Goal: Task Accomplishment & Management: Manage account settings

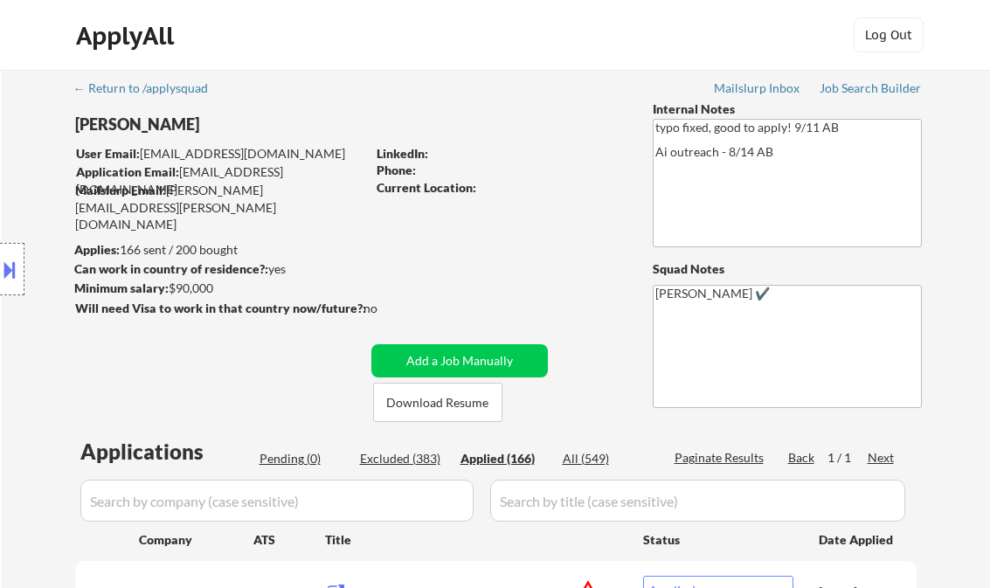
select select ""applied""
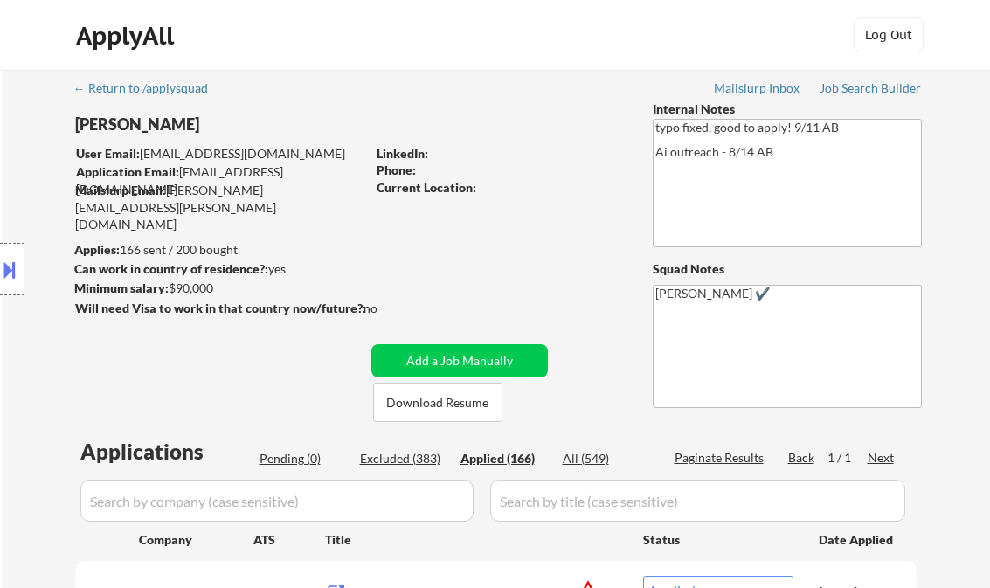
select select ""applied""
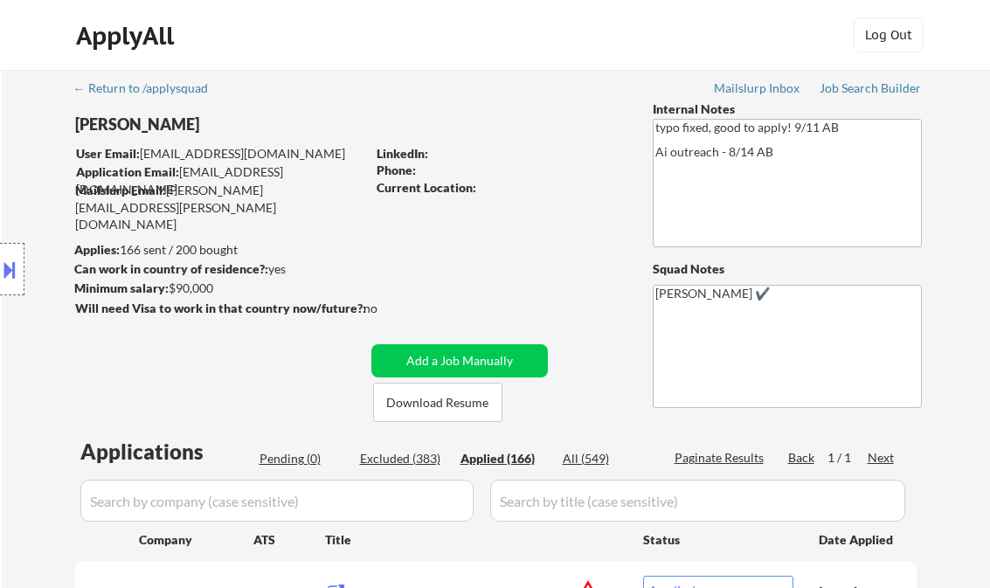
select select ""applied""
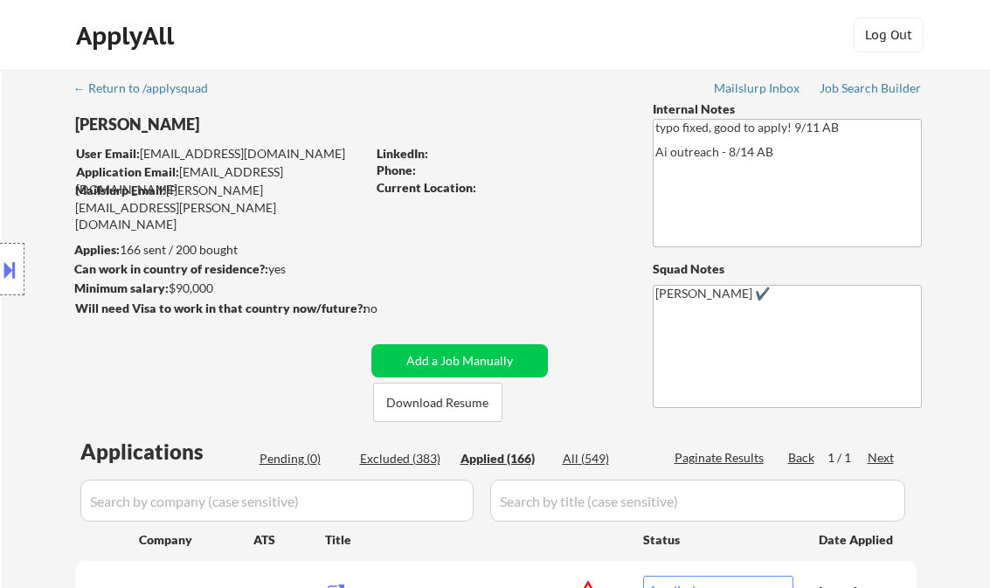
select select ""applied""
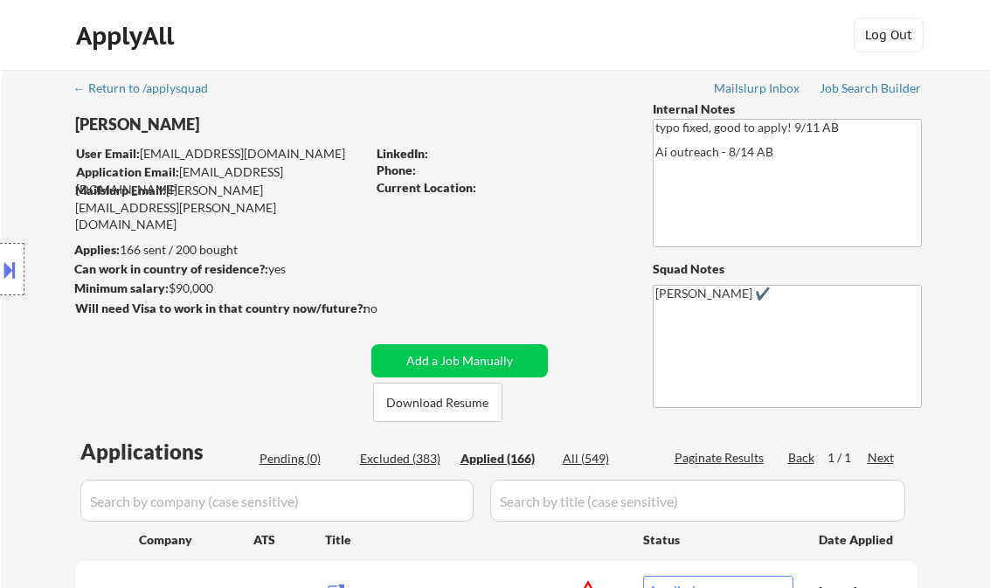
select select ""applied""
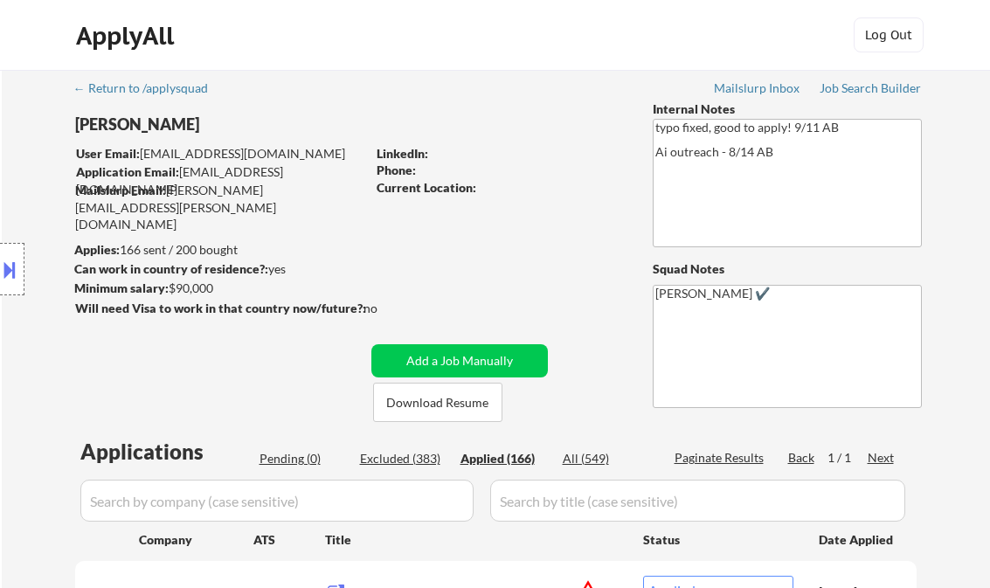
select select ""applied""
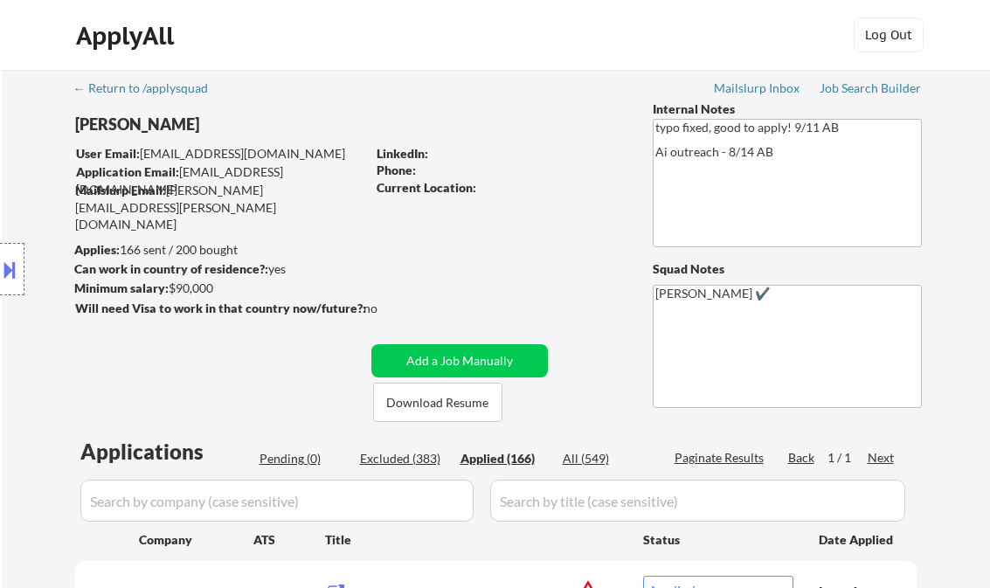
select select ""applied""
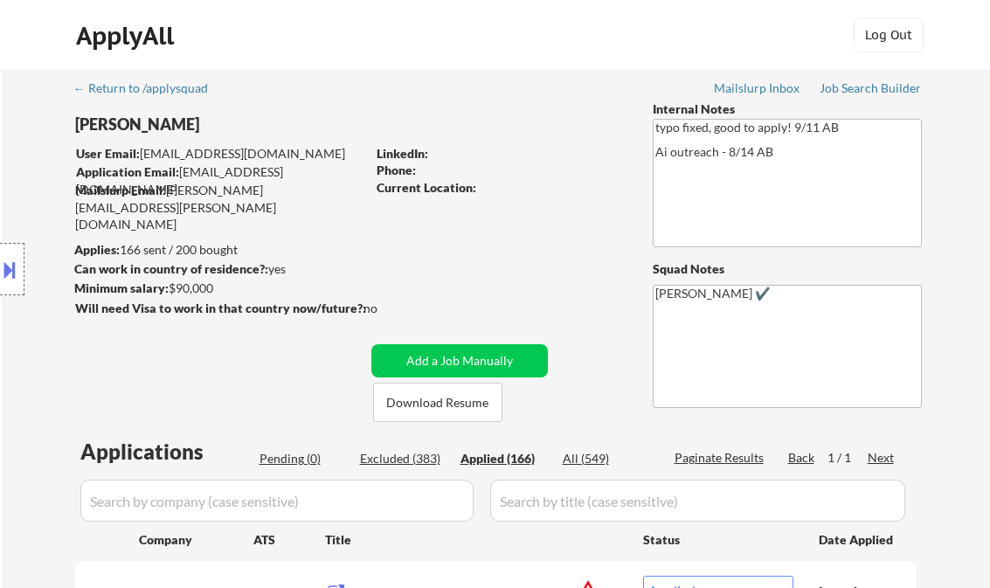
select select ""applied""
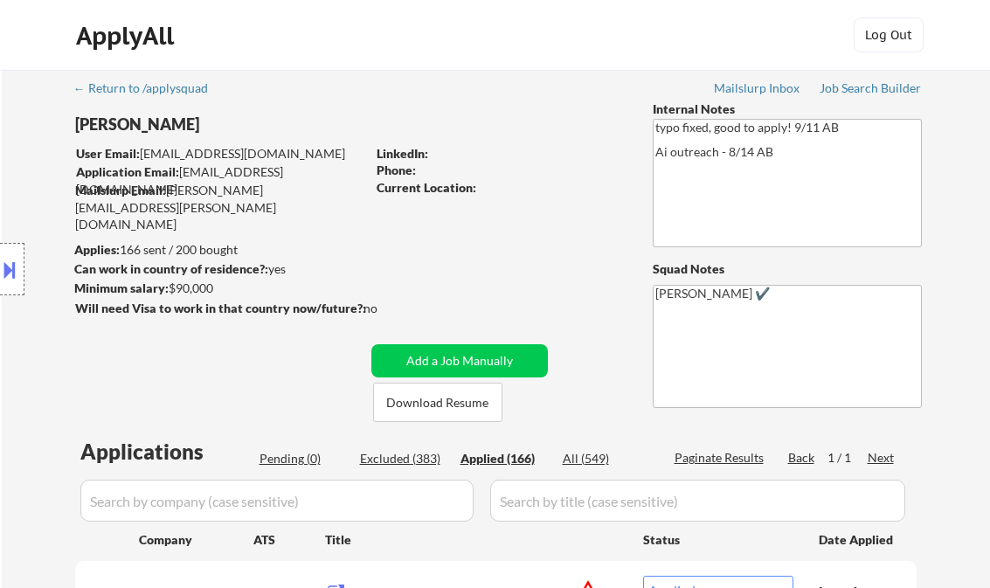
select select ""applied""
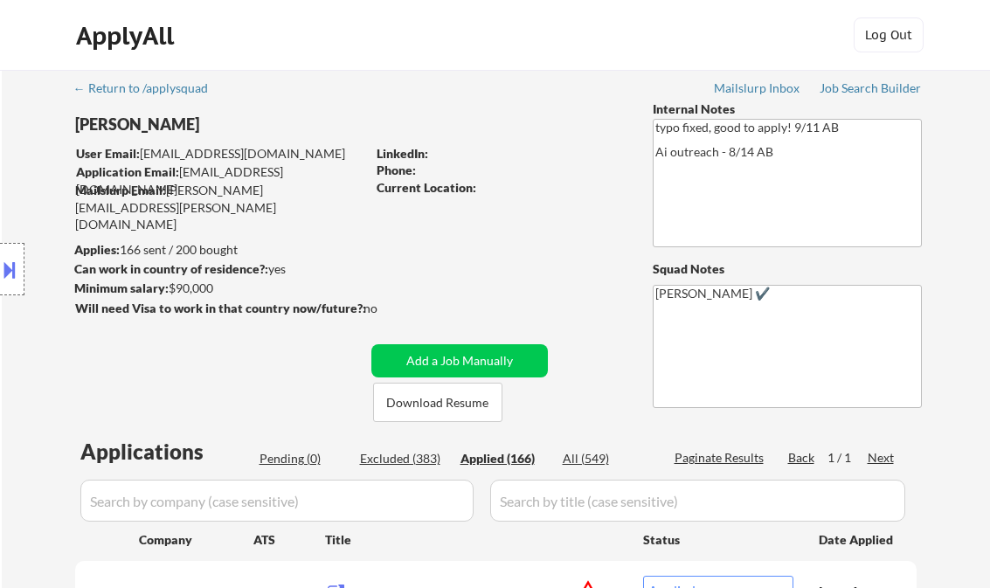
select select ""applied""
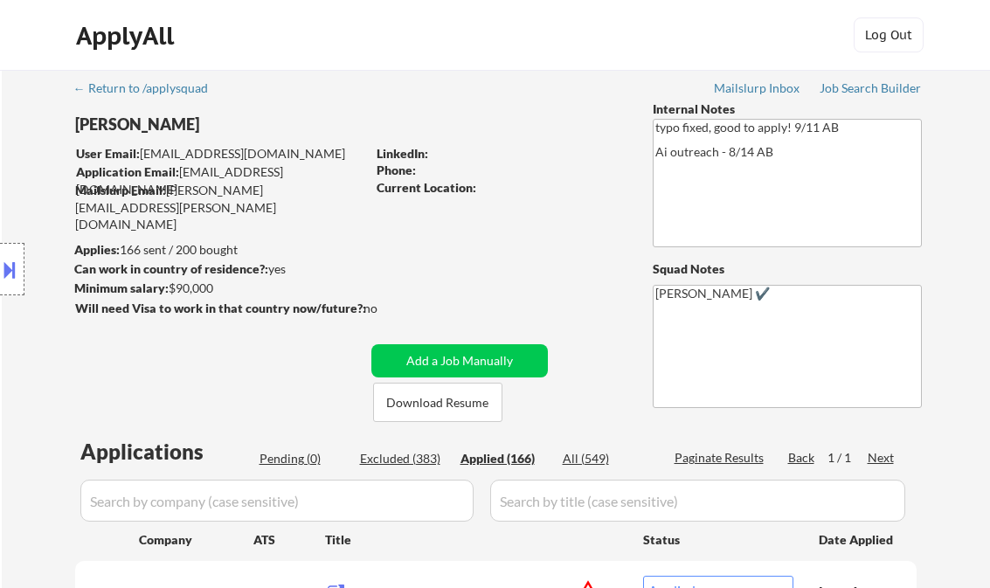
select select ""applied""
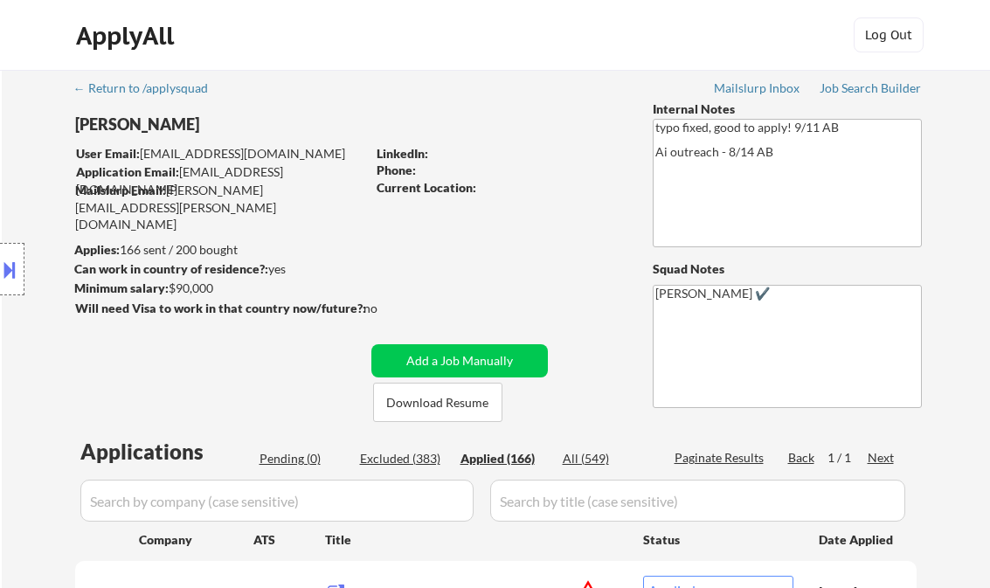
select select ""applied""
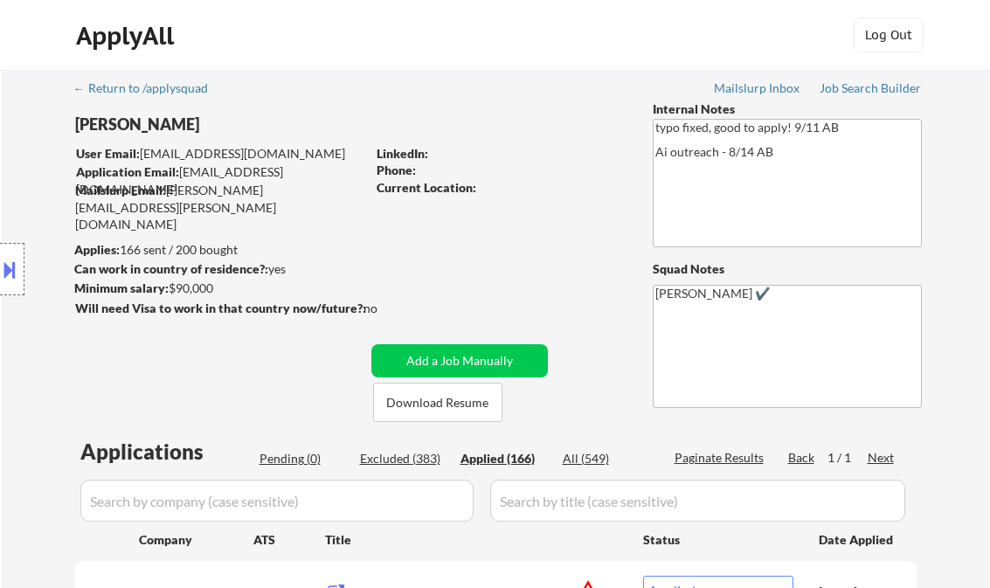
select select ""applied""
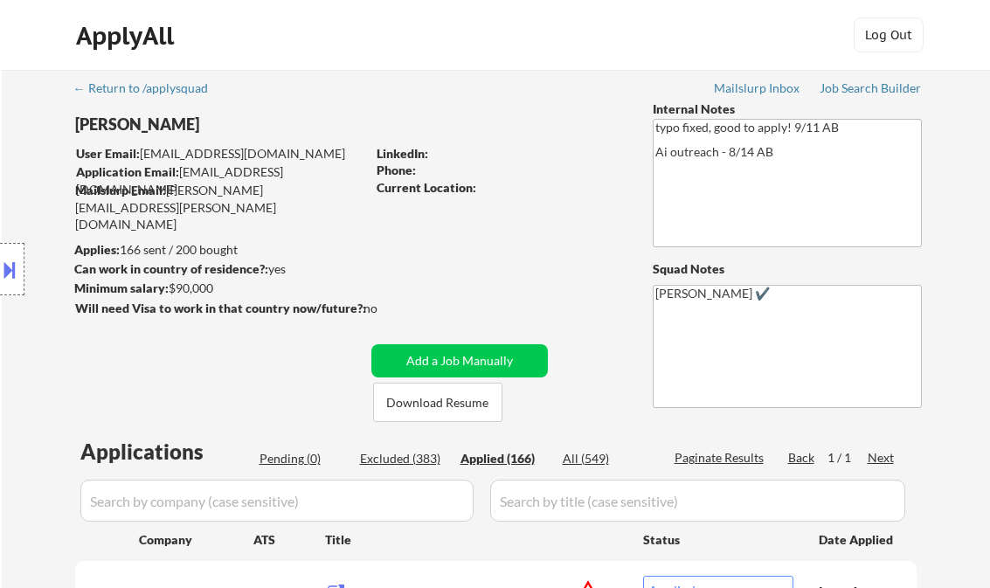
select select ""applied""
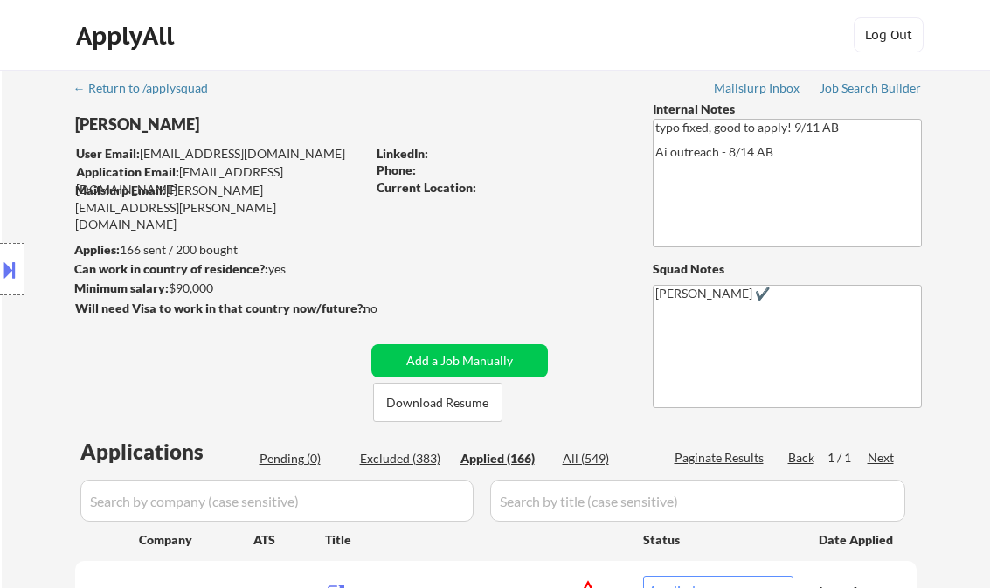
select select ""applied""
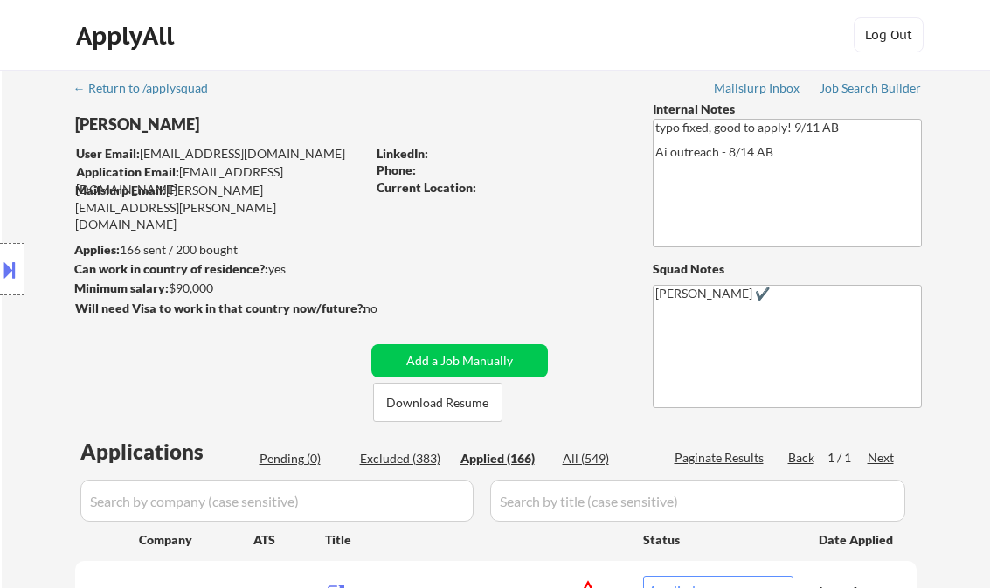
select select ""applied""
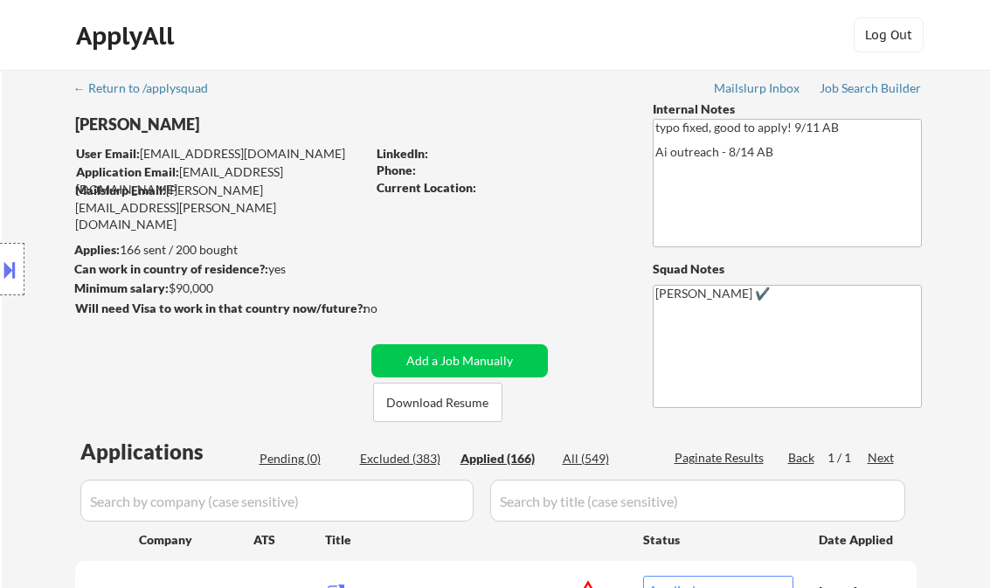
select select ""applied""
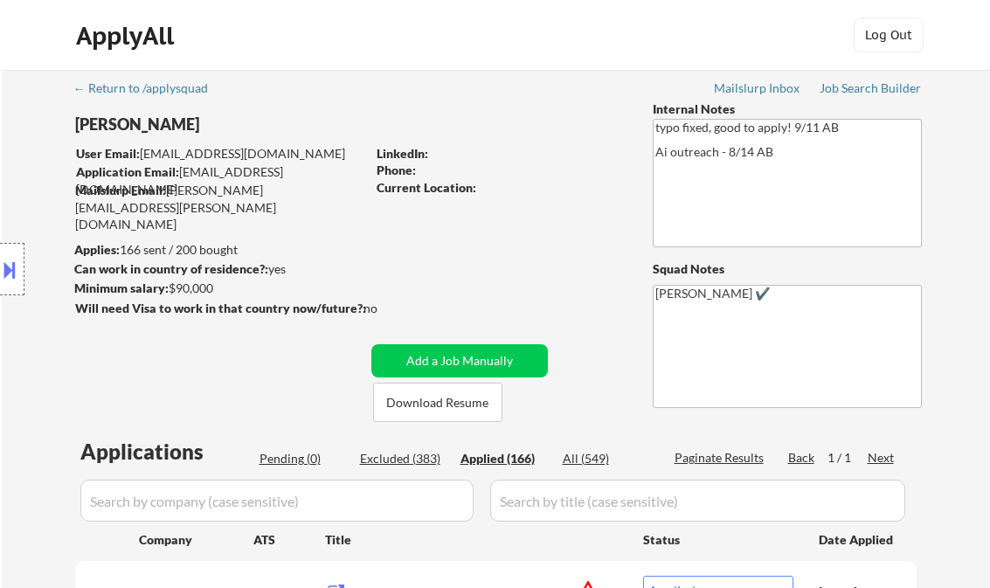
select select ""applied""
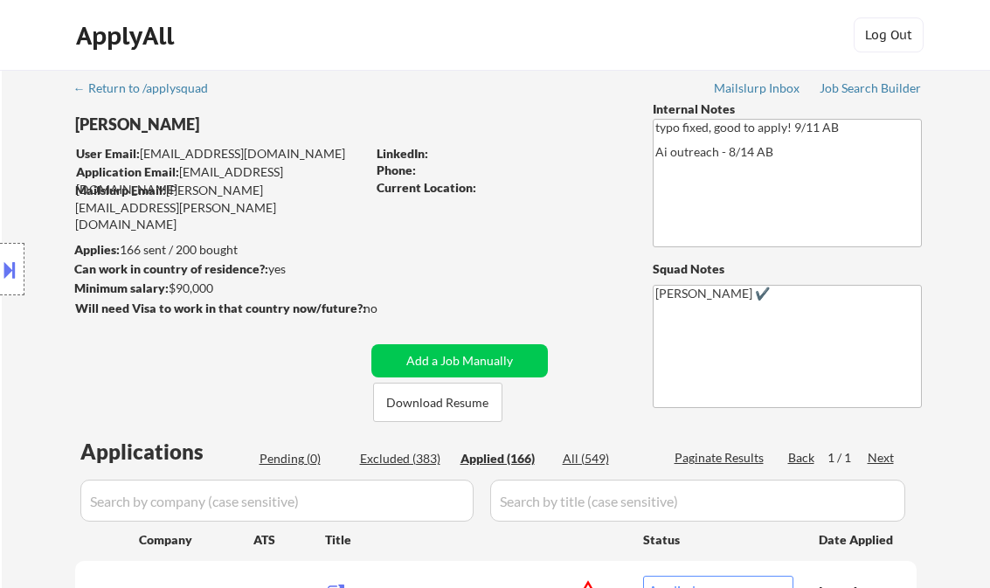
select select ""applied""
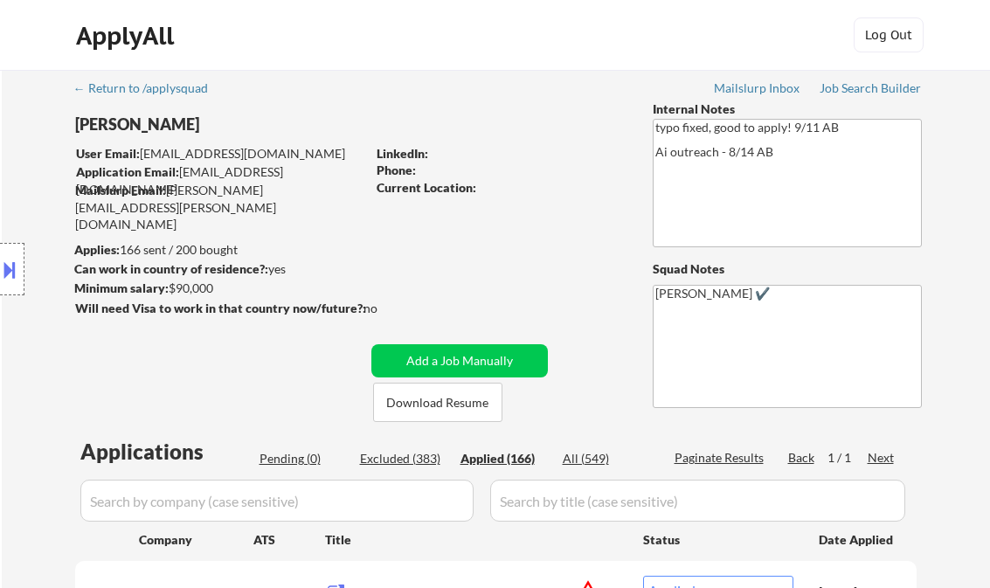
select select ""applied""
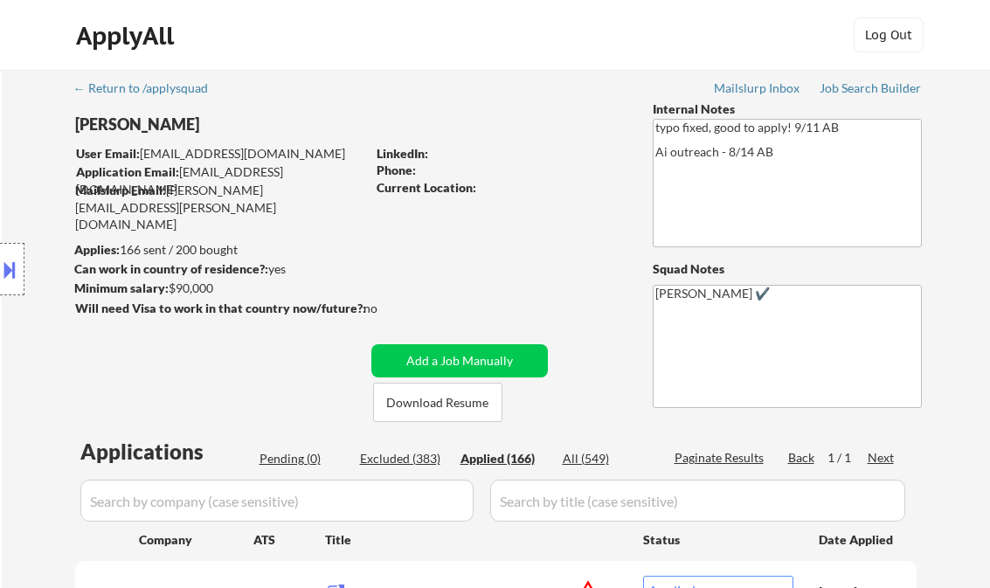
select select ""applied""
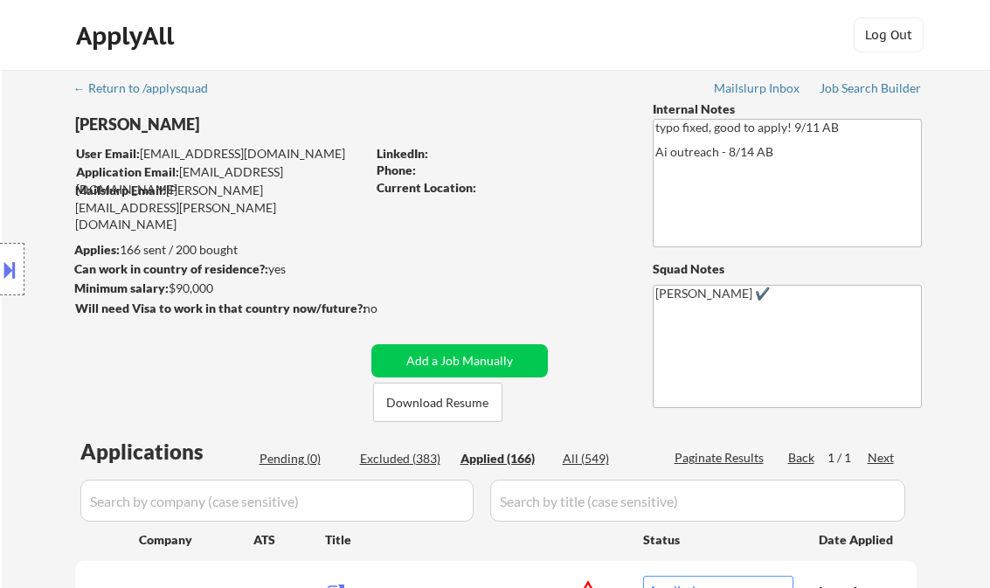
select select ""applied""
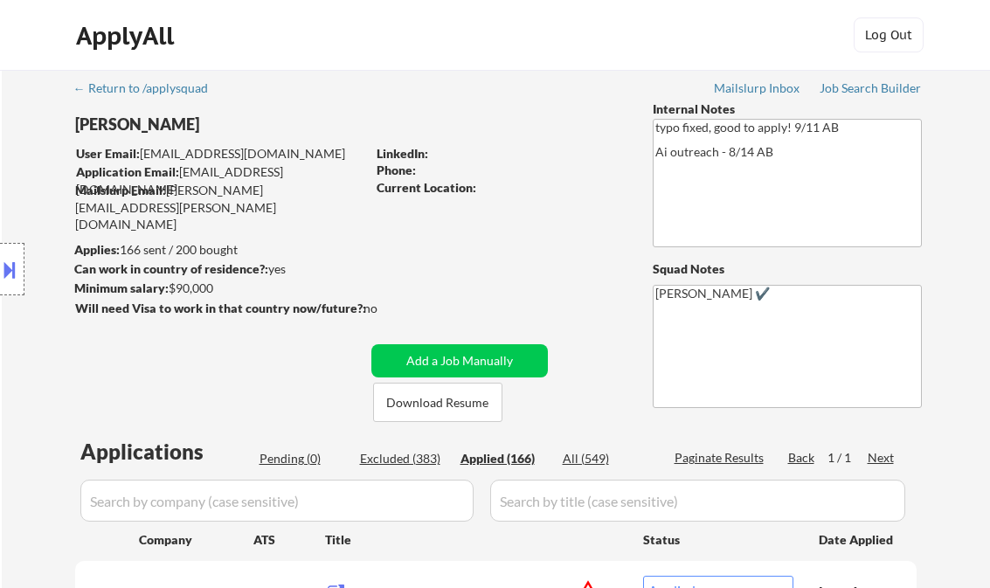
select select ""applied""
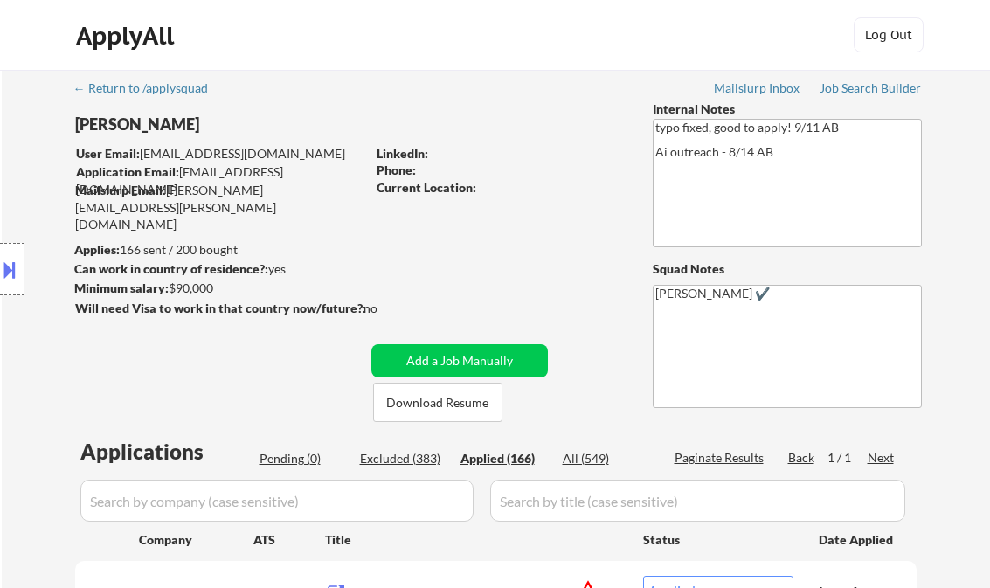
select select ""applied""
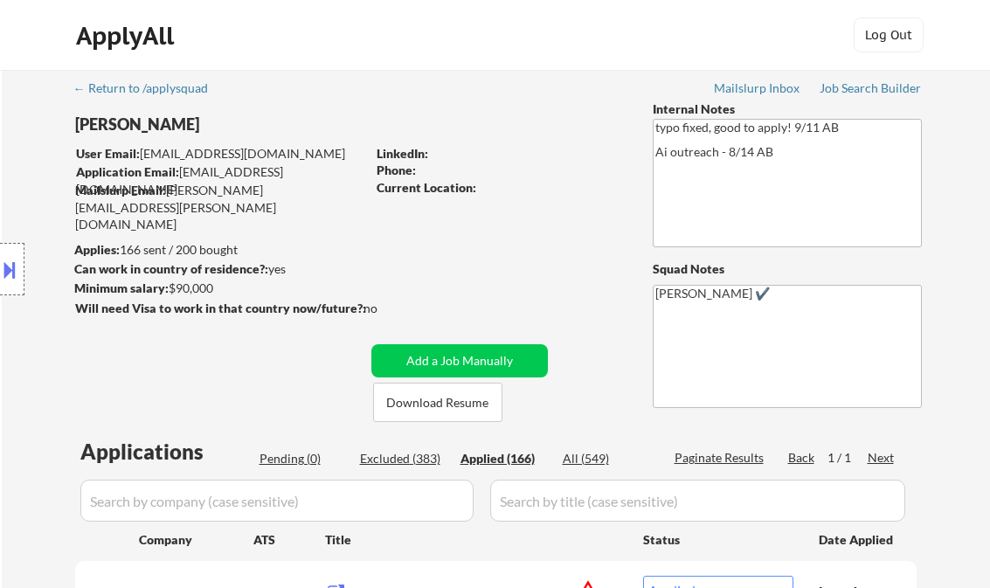
select select ""applied""
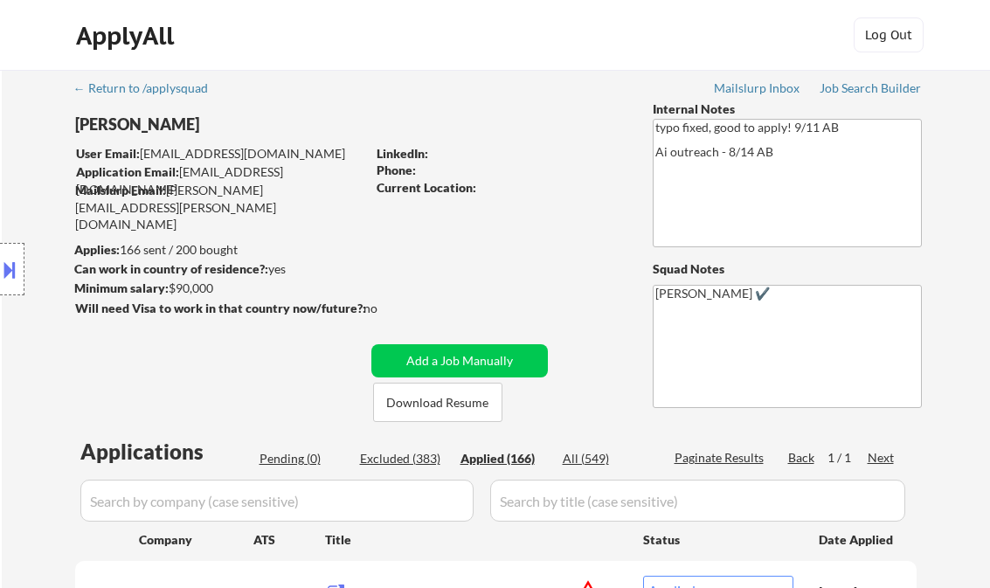
select select ""applied""
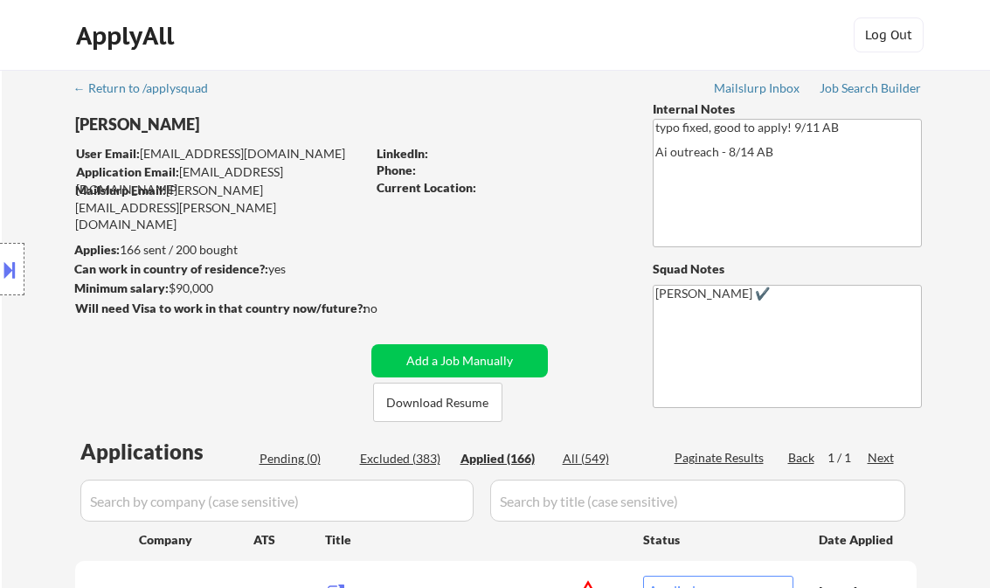
select select ""applied""
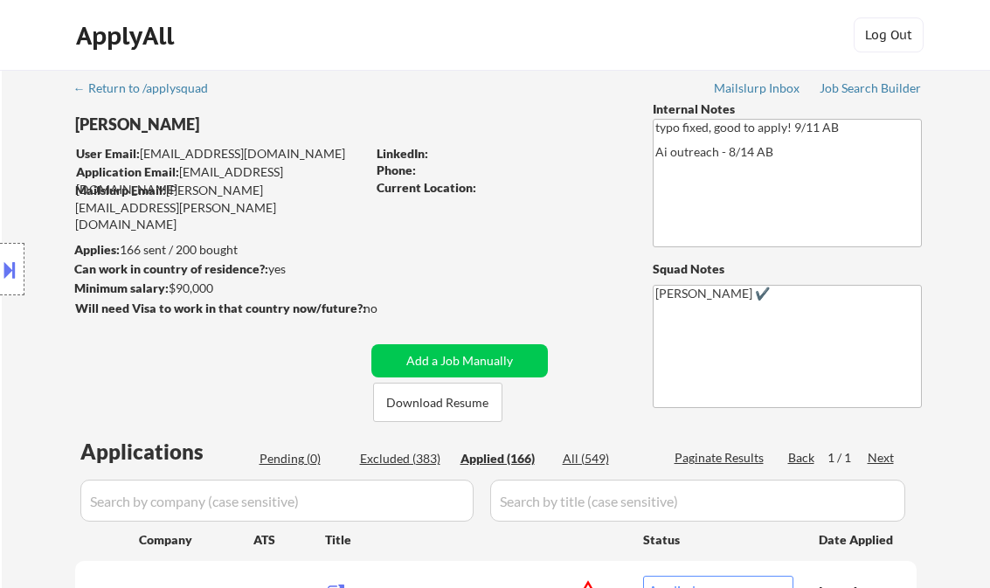
select select ""applied""
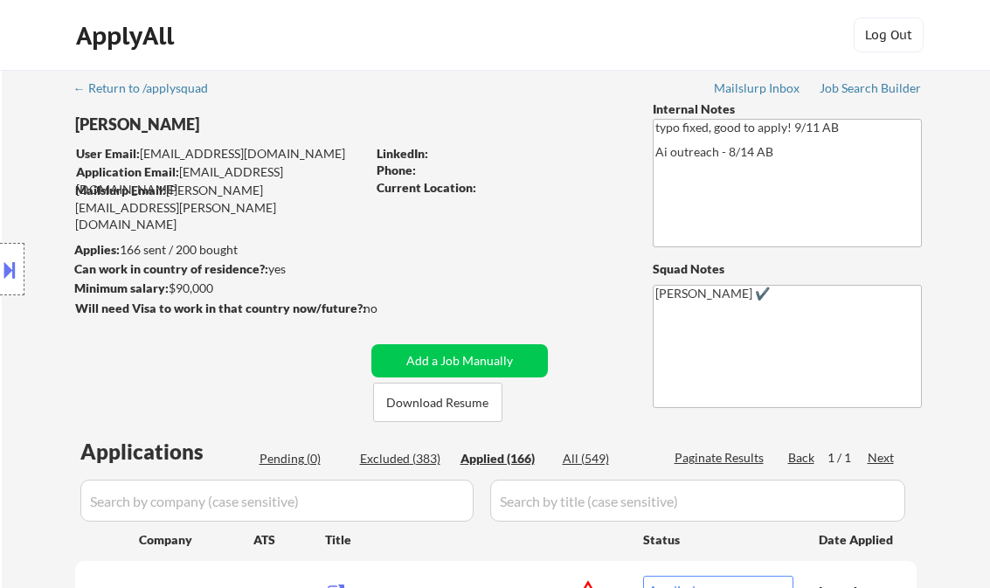
select select ""applied""
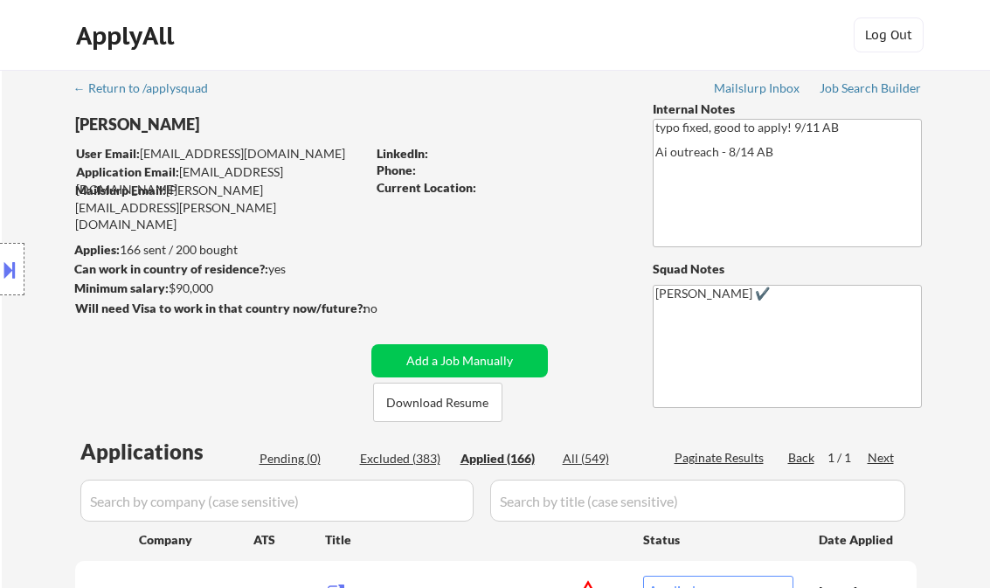
select select ""applied""
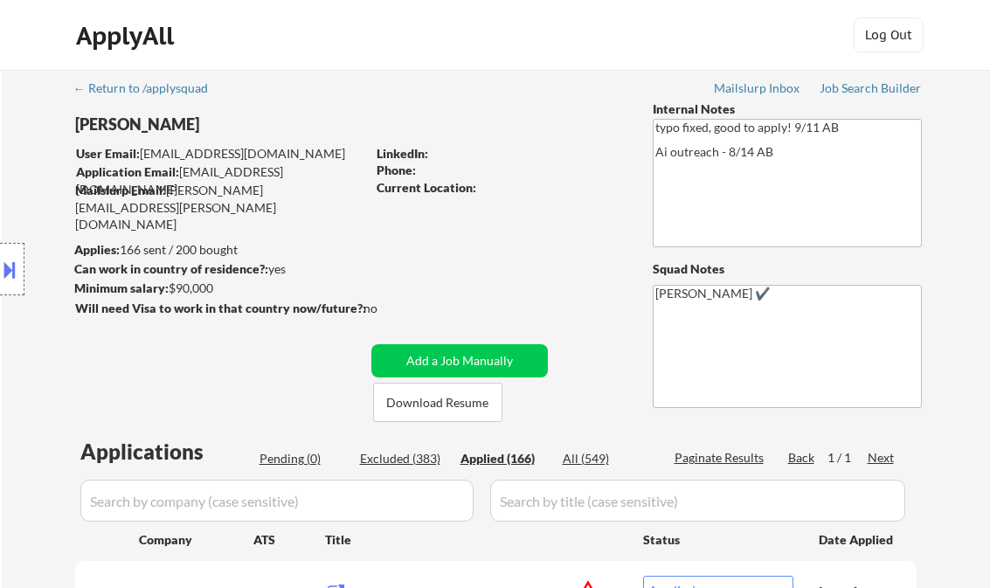
select select ""applied""
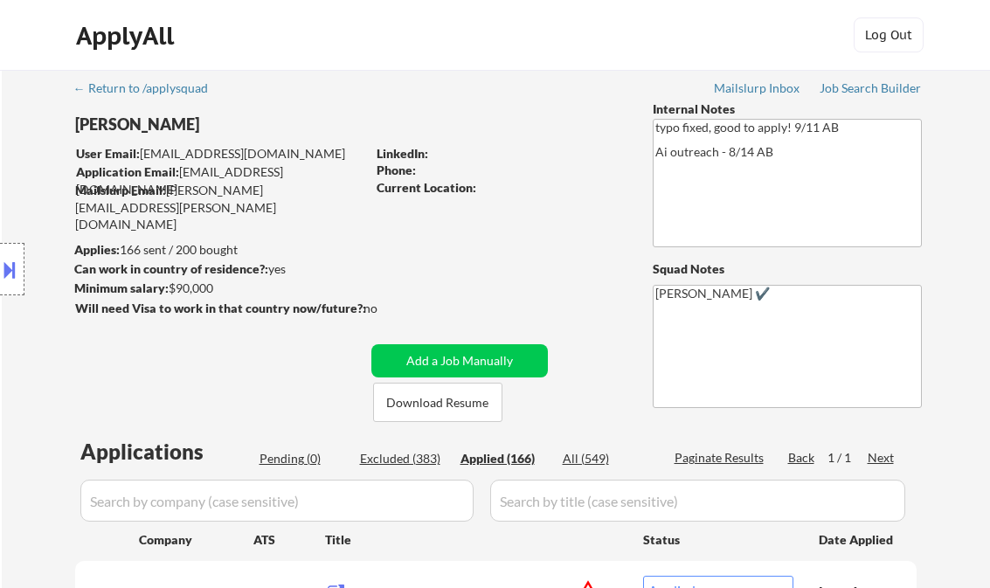
select select ""applied""
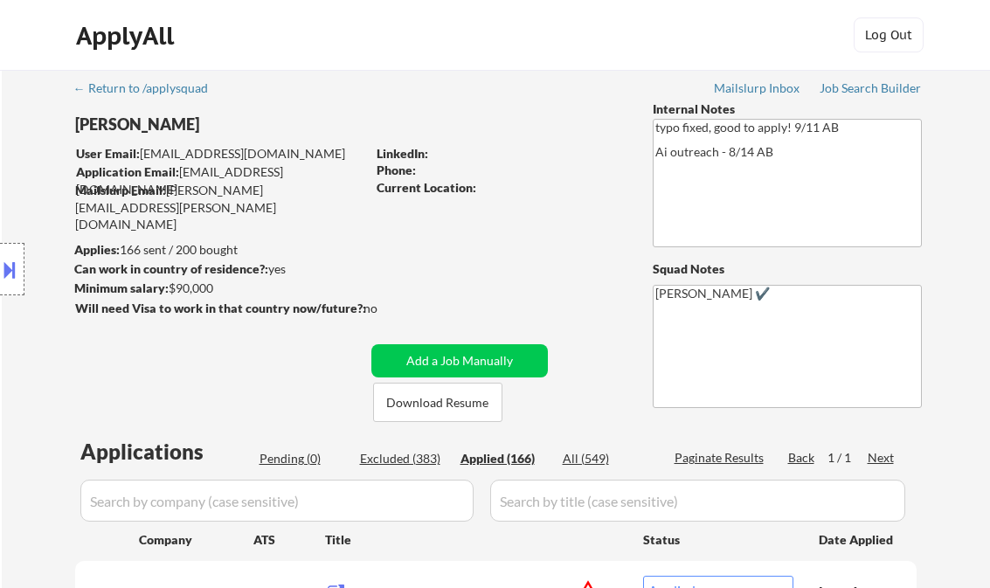
select select ""applied""
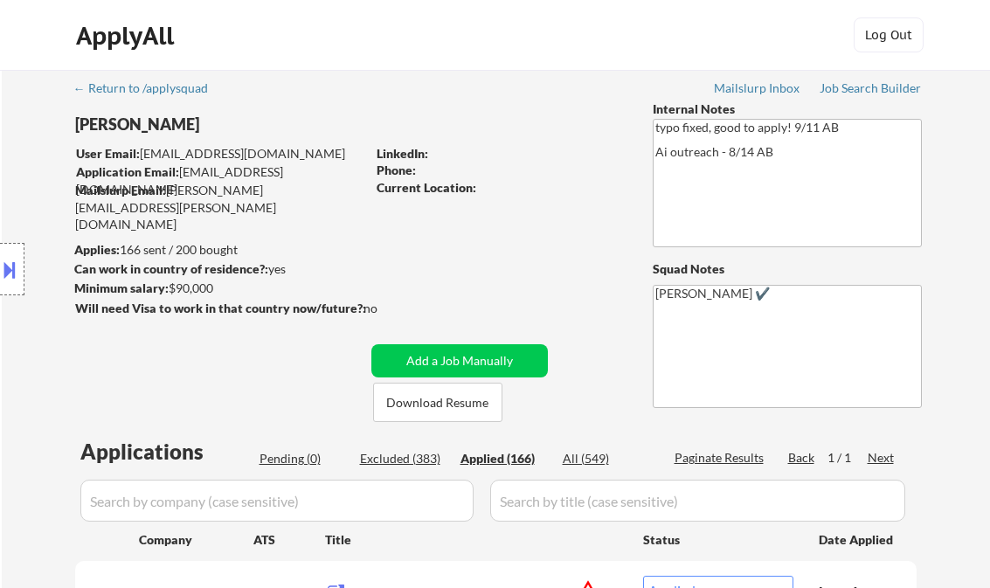
select select ""applied""
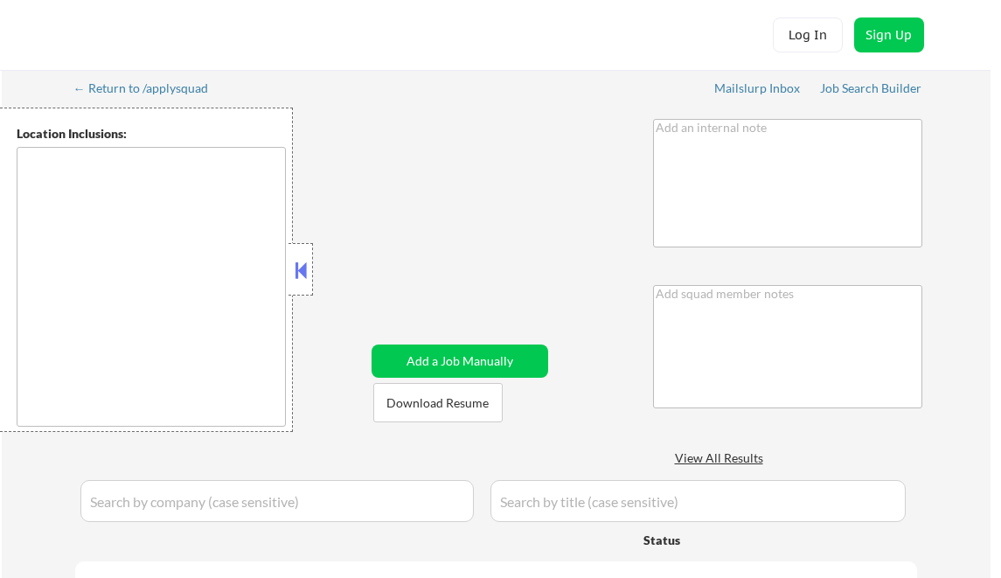
type textarea "she says you can use $60+/hr for any contract/temp roles if relevant Bought ano…"
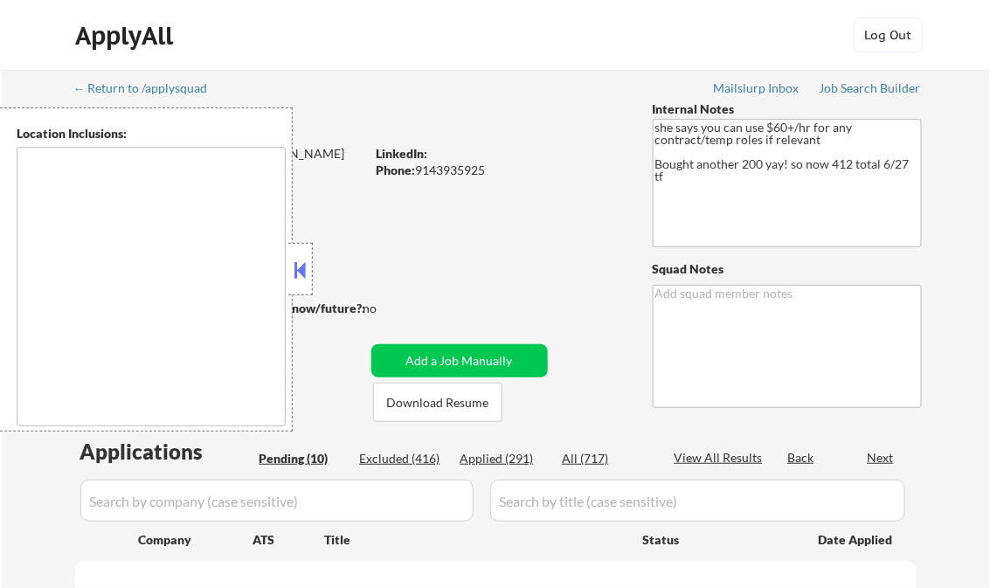
select select ""pending""
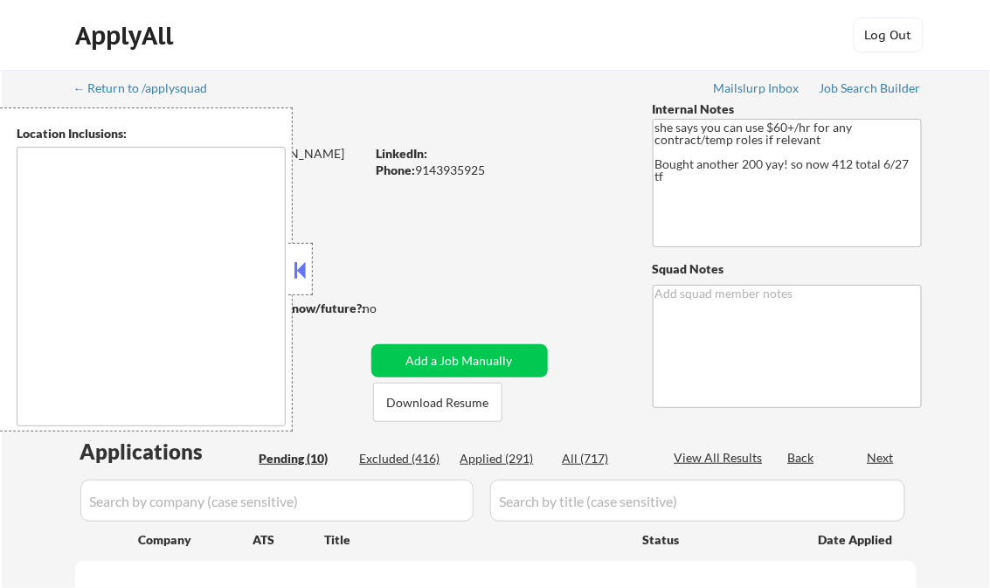
select select ""pending""
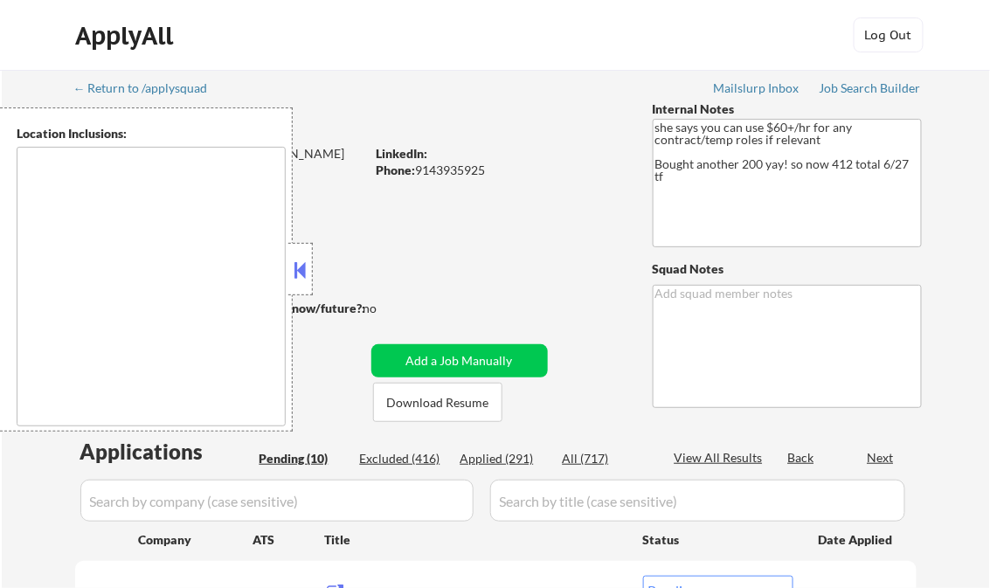
type textarea "remote"
click at [870, 87] on div "Job Search Builder" at bounding box center [871, 88] width 102 height 12
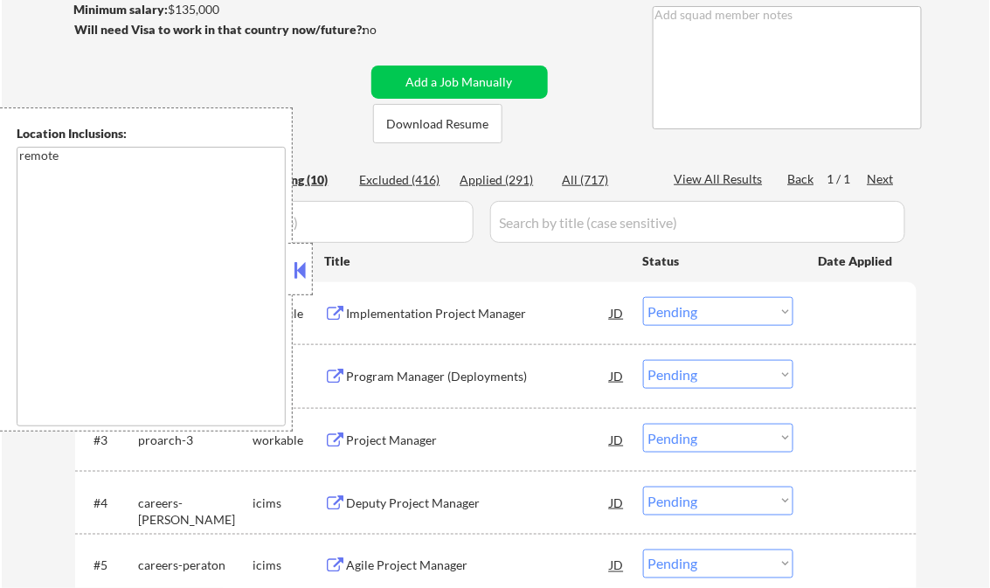
scroll to position [280, 0]
click at [302, 270] on button at bounding box center [300, 270] width 19 height 26
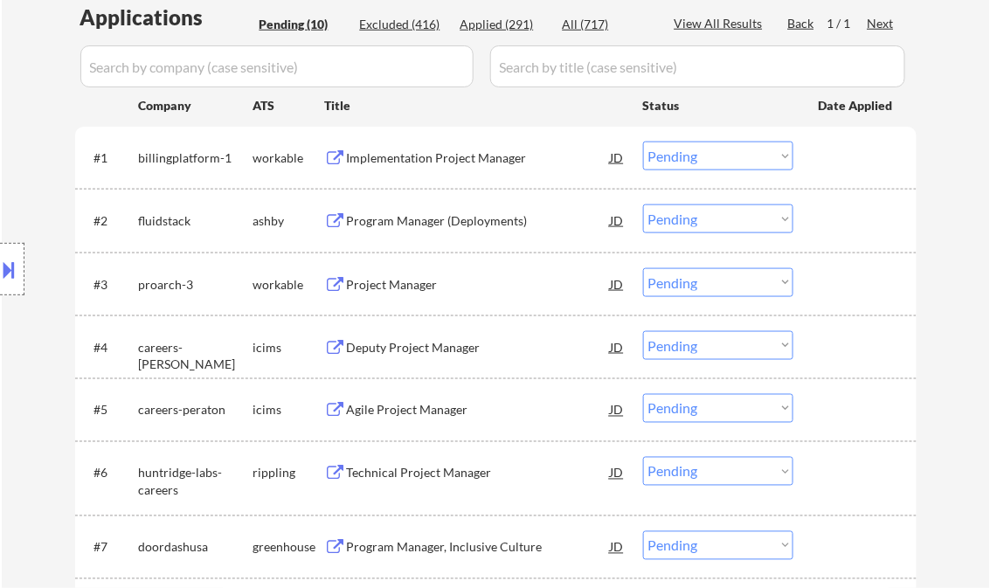
scroll to position [489, 0]
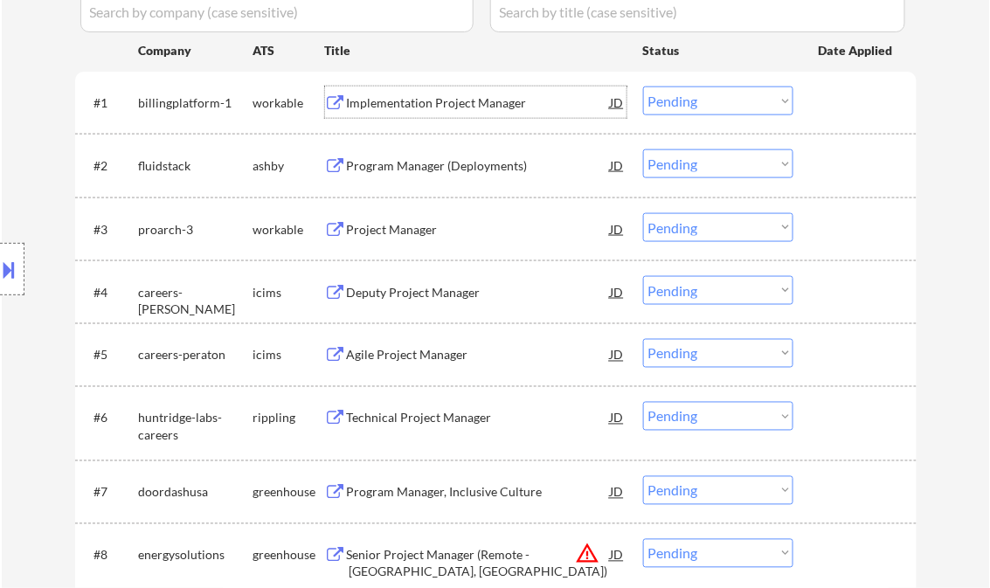
click at [426, 102] on div "Implementation Project Manager" at bounding box center [479, 102] width 264 height 17
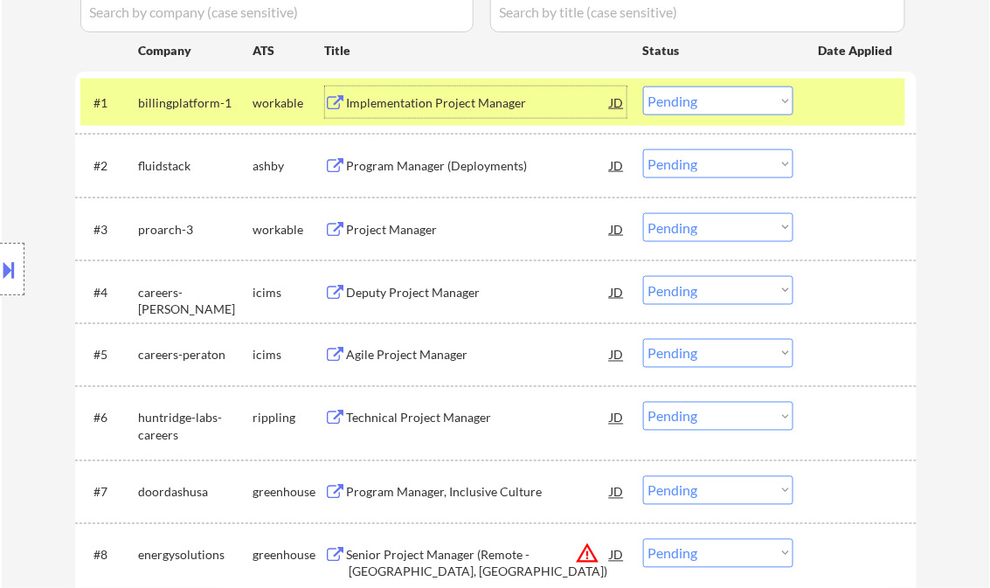
click at [668, 107] on select "Choose an option... Pending Applied Excluded (Questions) Excluded (Expired) Exc…" at bounding box center [718, 101] width 150 height 29
click at [643, 87] on select "Choose an option... Pending Applied Excluded (Questions) Excluded (Expired) Exc…" at bounding box center [718, 101] width 150 height 29
click at [491, 168] on div "Program Manager (Deployments)" at bounding box center [479, 165] width 264 height 17
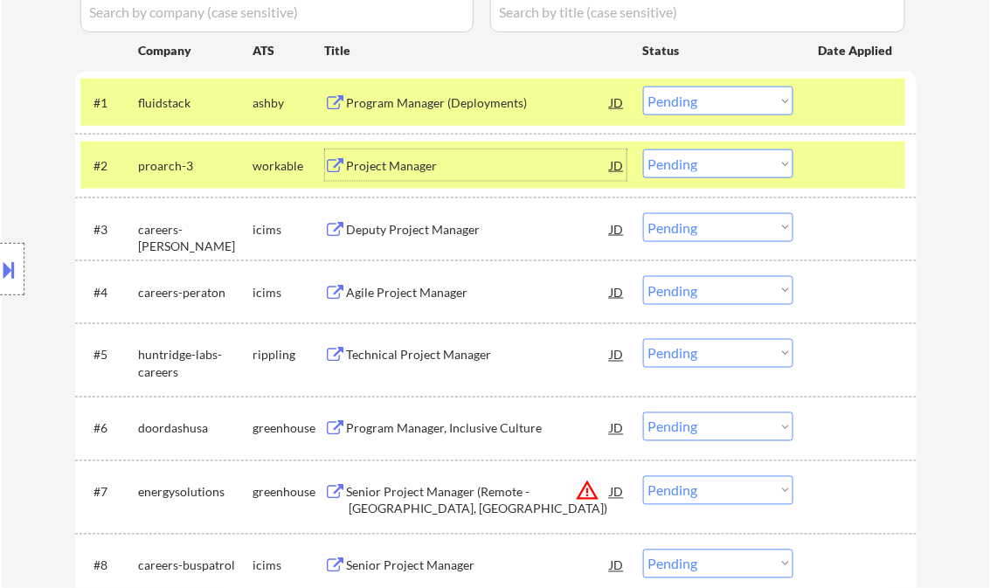
drag, startPoint x: 724, startPoint y: 102, endPoint x: 731, endPoint y: 112, distance: 11.9
click at [724, 102] on select "Choose an option... Pending Applied Excluded (Questions) Excluded (Expired) Exc…" at bounding box center [718, 101] width 150 height 29
click at [643, 87] on select "Choose an option... Pending Applied Excluded (Questions) Excluded (Expired) Exc…" at bounding box center [718, 101] width 150 height 29
click at [411, 163] on div "Project Manager" at bounding box center [479, 165] width 264 height 17
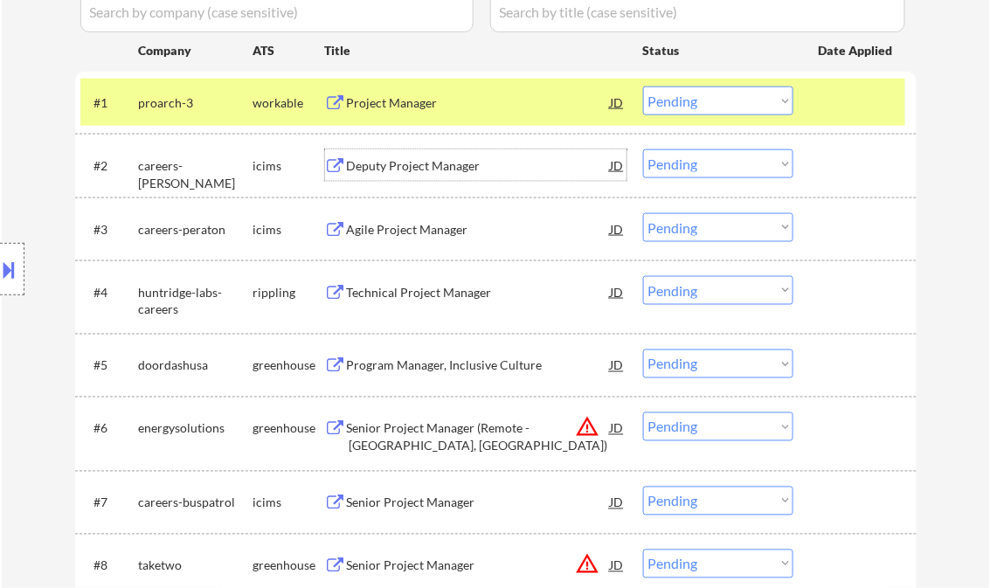
click at [717, 100] on select "Choose an option... Pending Applied Excluded (Questions) Excluded (Expired) Exc…" at bounding box center [718, 101] width 150 height 29
click at [643, 87] on select "Choose an option... Pending Applied Excluded (Questions) Excluded (Expired) Exc…" at bounding box center [718, 101] width 150 height 29
click at [447, 170] on div "Deputy Project Manager" at bounding box center [479, 165] width 264 height 17
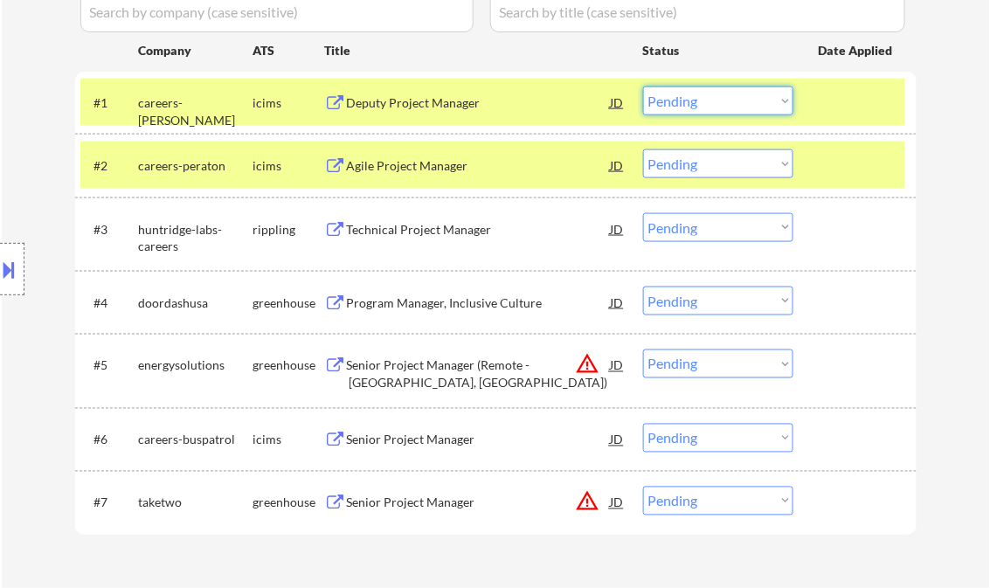
click at [701, 106] on select "Choose an option... Pending Applied Excluded (Questions) Excluded (Expired) Exc…" at bounding box center [718, 101] width 150 height 29
click at [643, 87] on select "Choose an option... Pending Applied Excluded (Questions) Excluded (Expired) Exc…" at bounding box center [718, 101] width 150 height 29
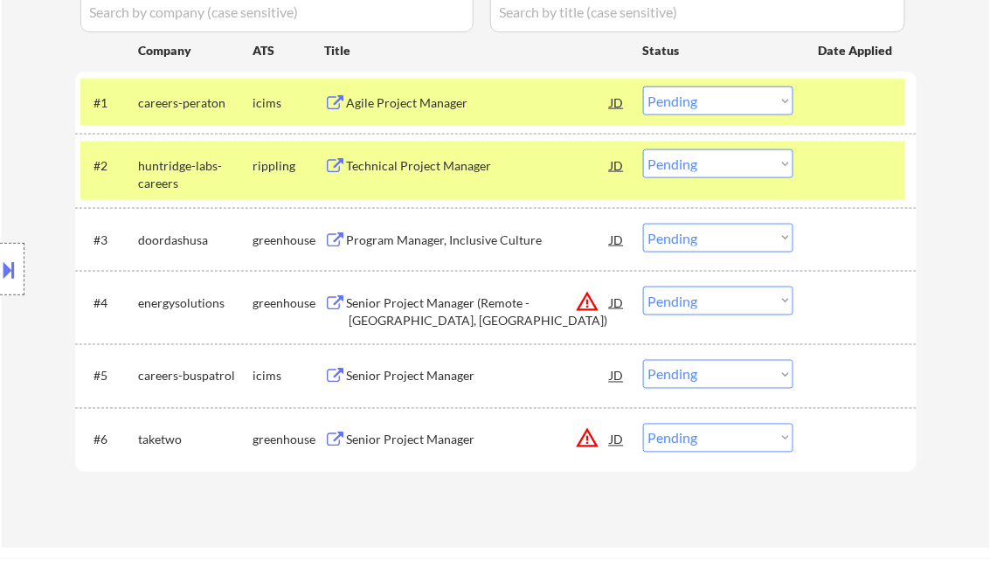
click at [410, 105] on div "Agile Project Manager" at bounding box center [479, 102] width 264 height 17
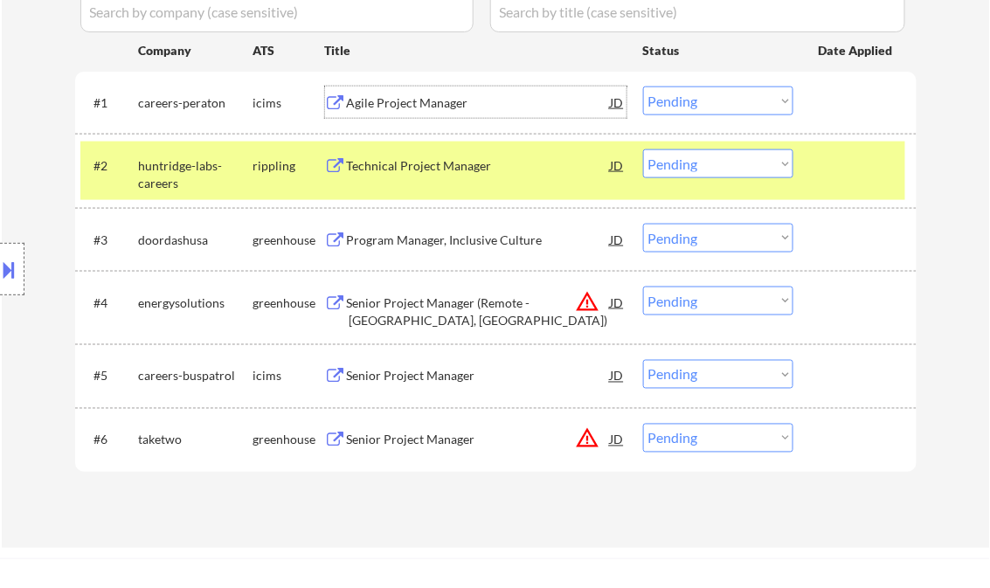
click at [743, 89] on select "Choose an option... Pending Applied Excluded (Questions) Excluded (Expired) Exc…" at bounding box center [718, 101] width 150 height 29
click at [643, 87] on select "Choose an option... Pending Applied Excluded (Questions) Excluded (Expired) Exc…" at bounding box center [718, 101] width 150 height 29
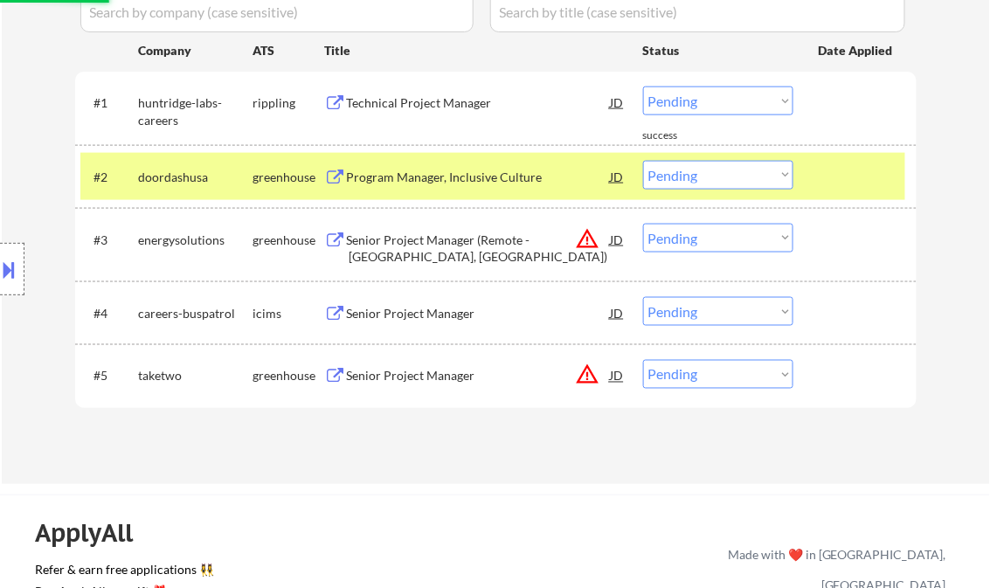
click at [440, 103] on div "Technical Project Manager" at bounding box center [479, 102] width 264 height 17
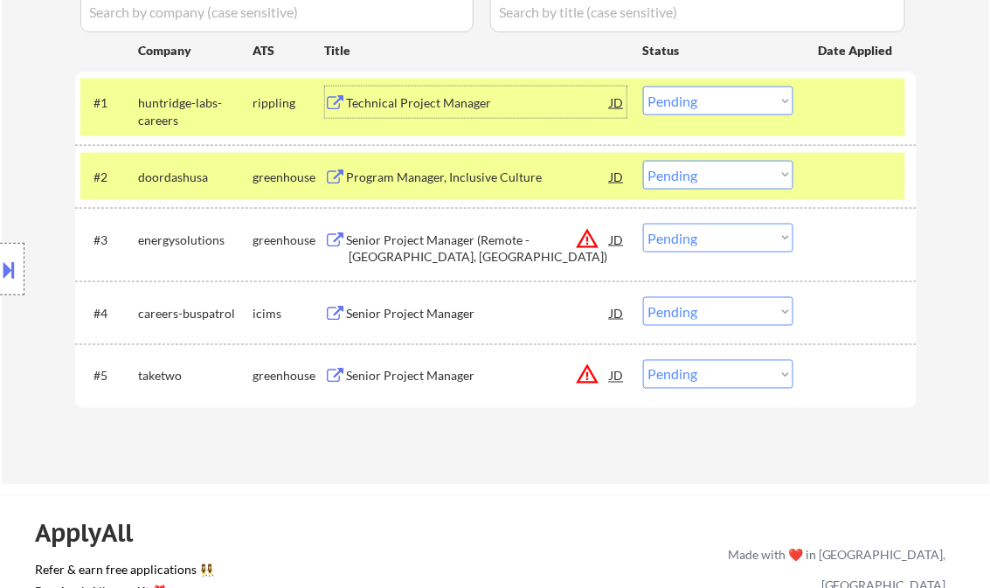
click at [704, 104] on select "Choose an option... Pending Applied Excluded (Questions) Excluded (Expired) Exc…" at bounding box center [718, 101] width 150 height 29
click at [643, 87] on select "Choose an option... Pending Applied Excluded (Questions) Excluded (Expired) Exc…" at bounding box center [718, 101] width 150 height 29
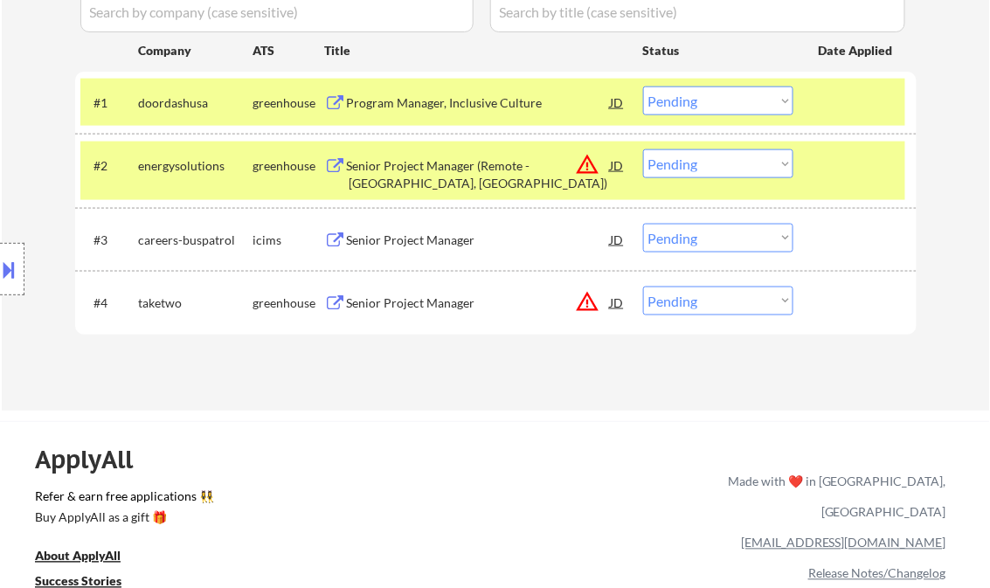
click at [445, 87] on div "Program Manager, Inclusive Culture" at bounding box center [479, 102] width 264 height 31
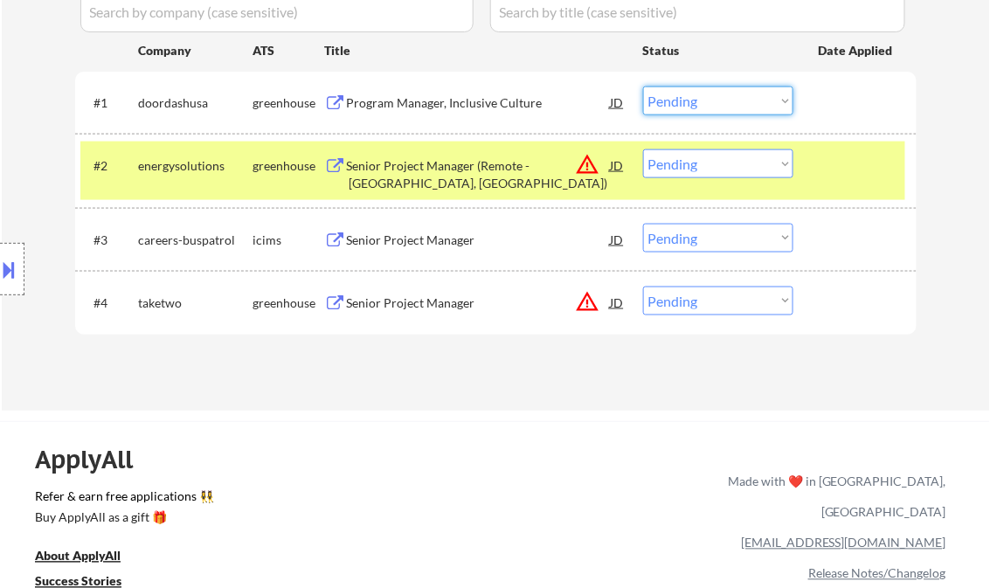
click at [715, 97] on select "Choose an option... Pending Applied Excluded (Questions) Excluded (Expired) Exc…" at bounding box center [718, 101] width 150 height 29
click at [643, 87] on select "Choose an option... Pending Applied Excluded (Questions) Excluded (Expired) Exc…" at bounding box center [718, 101] width 150 height 29
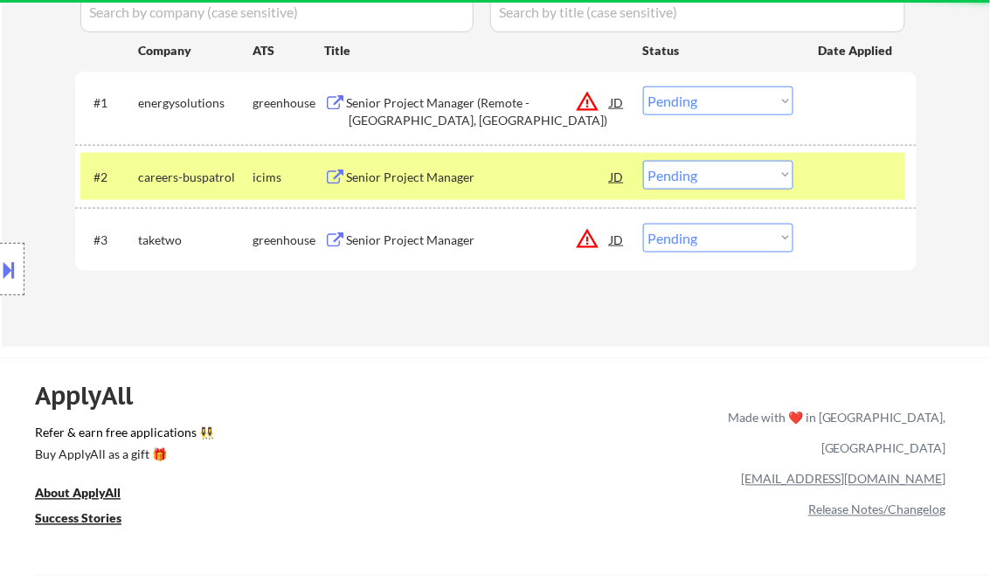
click at [466, 99] on div "Senior Project Manager (Remote - [GEOGRAPHIC_DATA], [GEOGRAPHIC_DATA])" at bounding box center [479, 111] width 264 height 34
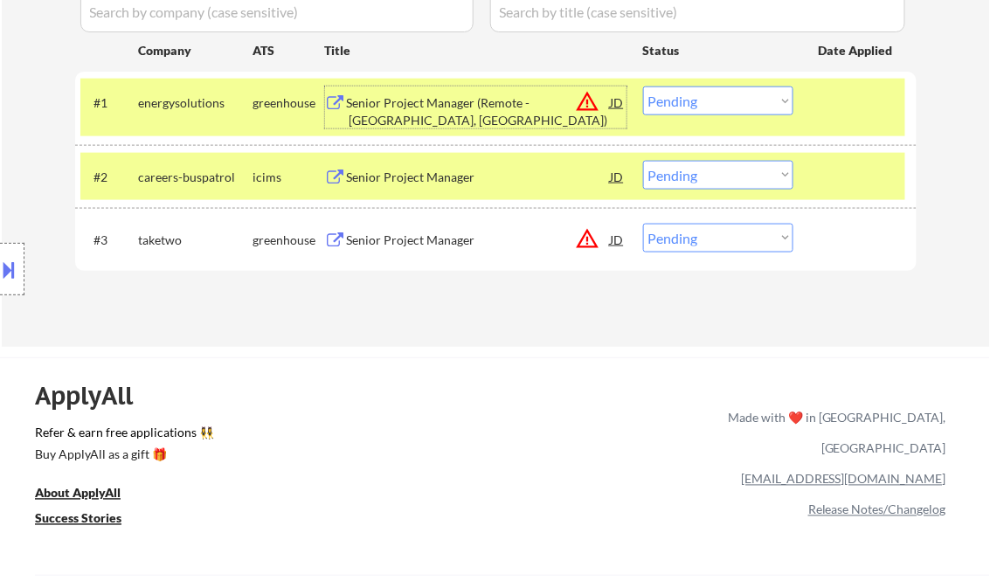
click at [683, 96] on select "Choose an option... Pending Applied Excluded (Questions) Excluded (Expired) Exc…" at bounding box center [718, 101] width 150 height 29
click at [643, 87] on select "Choose an option... Pending Applied Excluded (Questions) Excluded (Expired) Exc…" at bounding box center [718, 101] width 150 height 29
click at [461, 175] on div "Senior Project Manager" at bounding box center [479, 177] width 264 height 17
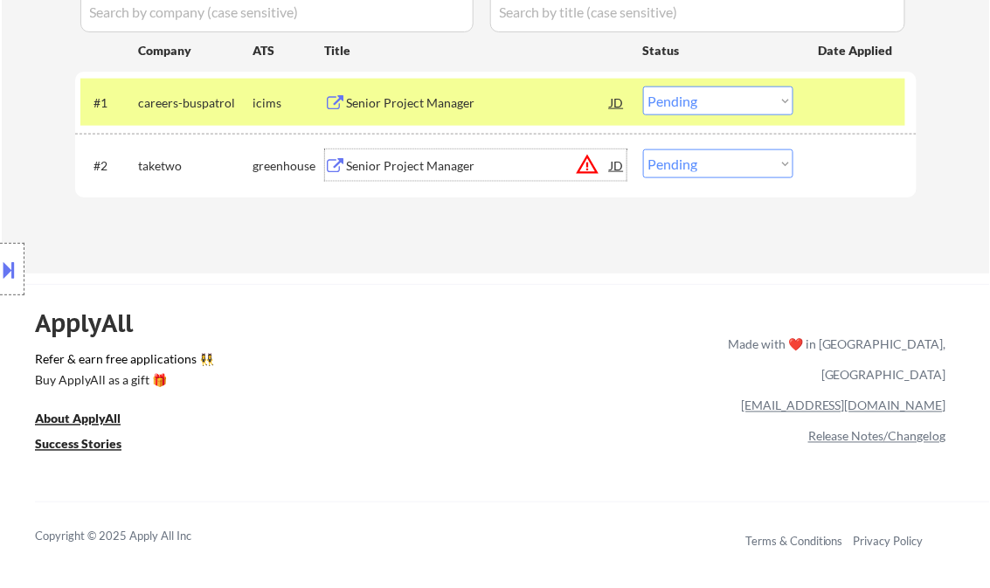
drag, startPoint x: 720, startPoint y: 101, endPoint x: 719, endPoint y: 117, distance: 15.8
click at [720, 101] on select "Choose an option... Pending Applied Excluded (Questions) Excluded (Expired) Exc…" at bounding box center [718, 101] width 150 height 29
click at [643, 87] on select "Choose an option... Pending Applied Excluded (Questions) Excluded (Expired) Exc…" at bounding box center [718, 101] width 150 height 29
click at [473, 166] on div "Senior Project Manager" at bounding box center [479, 165] width 264 height 17
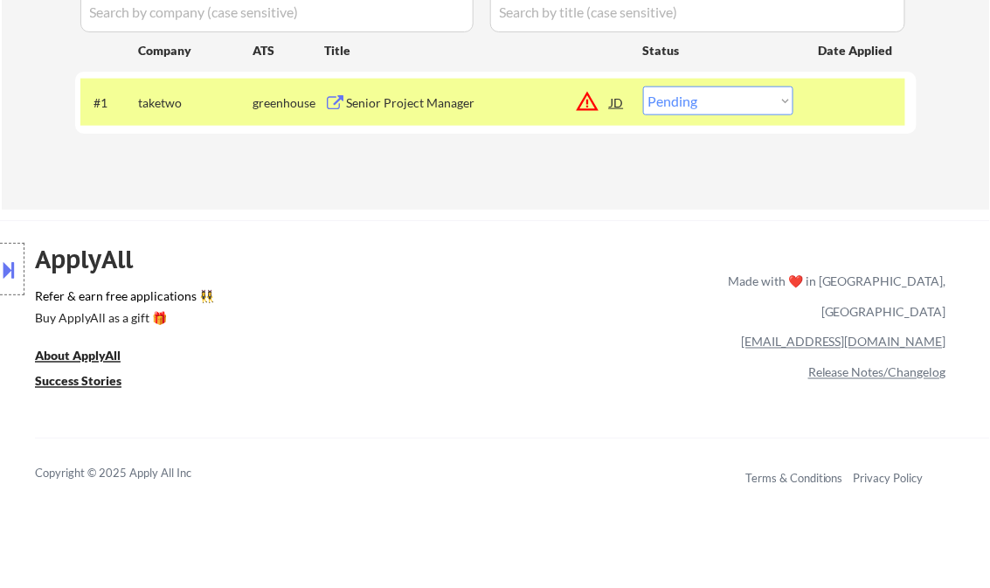
drag, startPoint x: 745, startPoint y: 103, endPoint x: 743, endPoint y: 114, distance: 10.6
click at [745, 103] on select "Choose an option... Pending Applied Excluded (Questions) Excluded (Expired) Exc…" at bounding box center [718, 101] width 150 height 29
select select ""excluded__bad_match_""
click at [643, 87] on select "Choose an option... Pending Applied Excluded (Questions) Excluded (Expired) Exc…" at bounding box center [718, 101] width 150 height 29
click at [568, 214] on div "← Return to /applysquad Mailslurp Inbox Job Search Builder [PERSON_NAME] User E…" at bounding box center [495, 308] width 990 height 1595
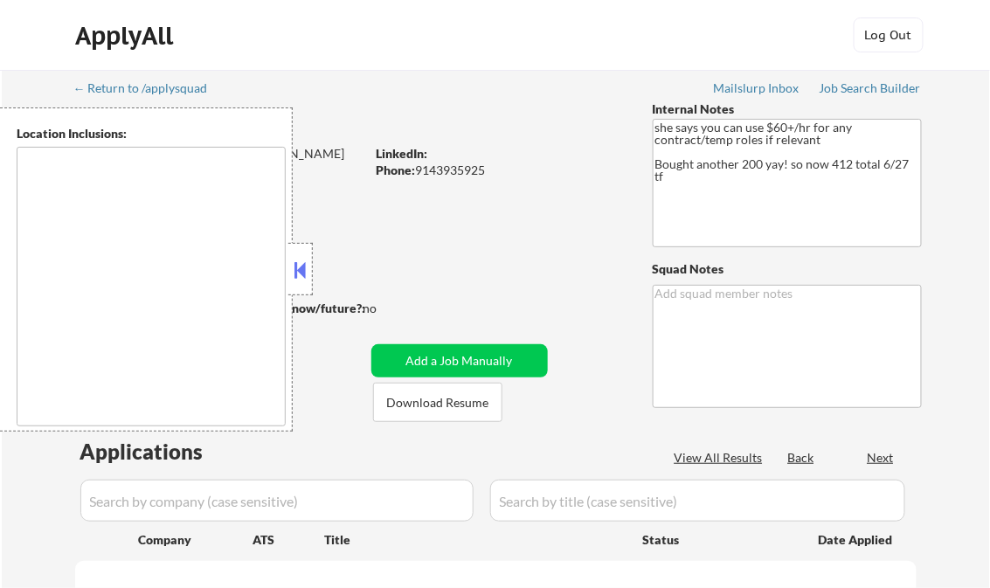
type textarea "remote"
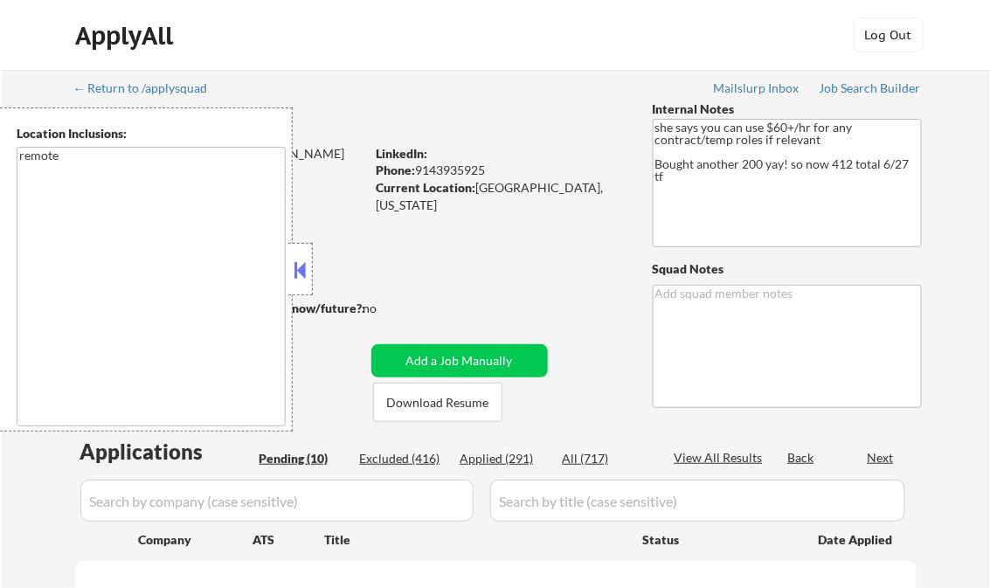
select select ""pending""
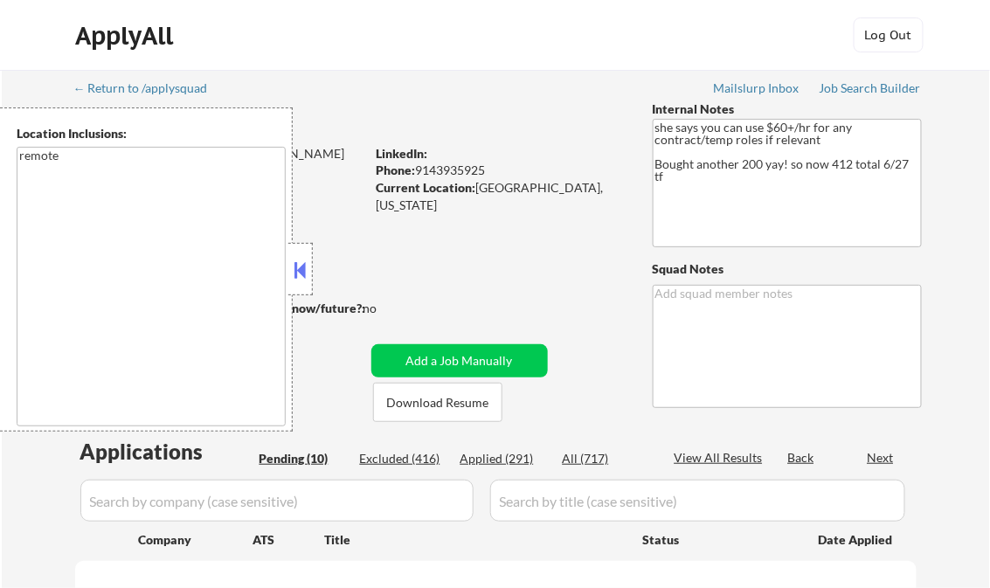
select select ""pending""
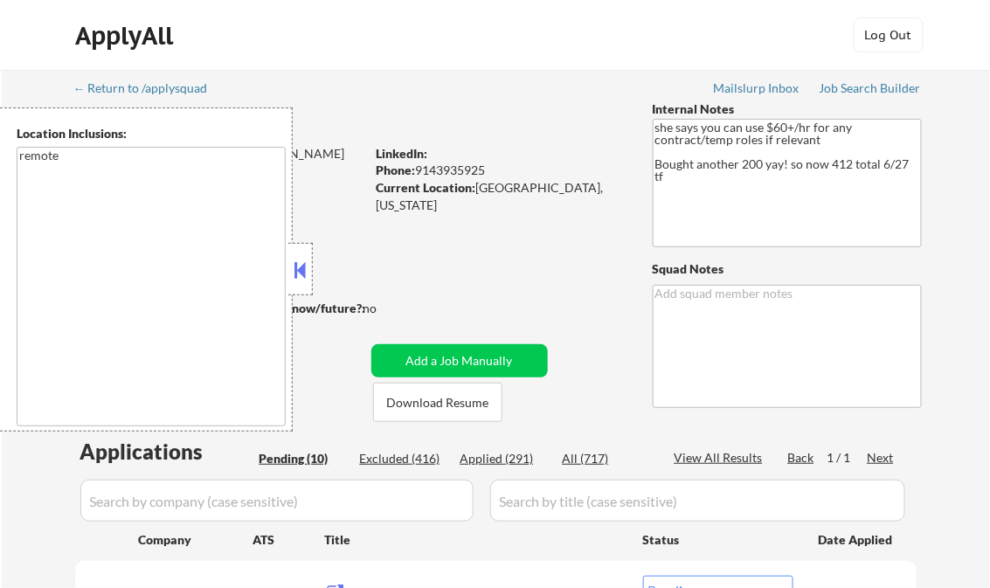
click at [308, 262] on button at bounding box center [300, 270] width 19 height 26
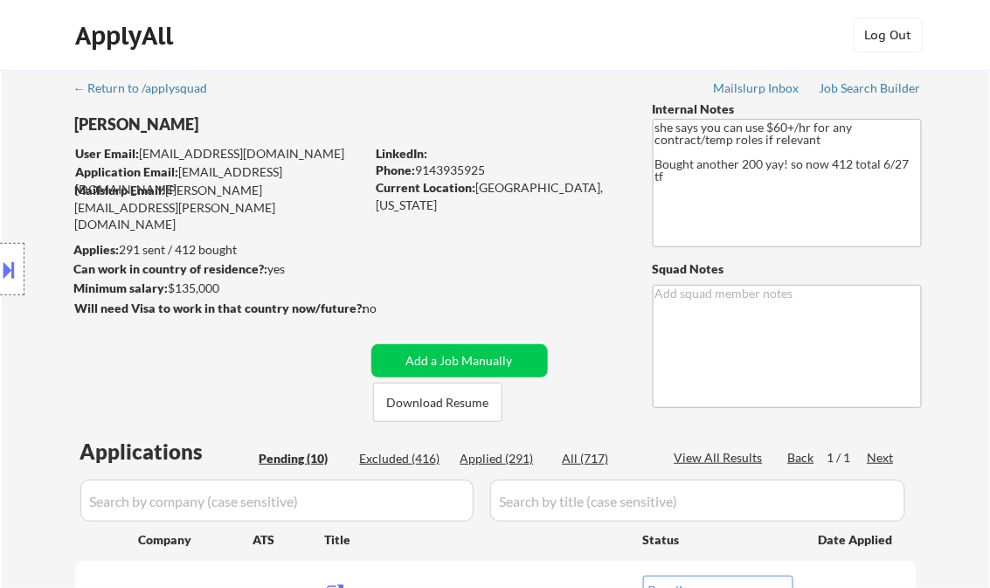
click at [519, 451] on div "Applied (291)" at bounding box center [504, 458] width 87 height 17
select select ""applied""
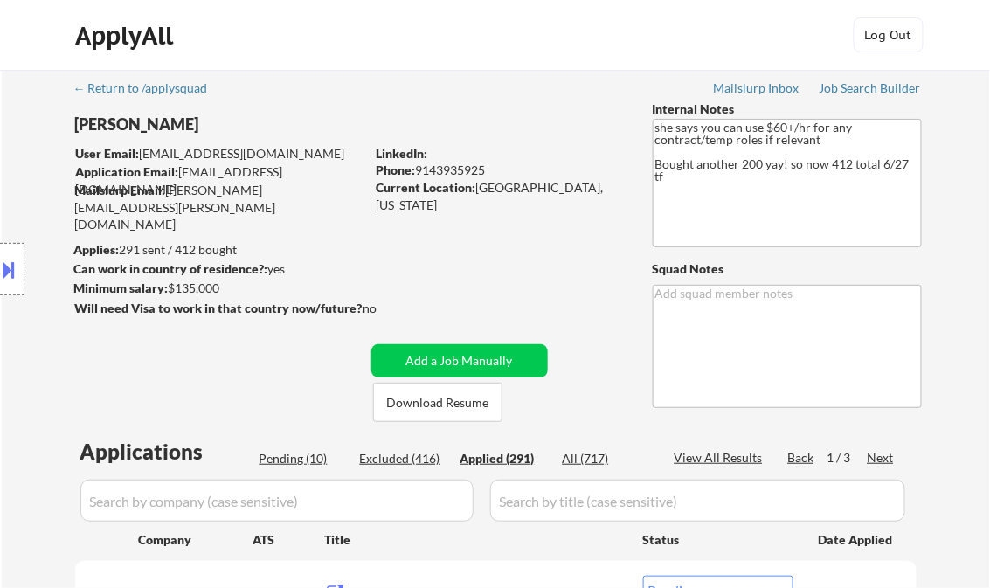
select select ""applied""
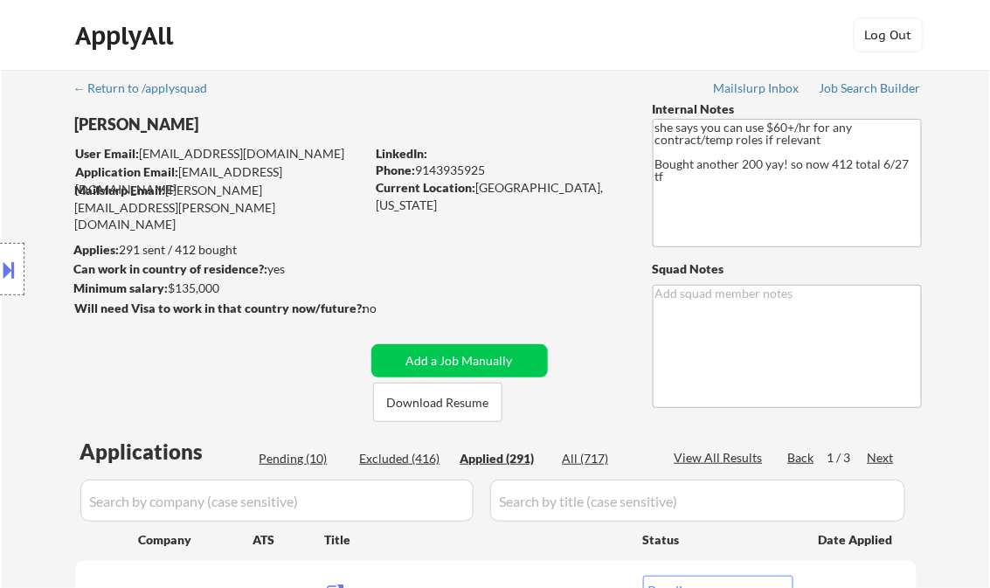
select select ""applied""
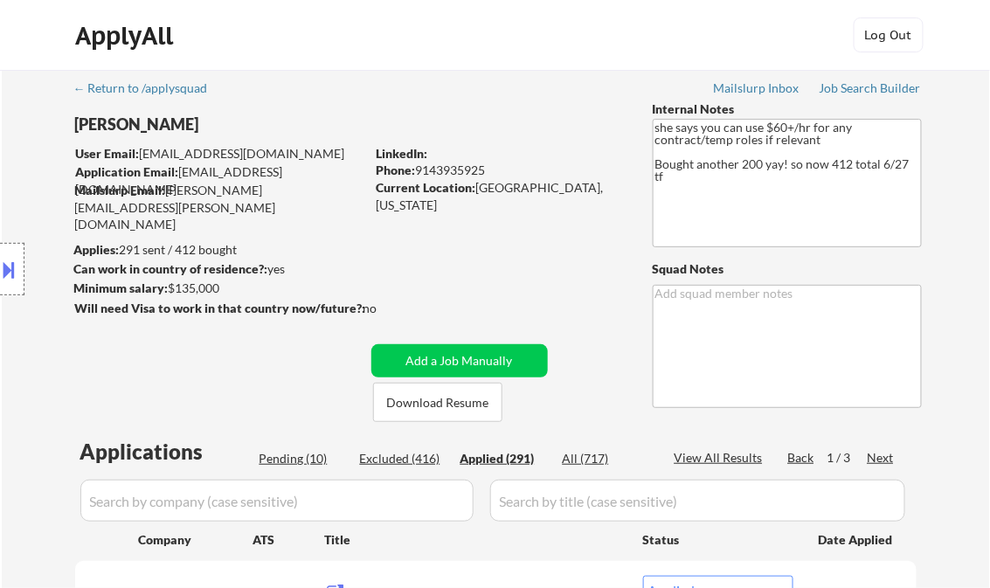
select select ""applied""
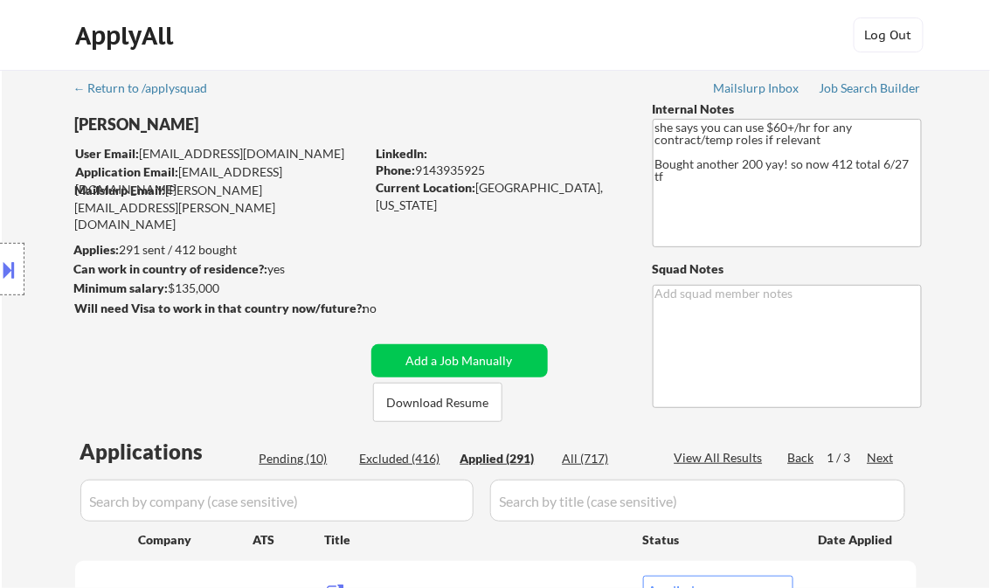
select select ""applied""
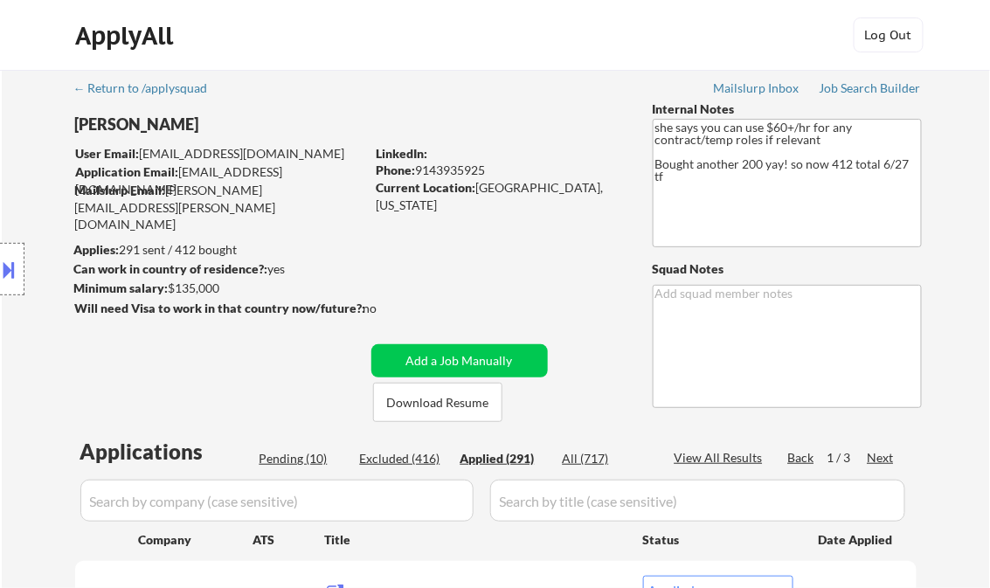
select select ""applied""
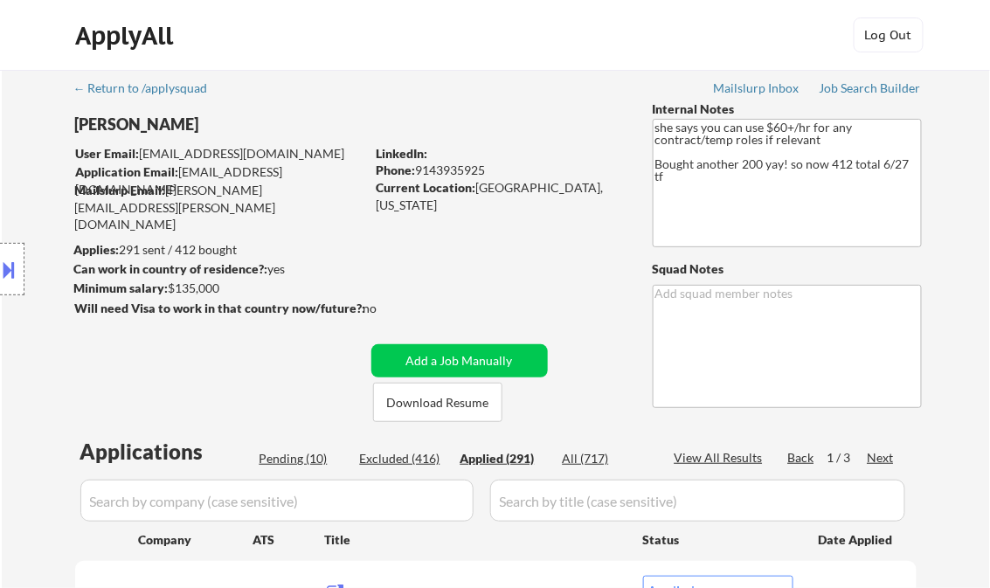
select select ""applied""
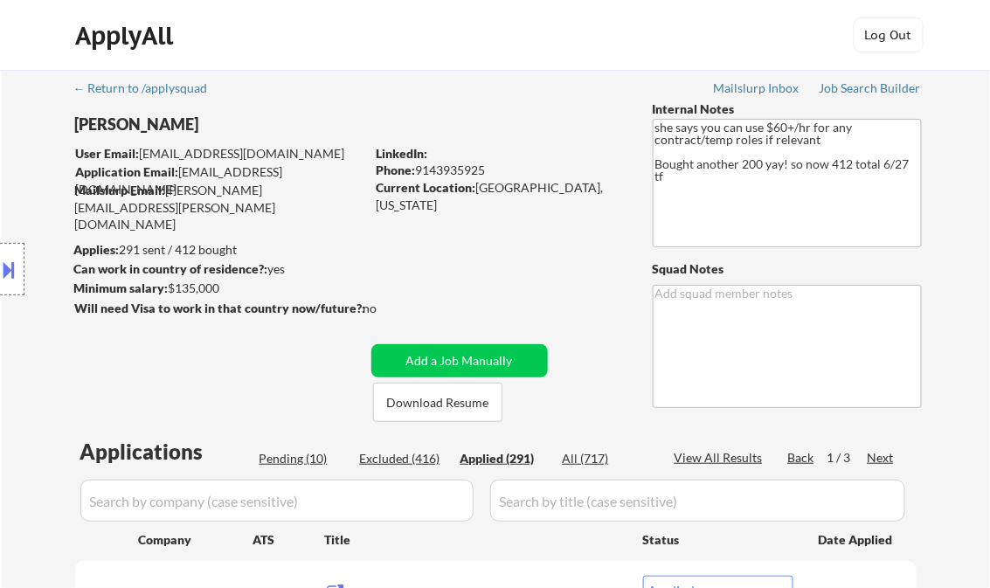
select select ""applied""
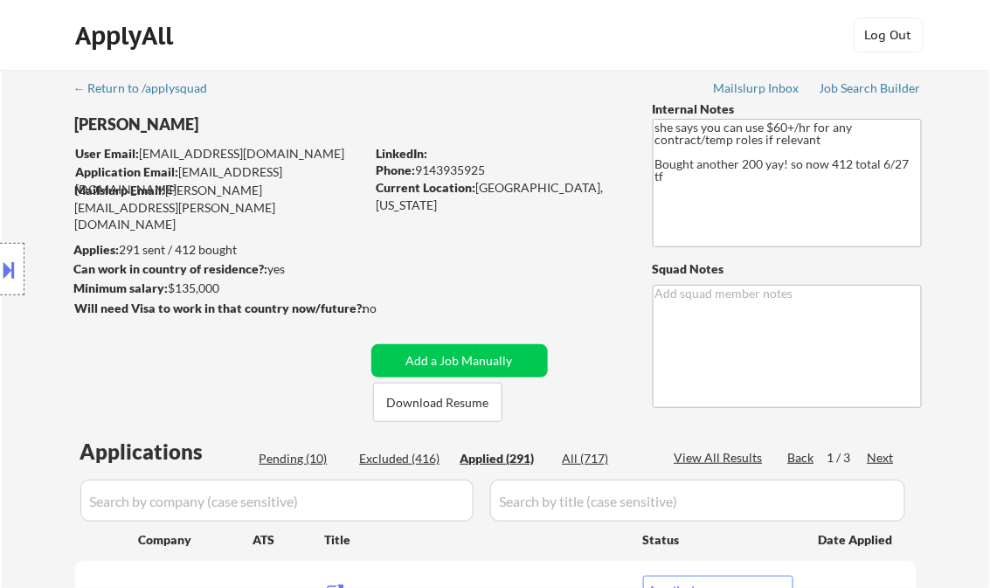
select select ""applied""
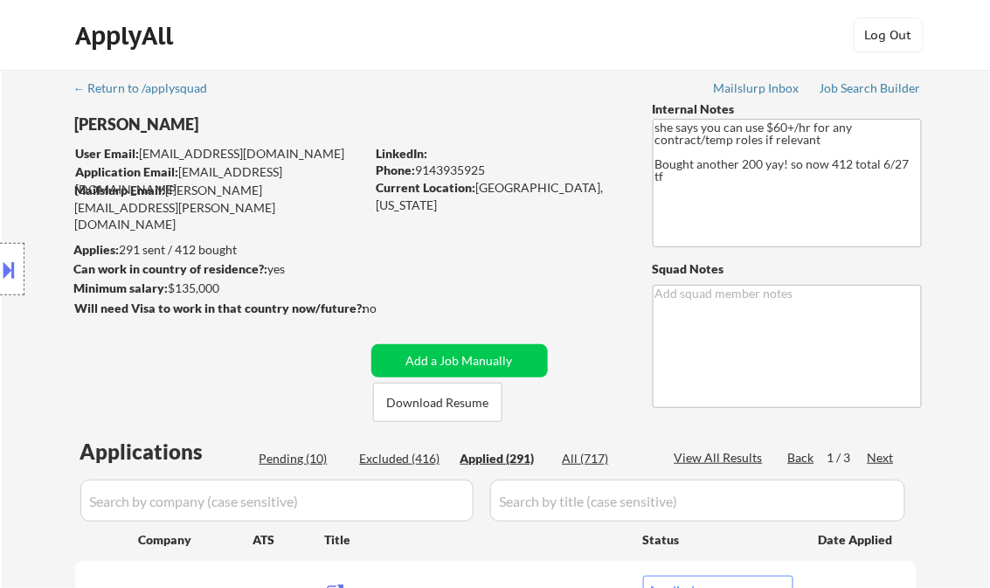
select select ""applied""
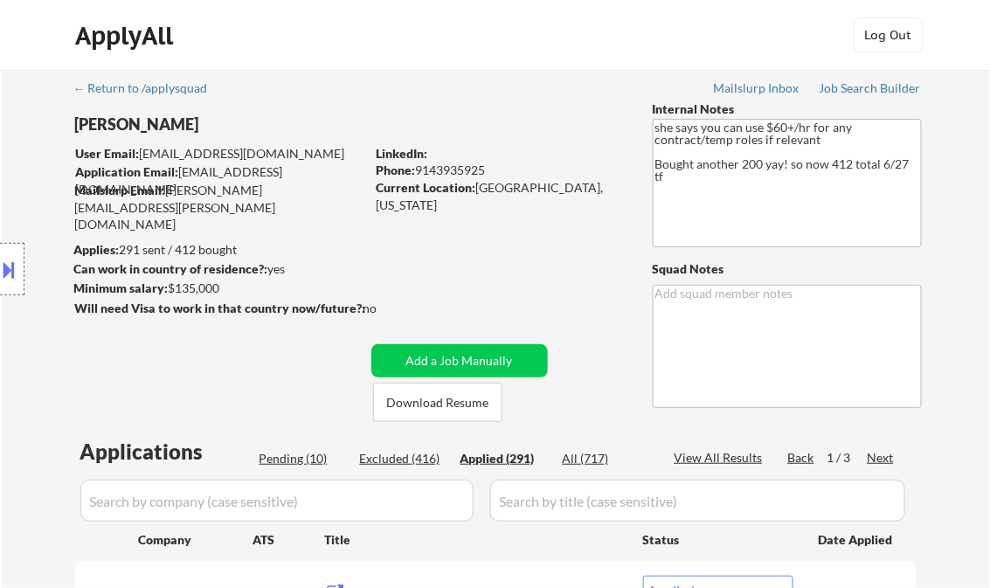
select select ""applied""
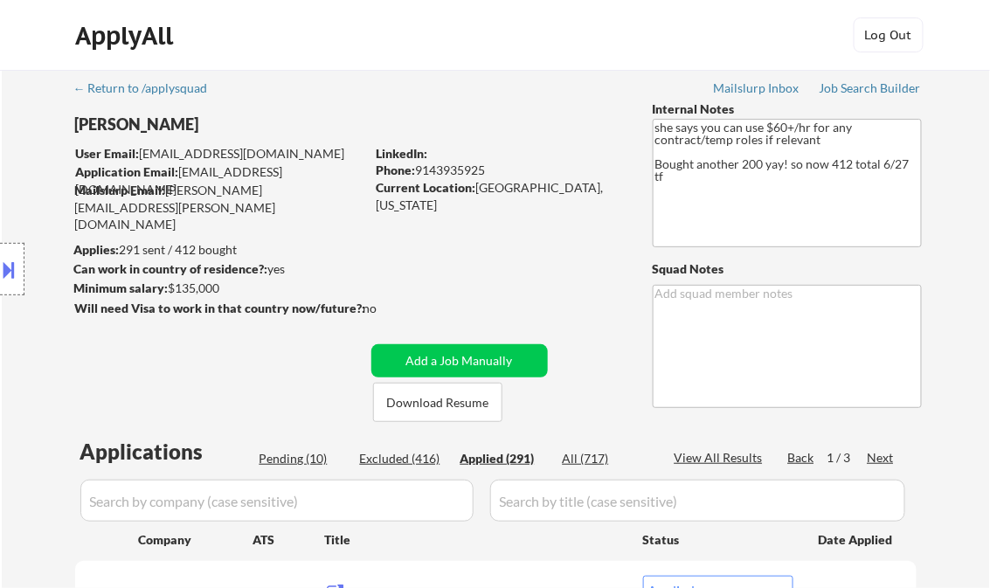
select select ""applied""
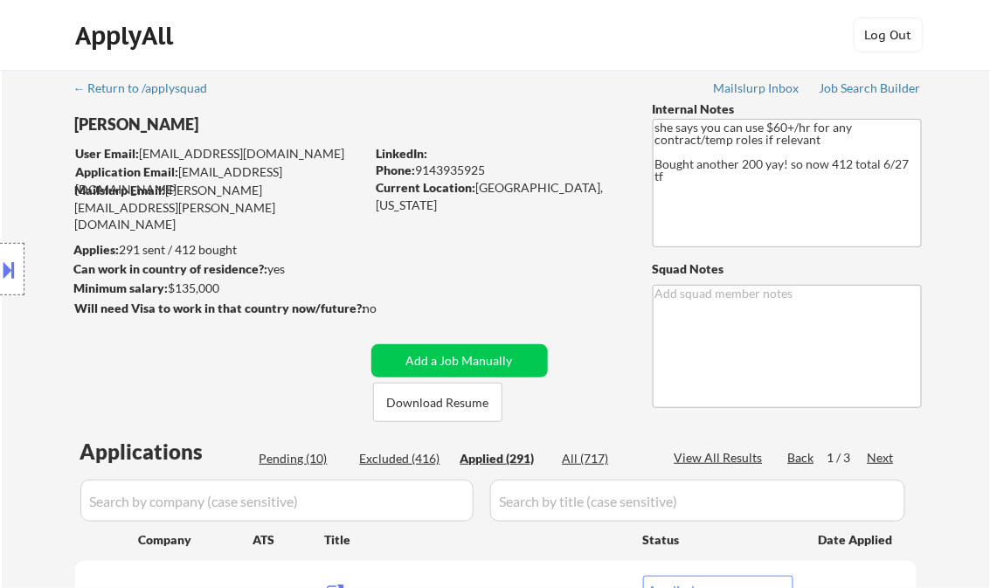
select select ""applied""
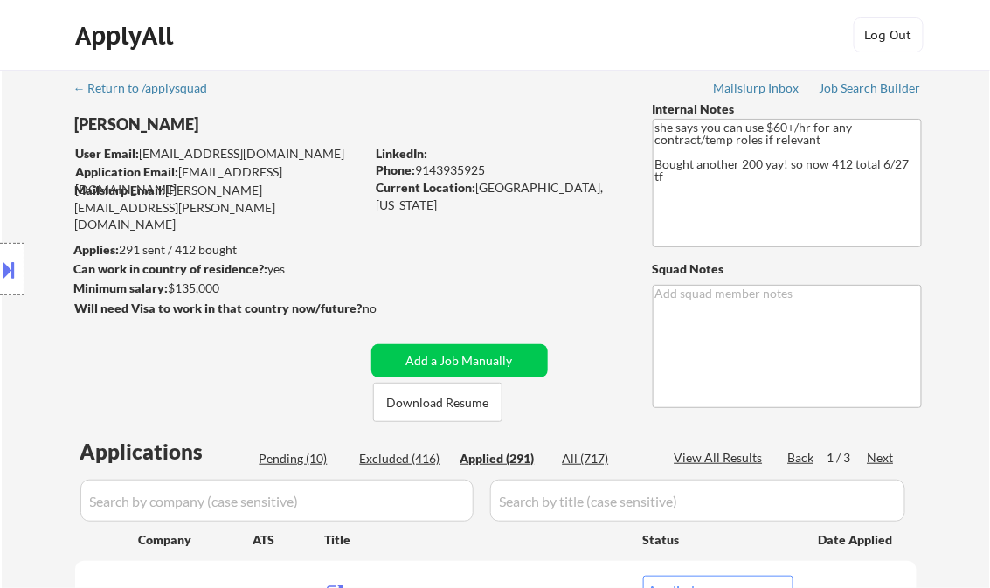
select select ""applied""
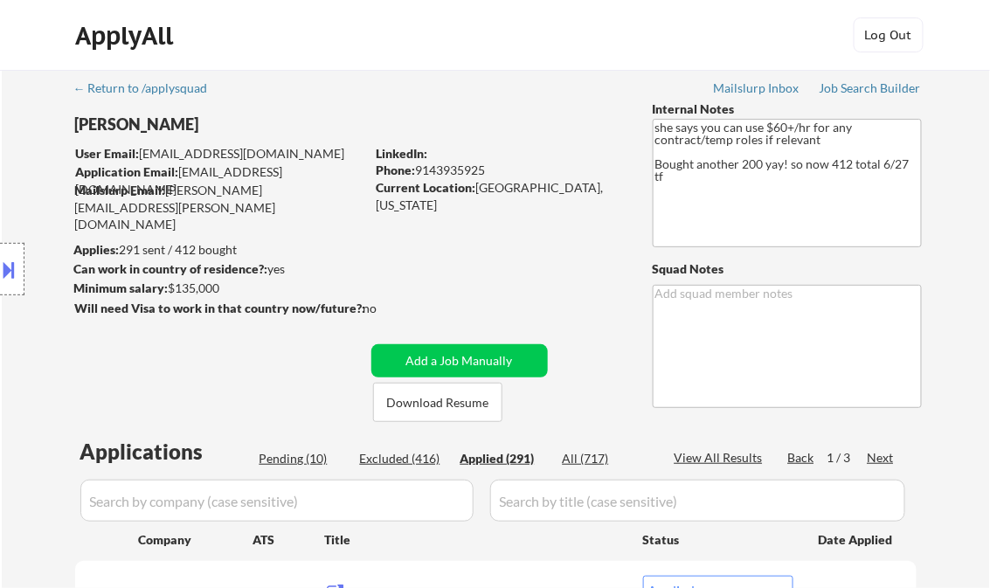
select select ""applied""
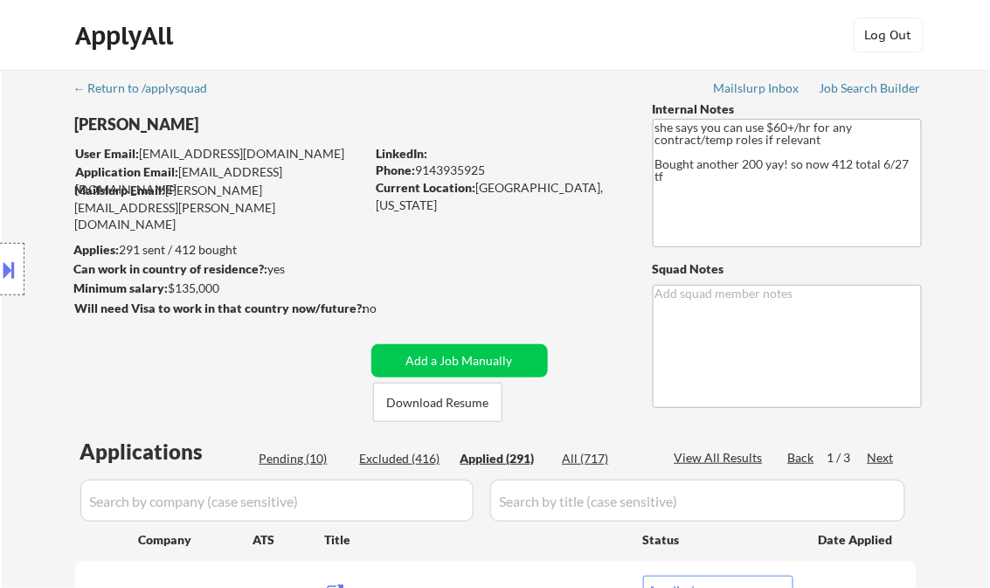
select select ""applied""
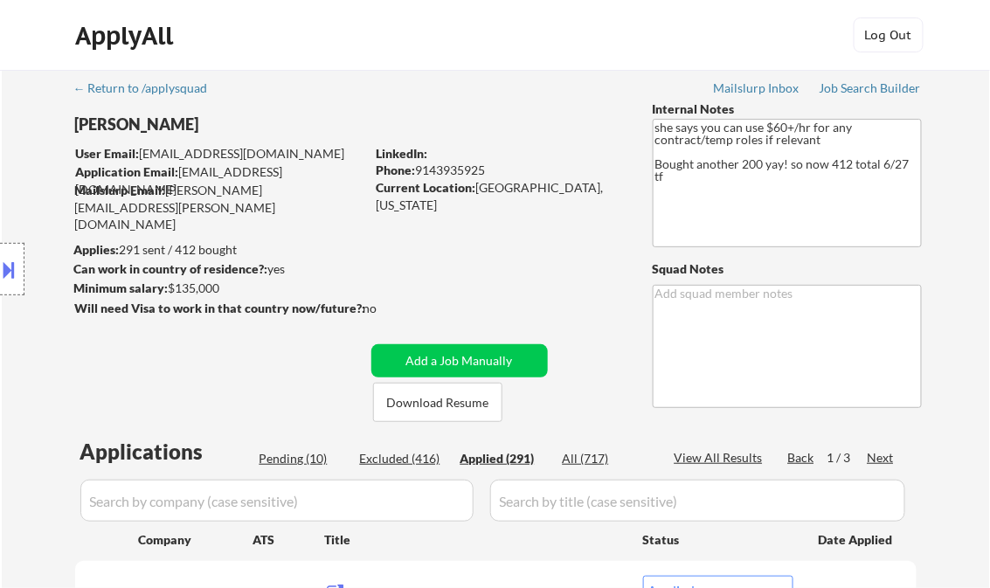
select select ""applied""
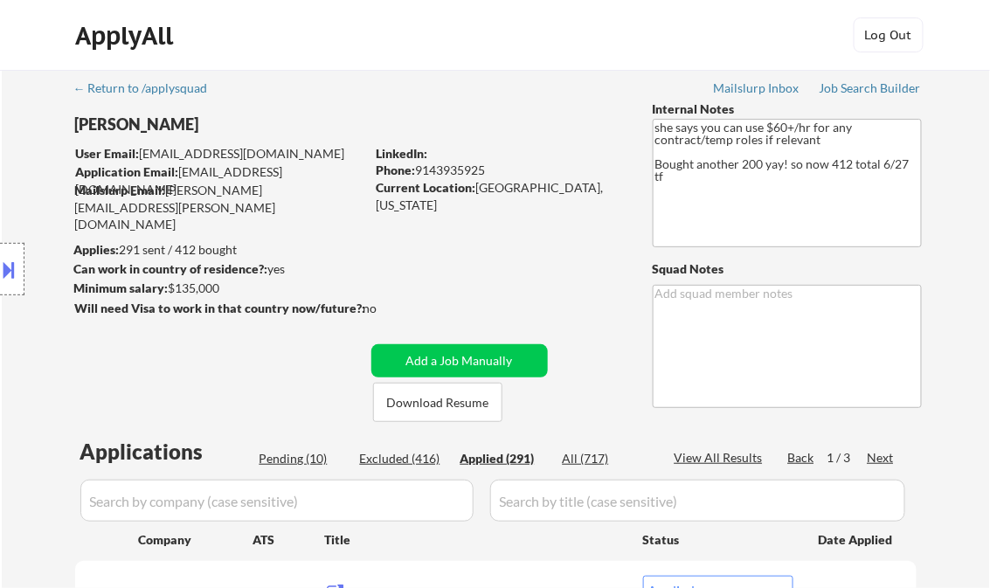
select select ""applied""
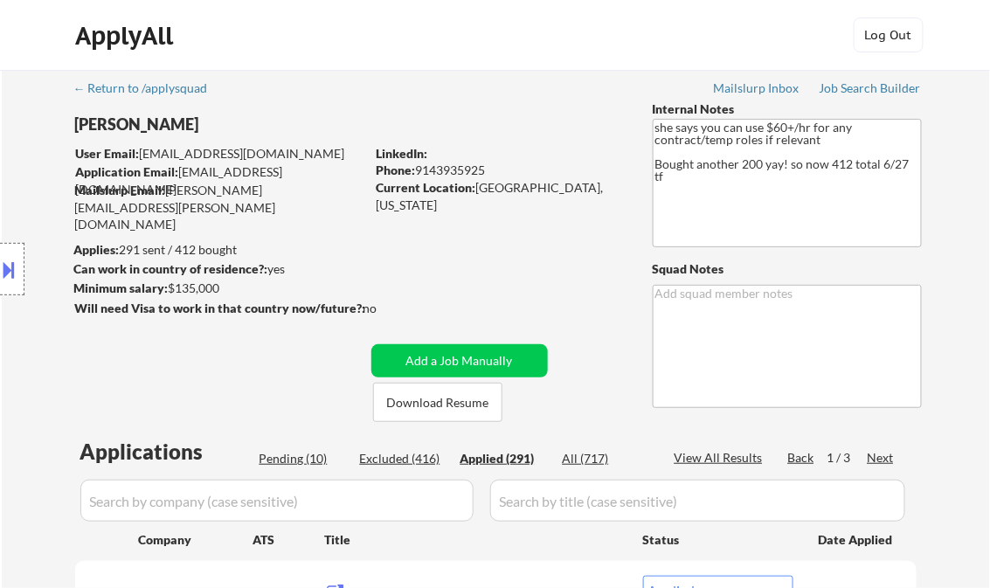
select select ""applied""
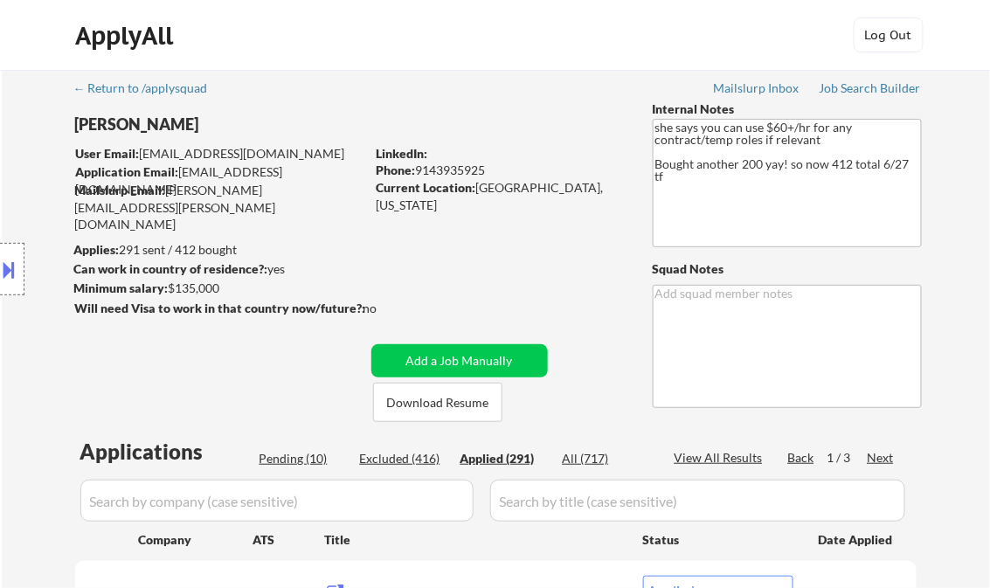
select select ""applied""
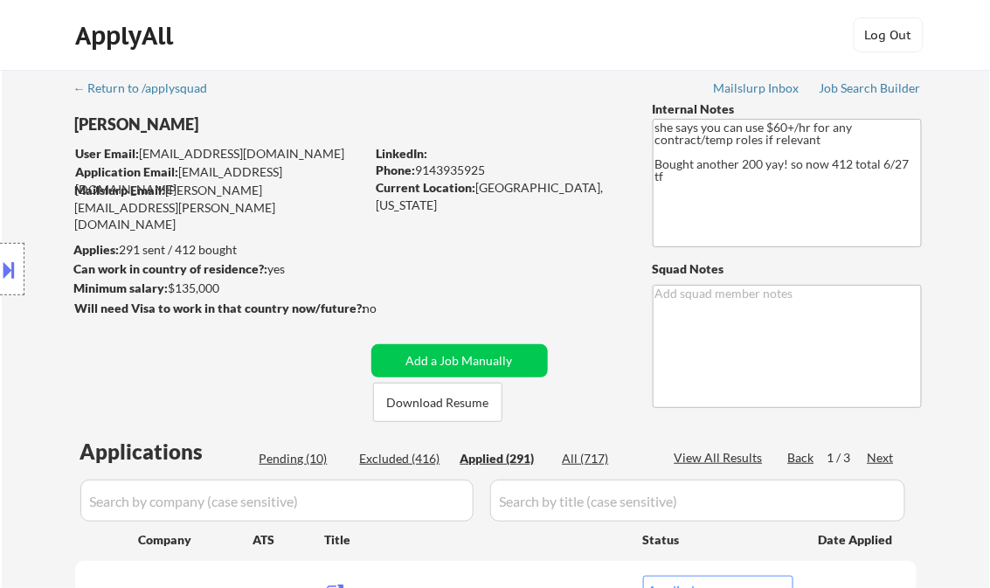
select select ""applied""
click at [710, 456] on div "View All Results" at bounding box center [722, 457] width 94 height 17
select select ""applied""
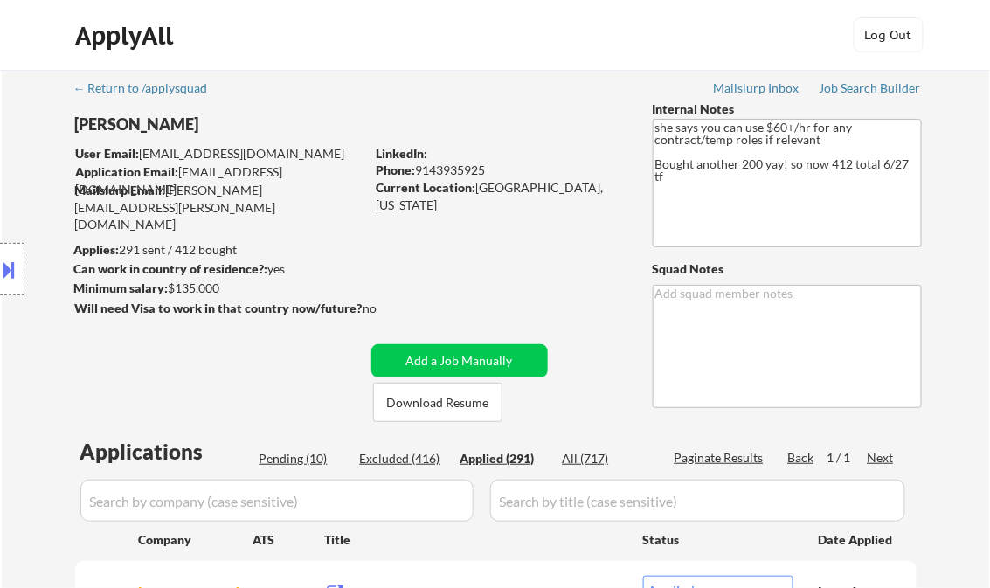
select select ""applied""
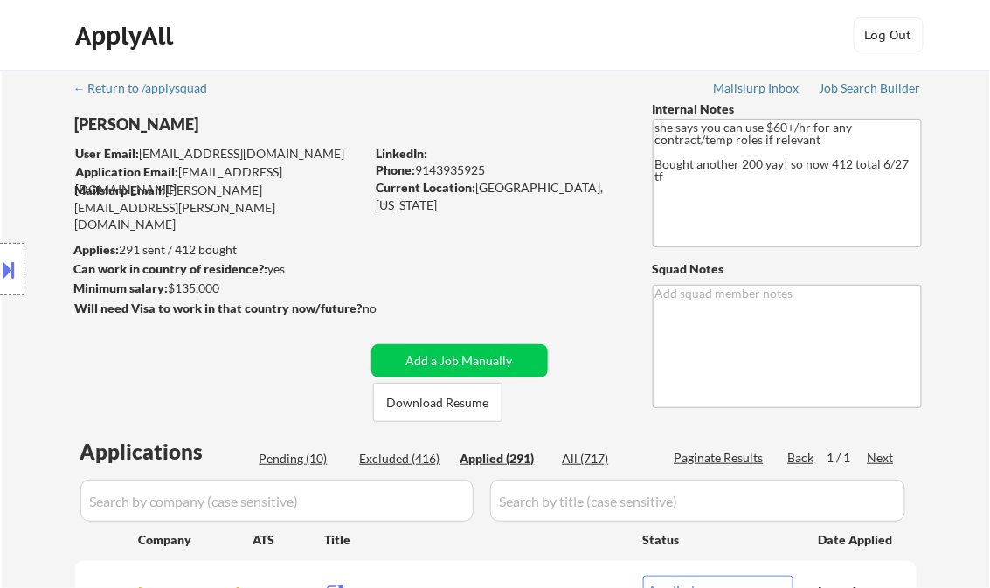
select select ""applied""
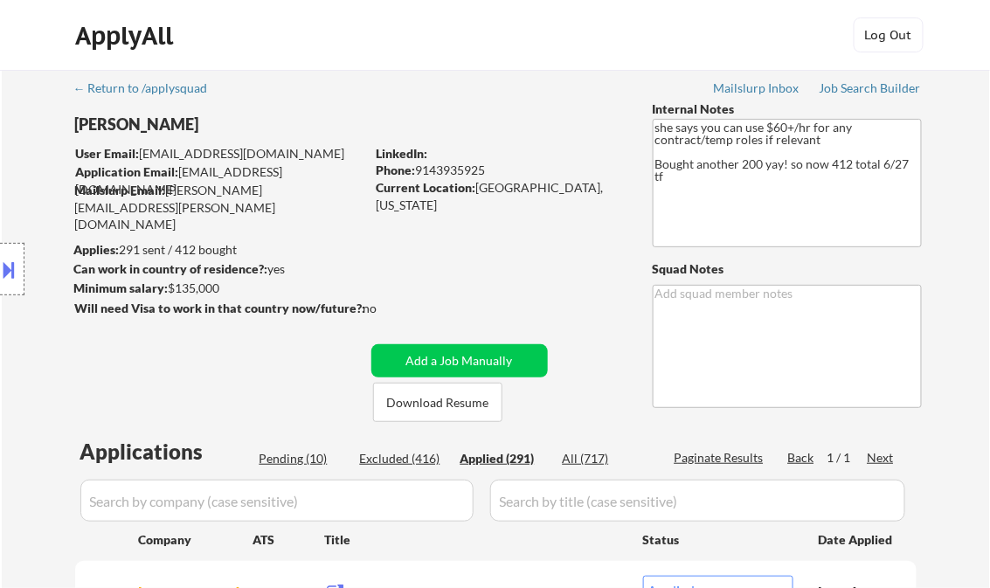
select select ""applied""
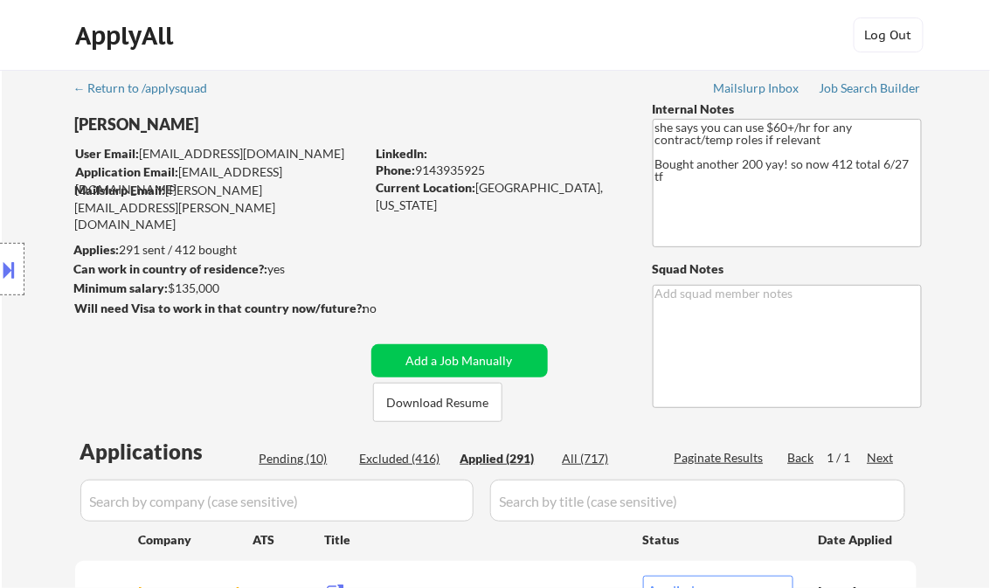
select select ""applied""
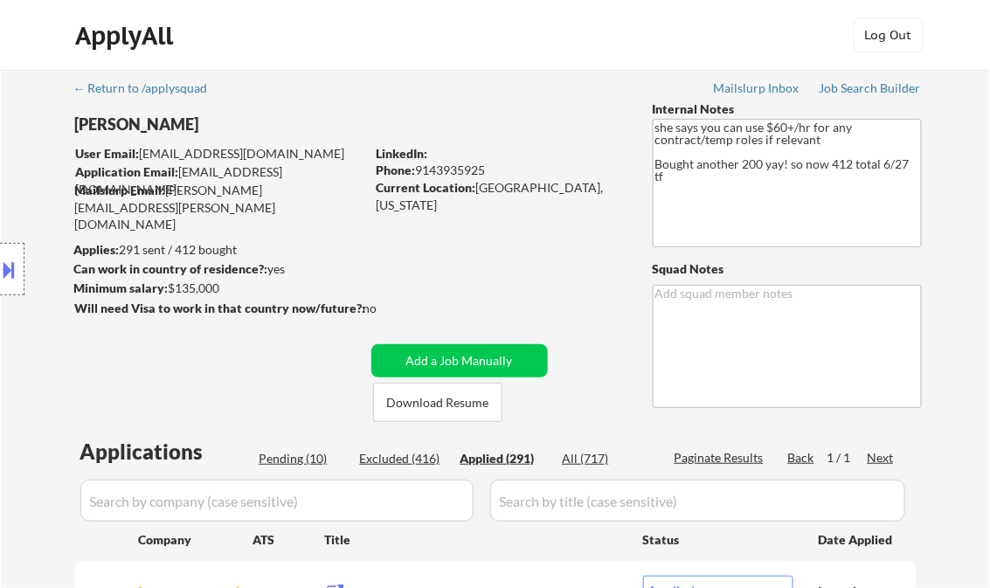
select select ""applied""
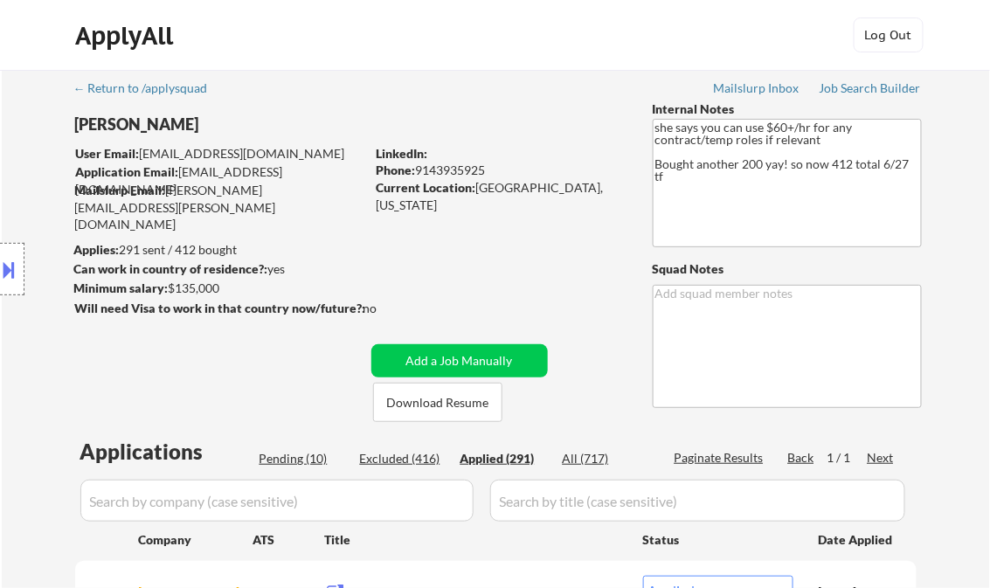
select select ""applied""
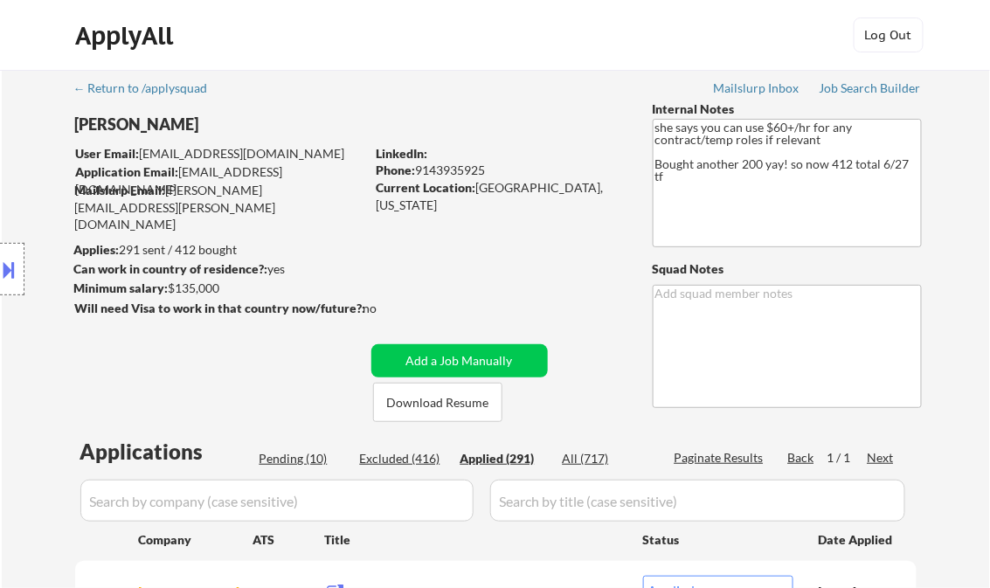
select select ""applied""
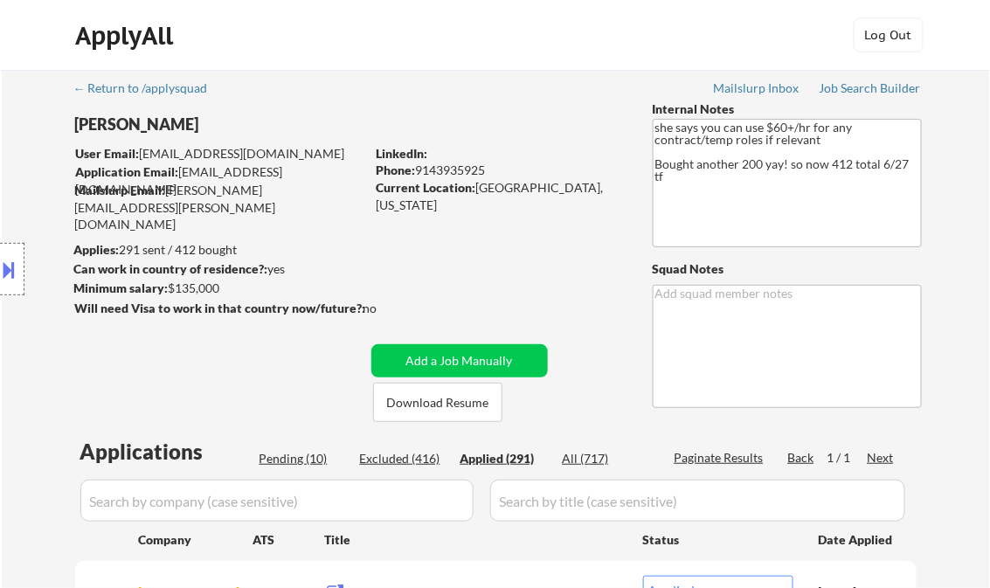
select select ""applied""
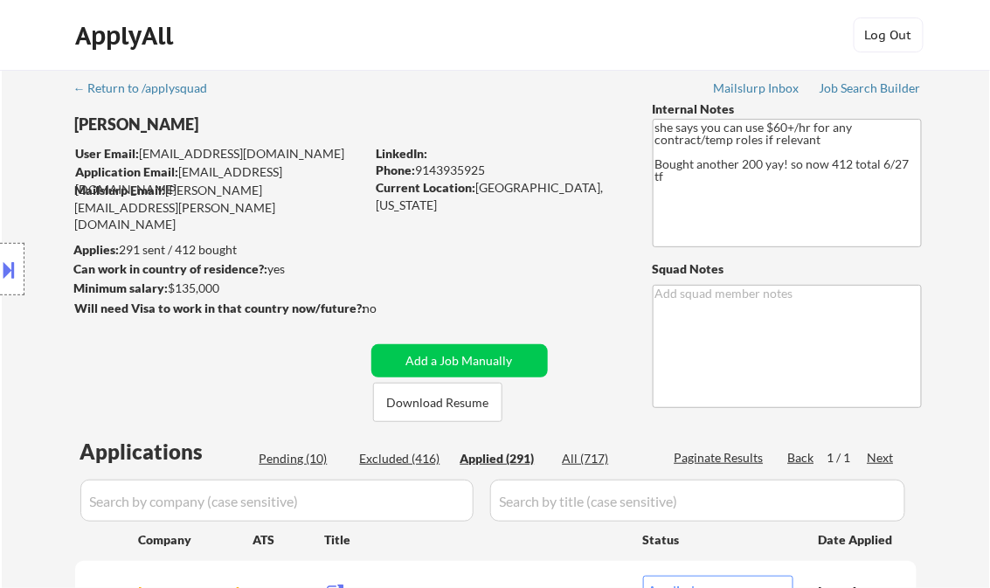
select select ""applied""
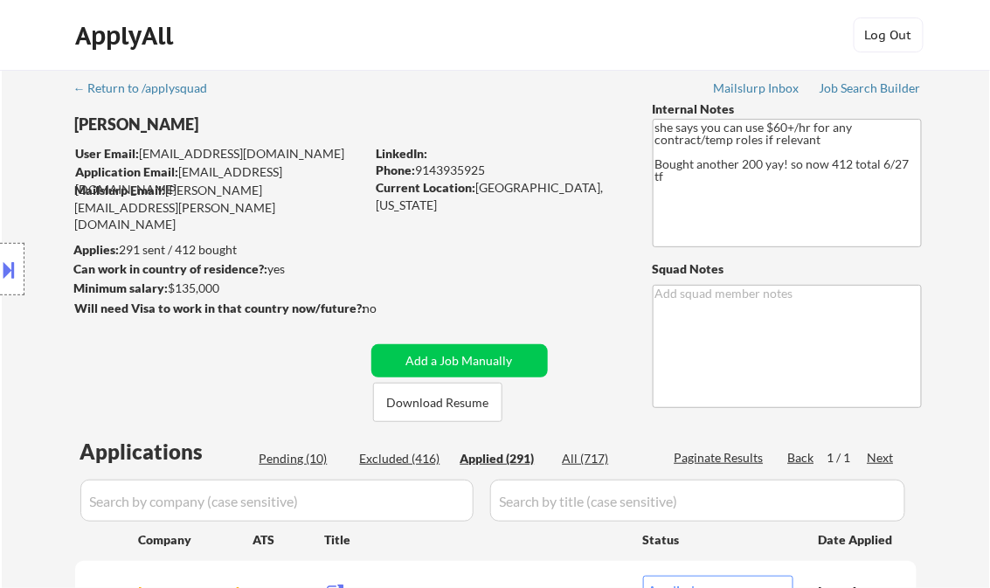
select select ""applied""
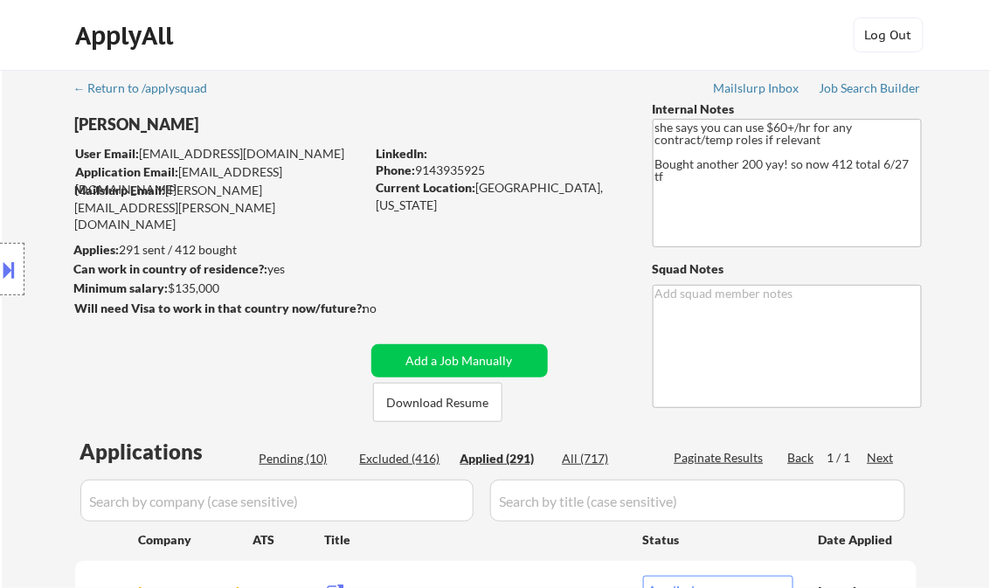
select select ""applied""
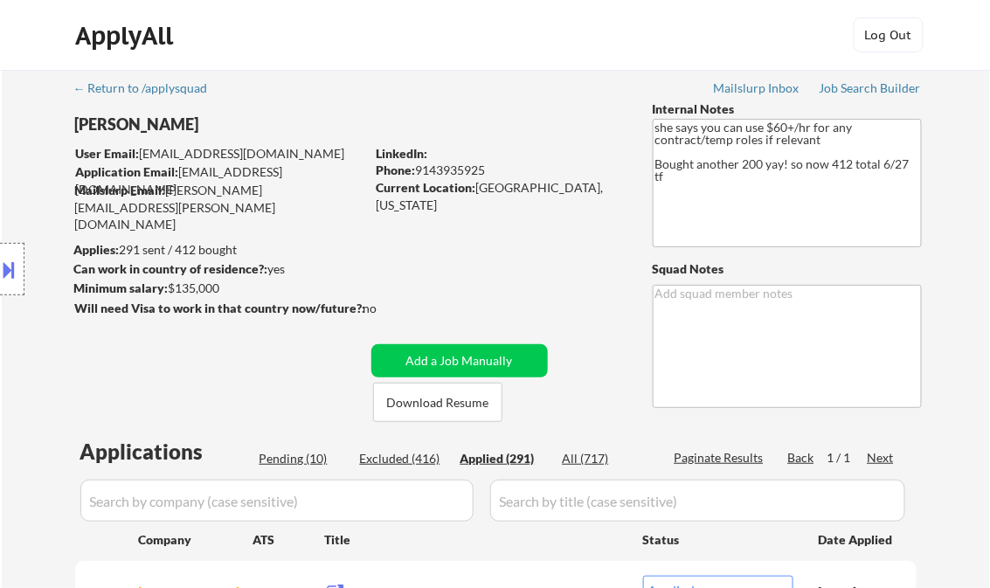
select select ""applied""
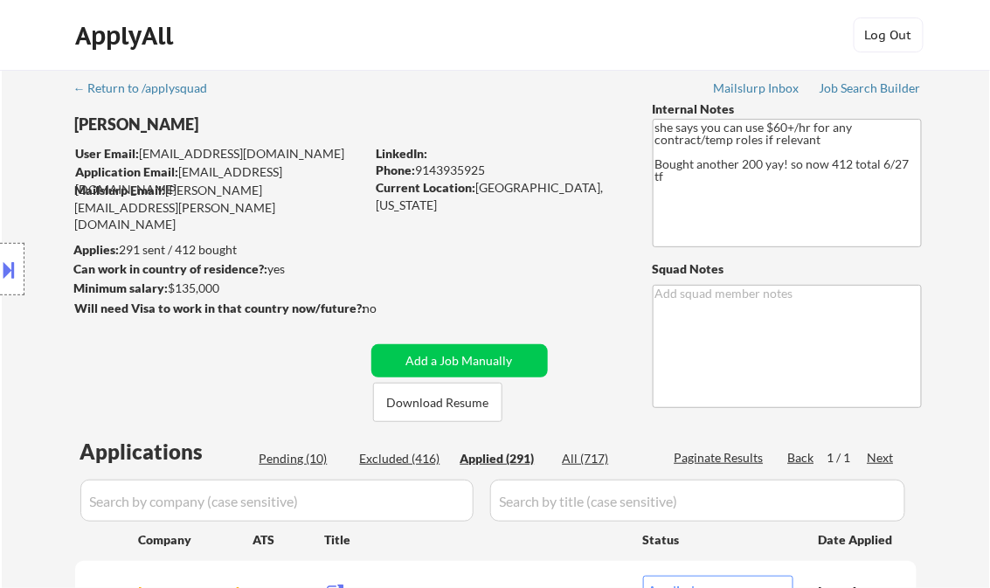
select select ""applied""
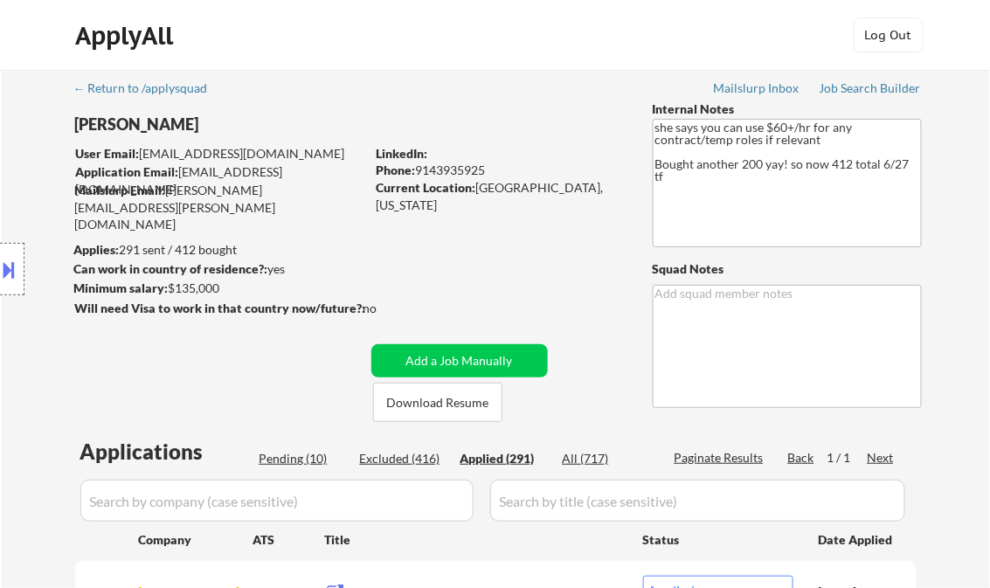
select select ""applied""
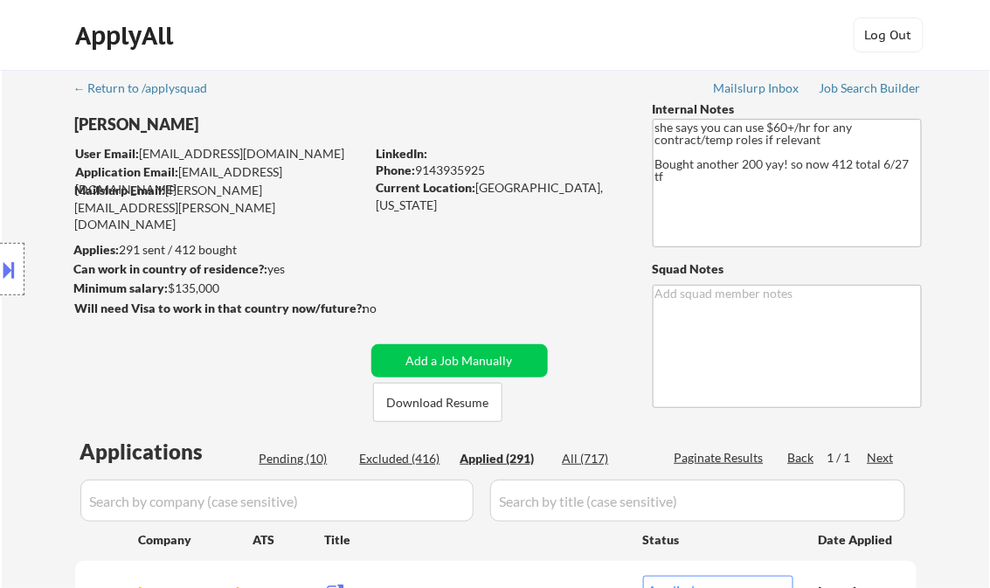
select select ""applied""
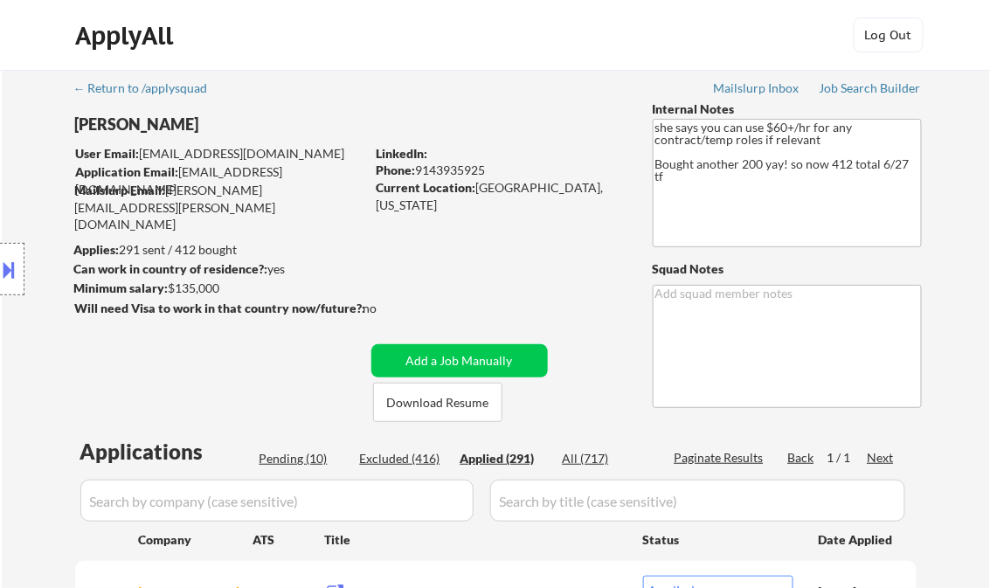
select select ""applied""
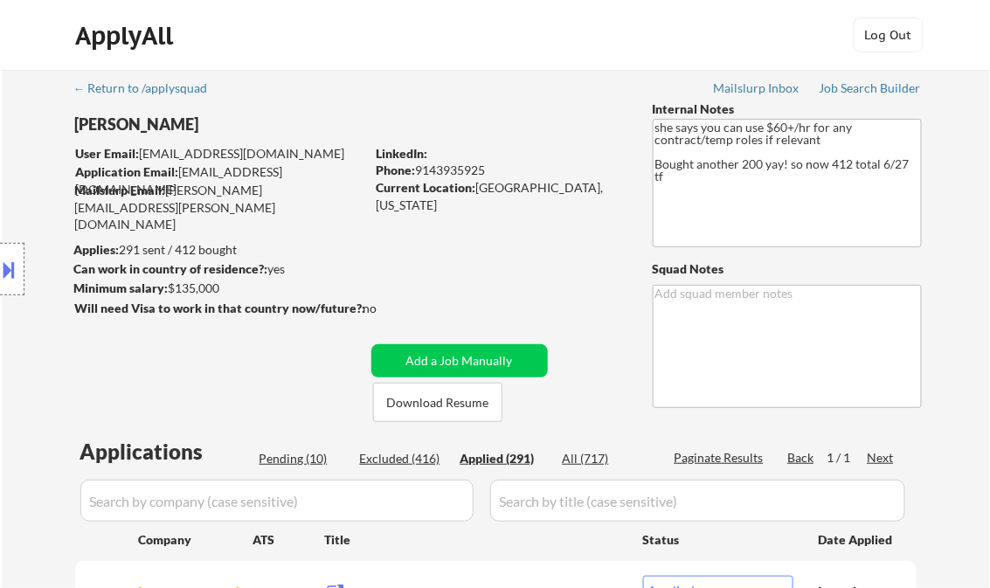
select select ""applied""
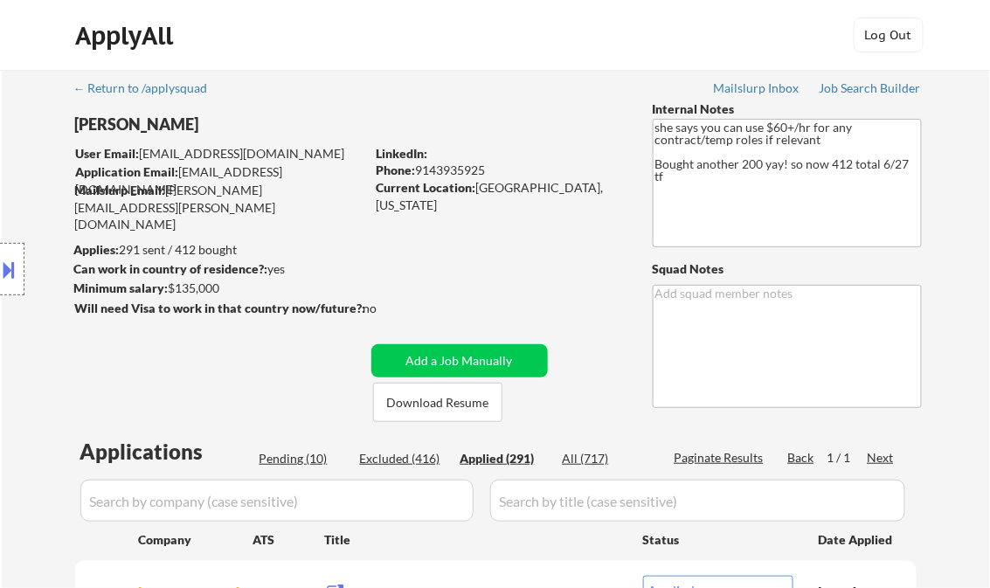
select select ""applied""
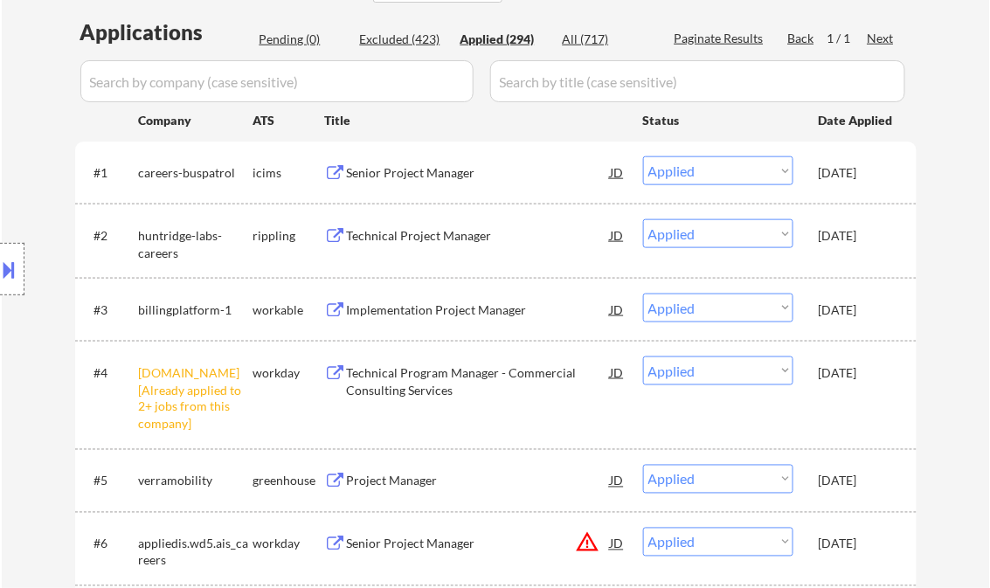
scroll to position [210, 0]
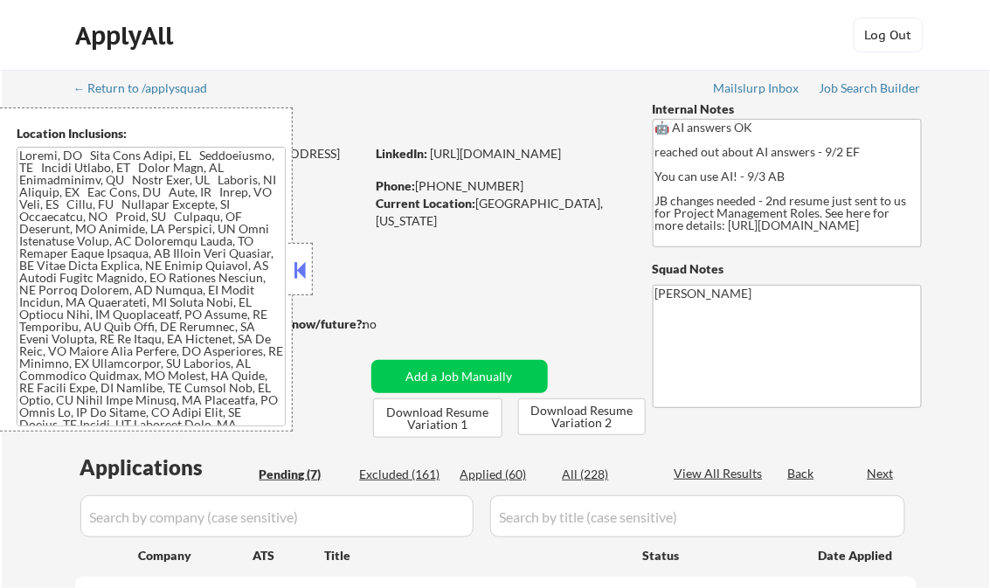
select select ""pending""
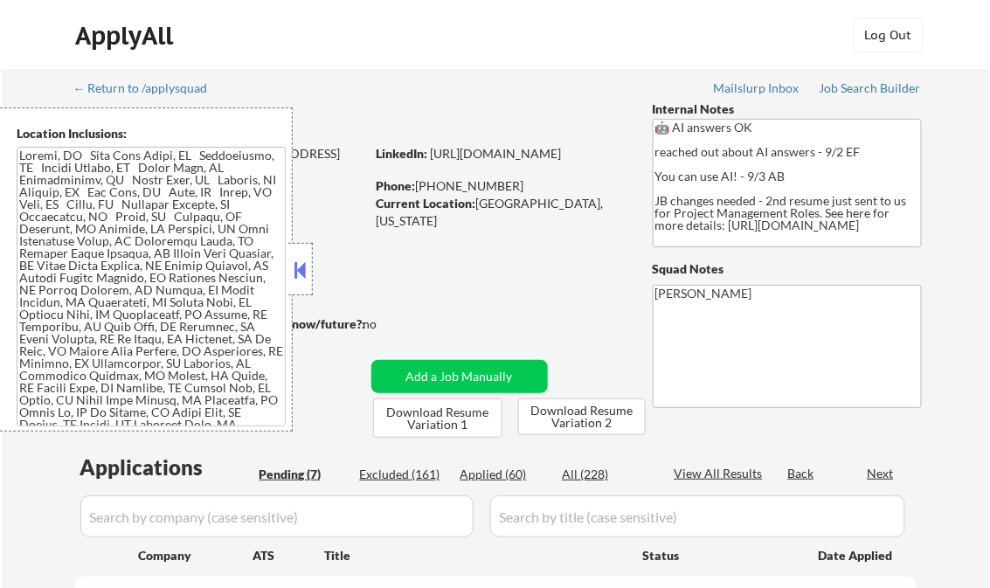
select select ""pending""
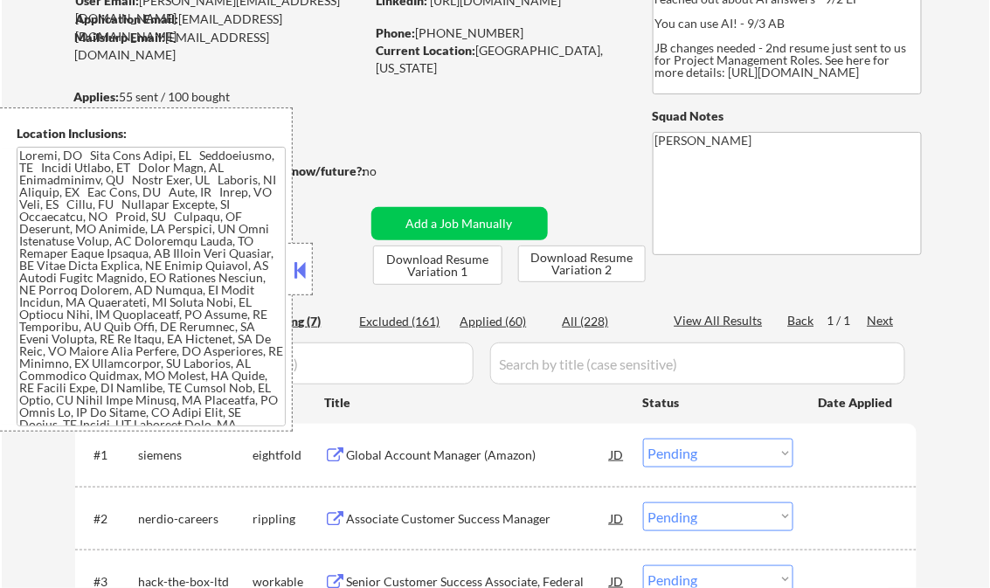
scroll to position [70, 0]
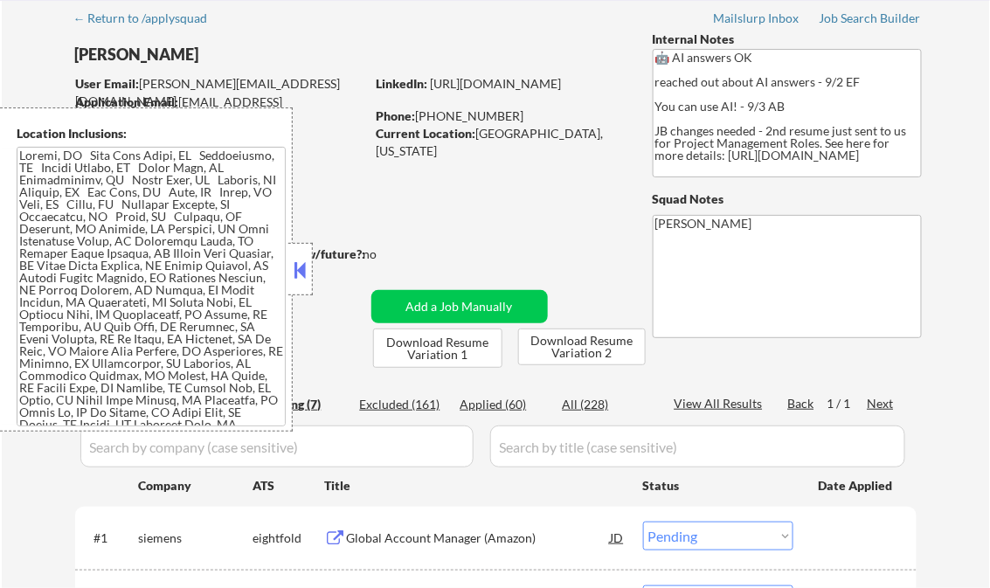
click at [518, 407] on div "Applied (60)" at bounding box center [504, 404] width 87 height 17
select select ""applied""
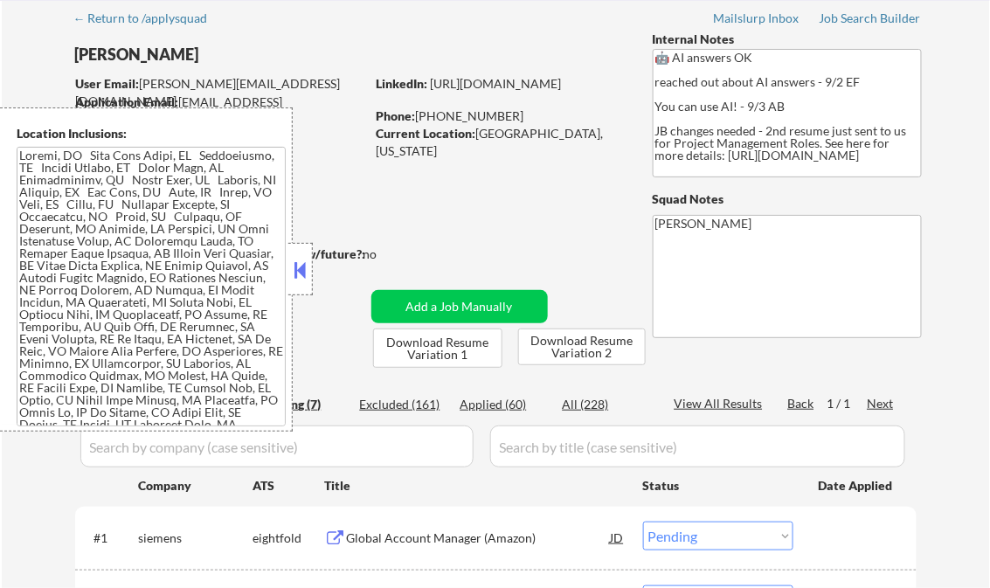
select select ""applied""
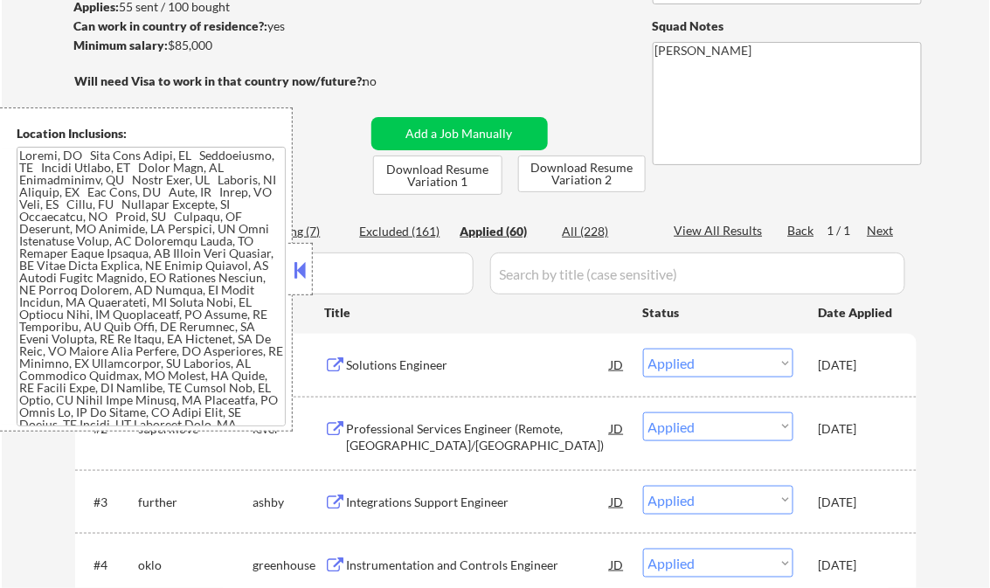
scroll to position [280, 0]
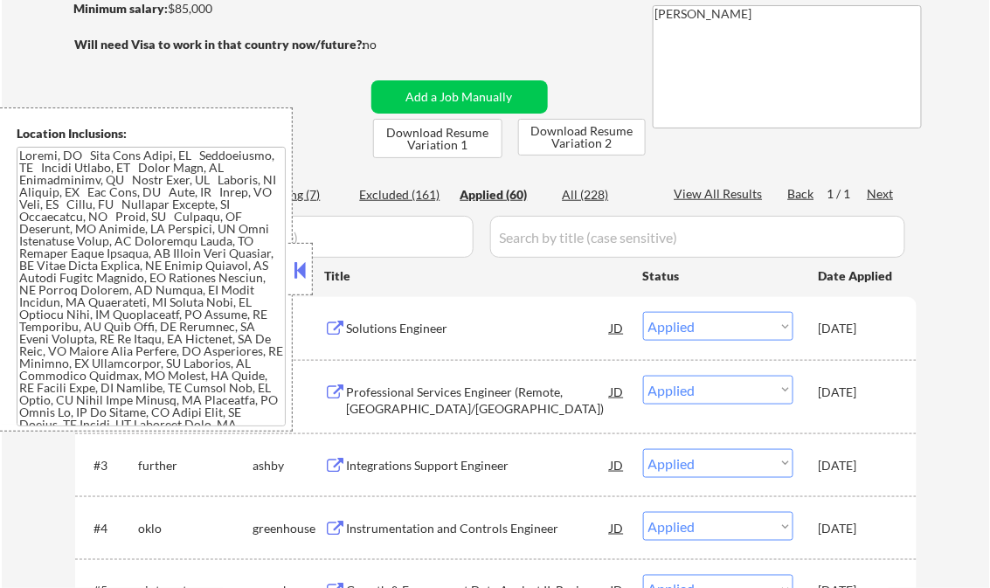
click at [299, 271] on button at bounding box center [300, 270] width 19 height 26
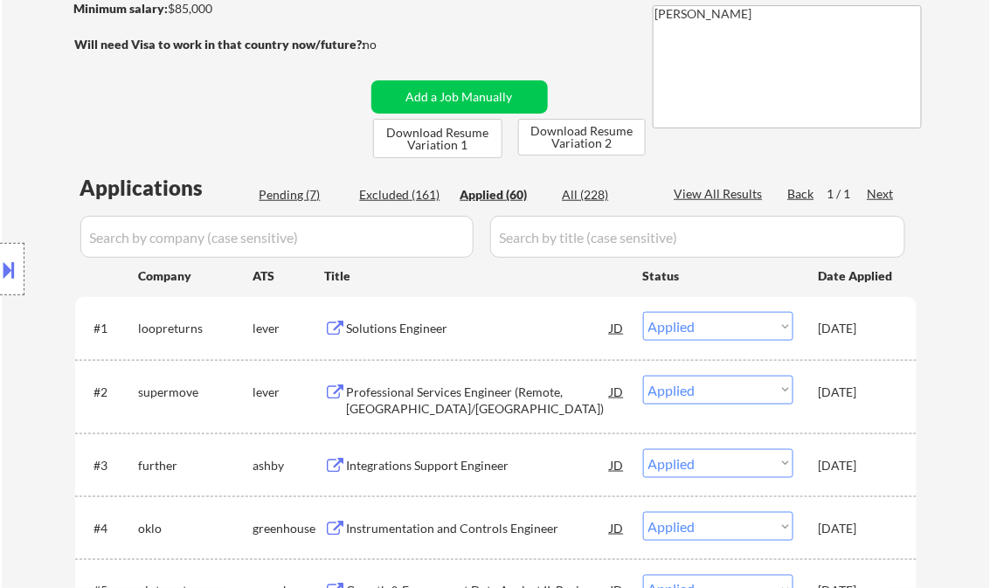
select select ""applied""
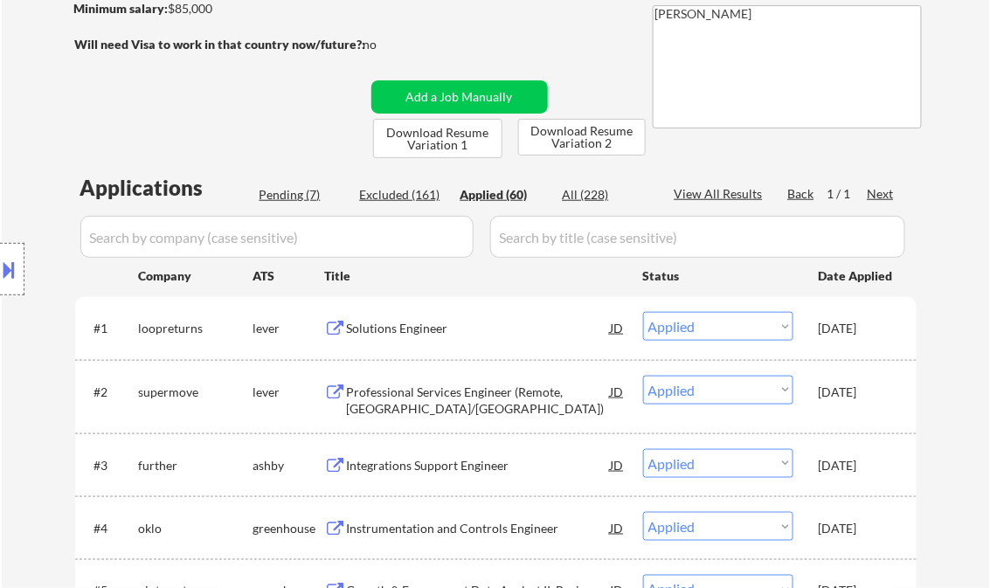
select select ""applied""
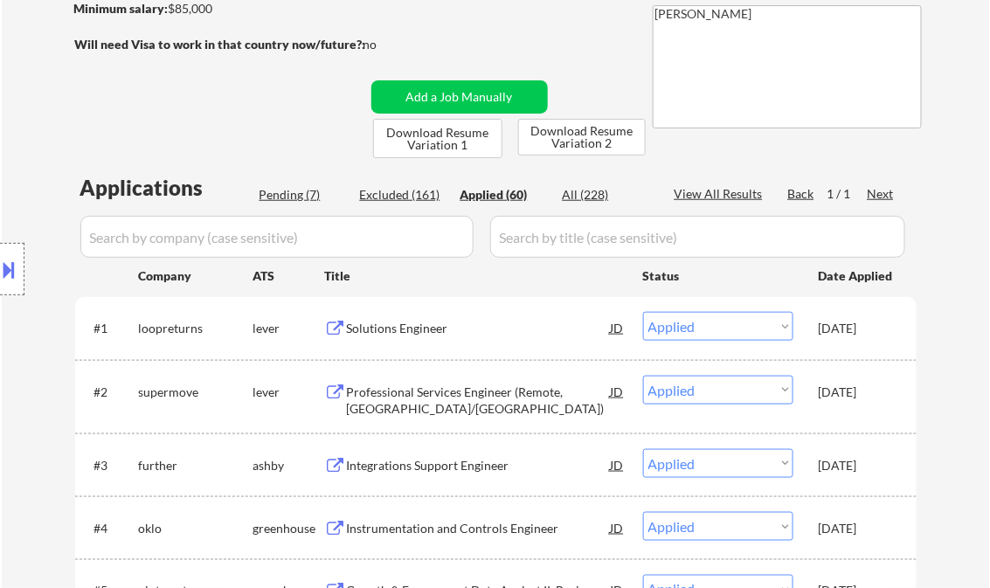
select select ""applied""
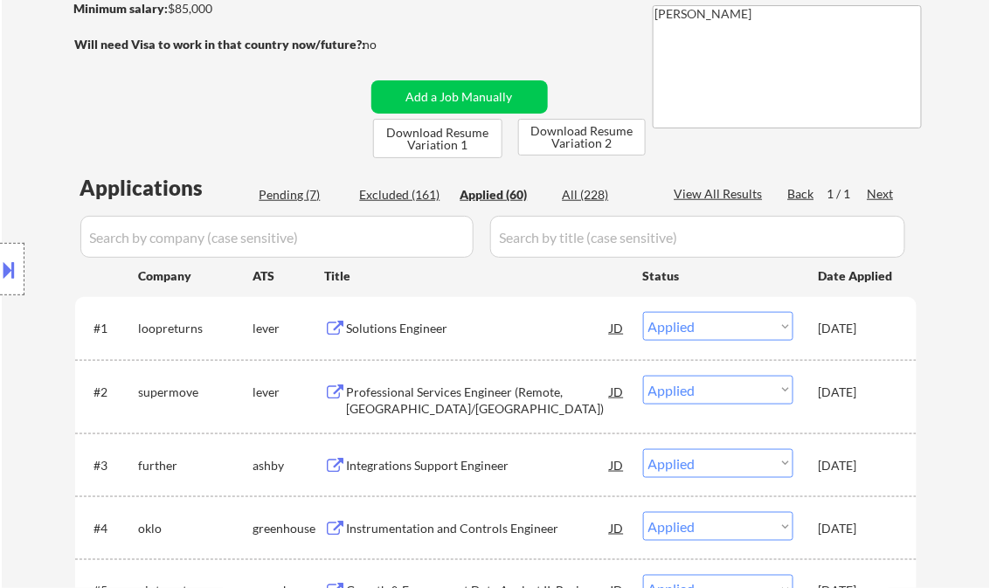
select select ""applied""
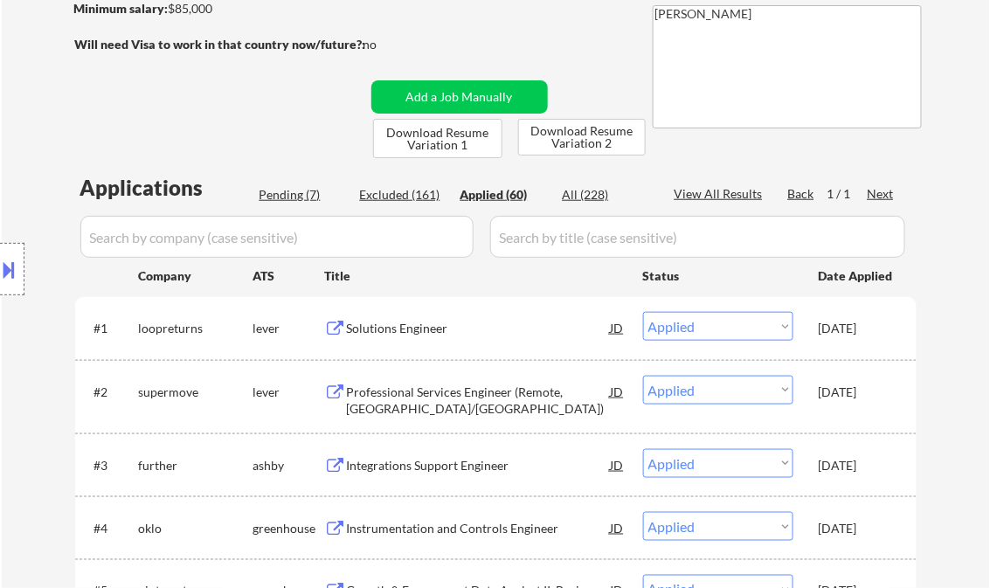
select select ""applied""
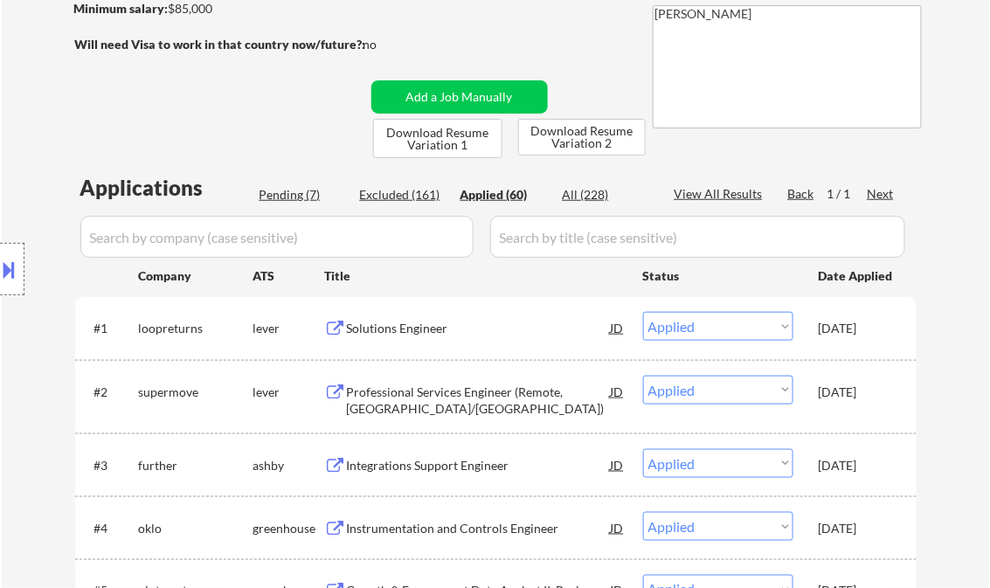
select select ""applied""
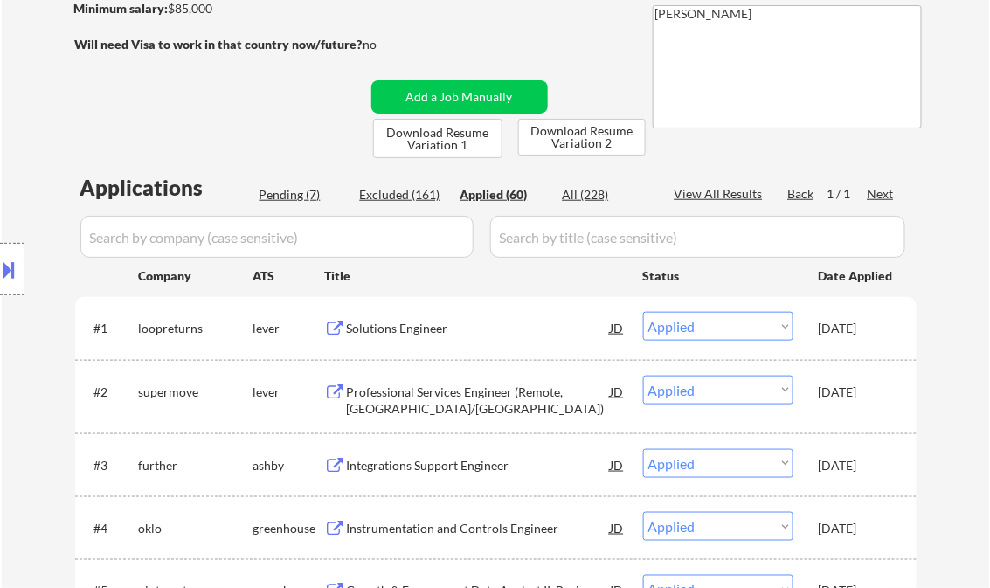
select select ""applied""
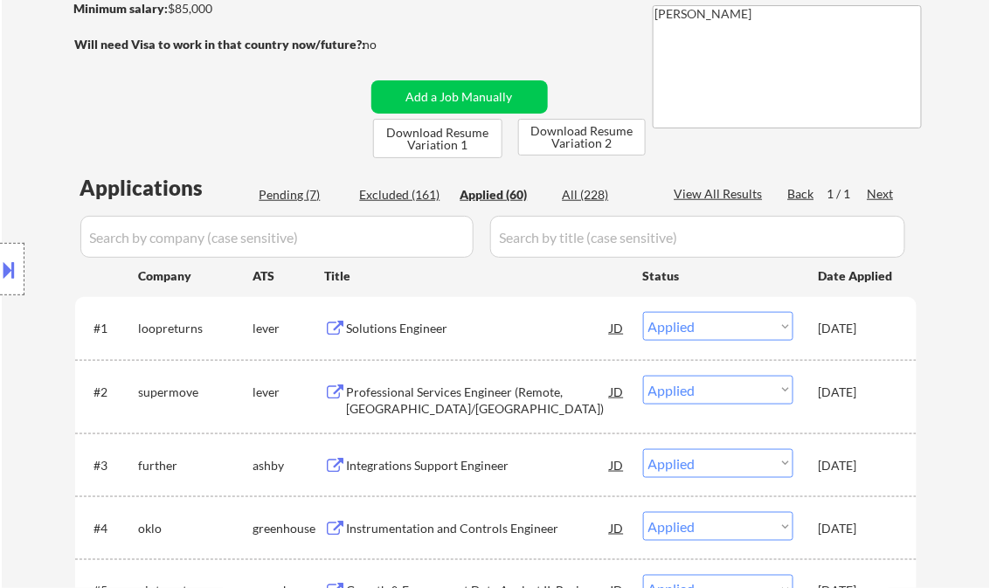
select select ""applied""
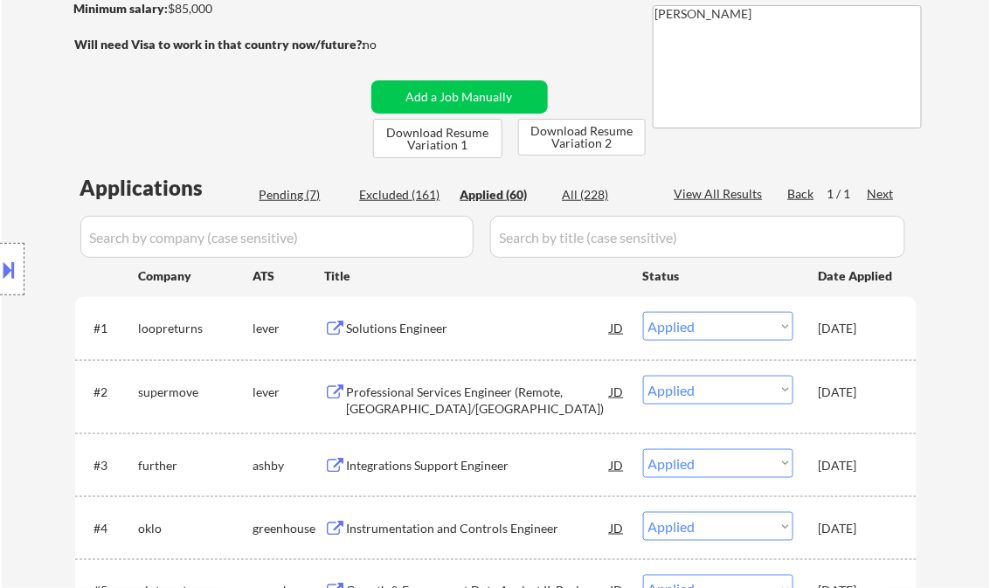
select select ""applied""
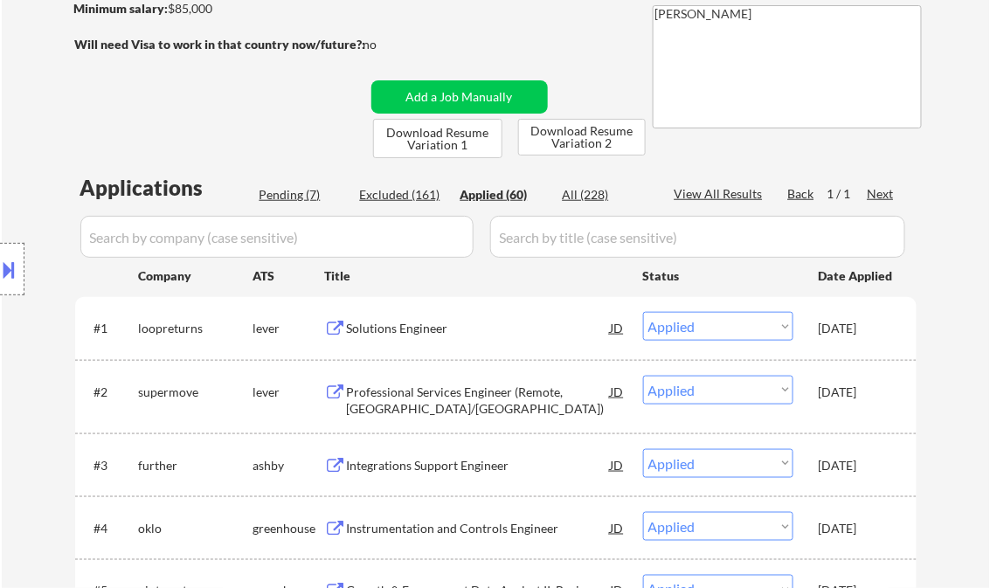
select select ""applied""
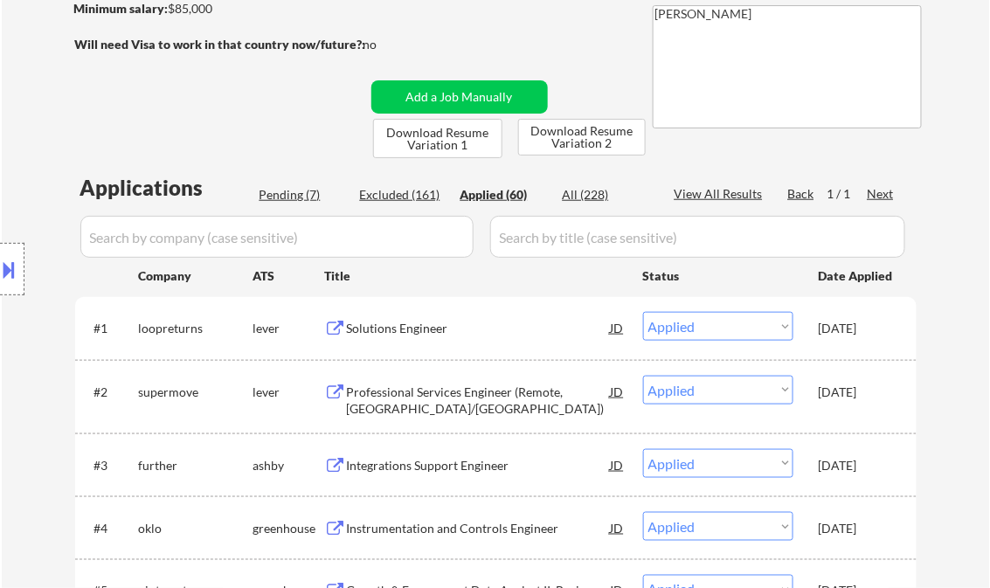
select select ""applied""
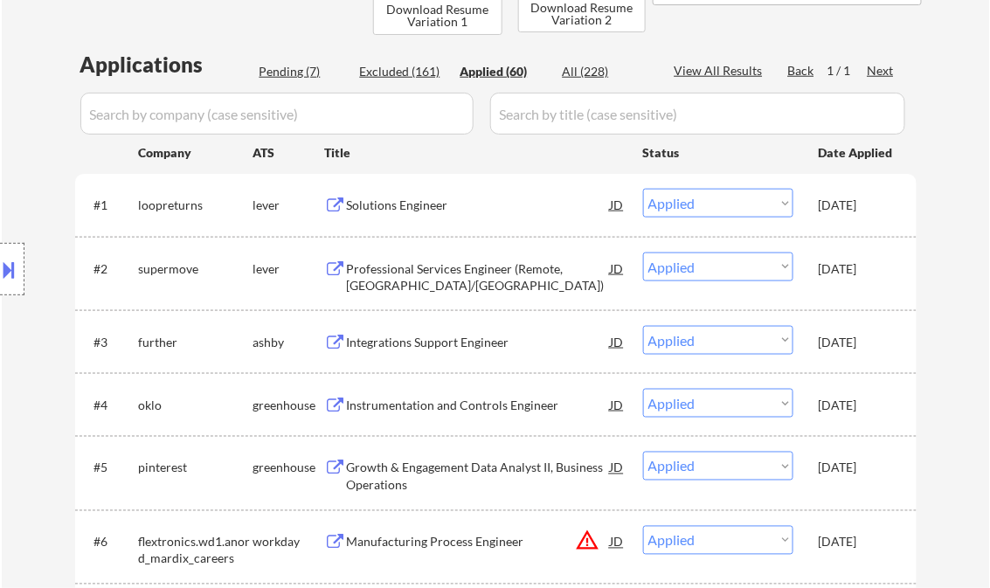
scroll to position [210, 0]
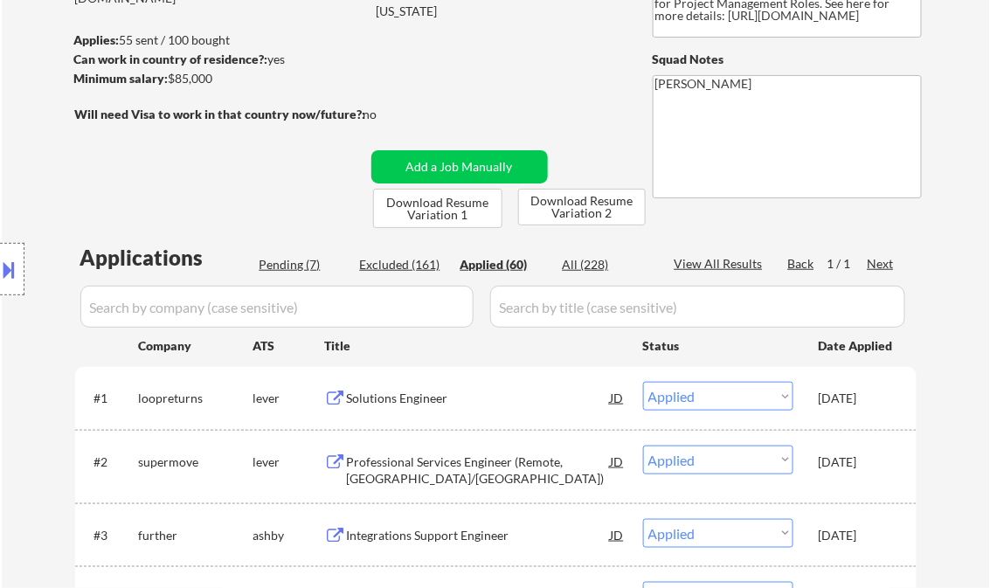
click at [295, 266] on div "Location Inclusions:" at bounding box center [156, 269] width 313 height 324
